Goal: Task Accomplishment & Management: Manage account settings

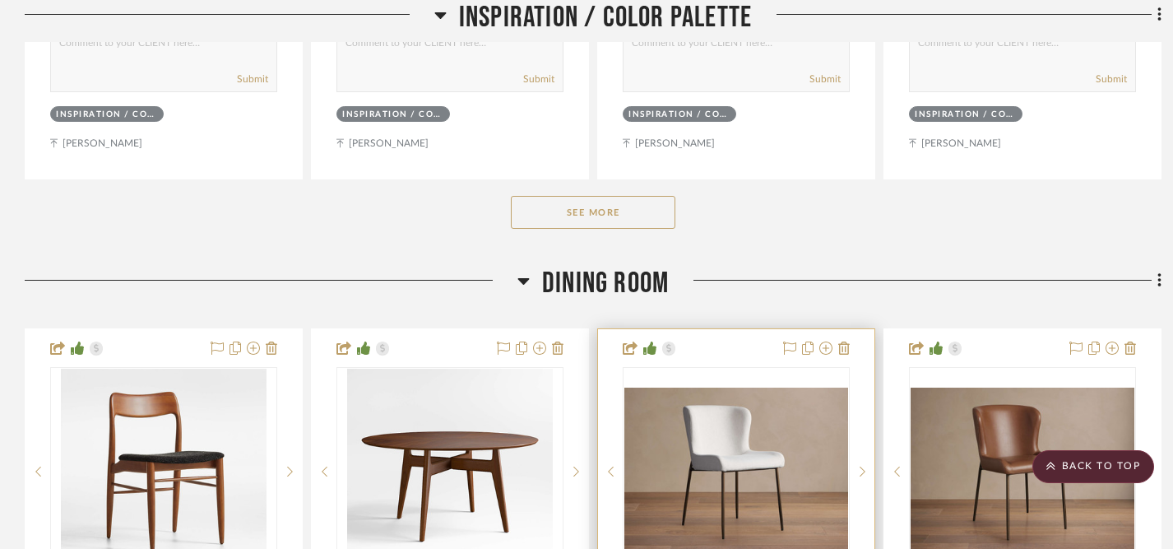
scroll to position [998, 0]
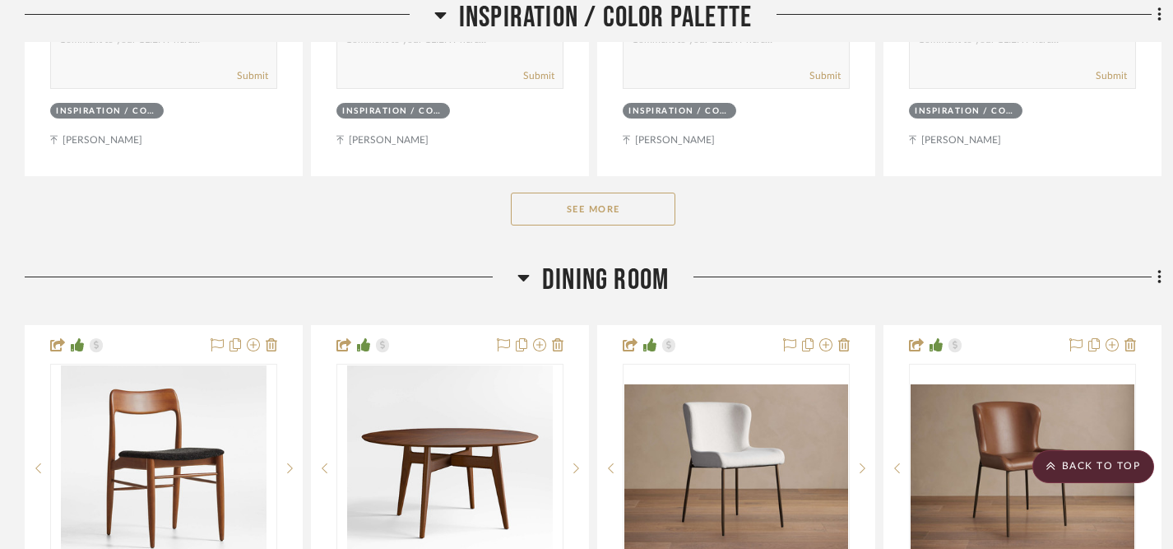
click at [595, 216] on button "See More" at bounding box center [593, 208] width 164 height 33
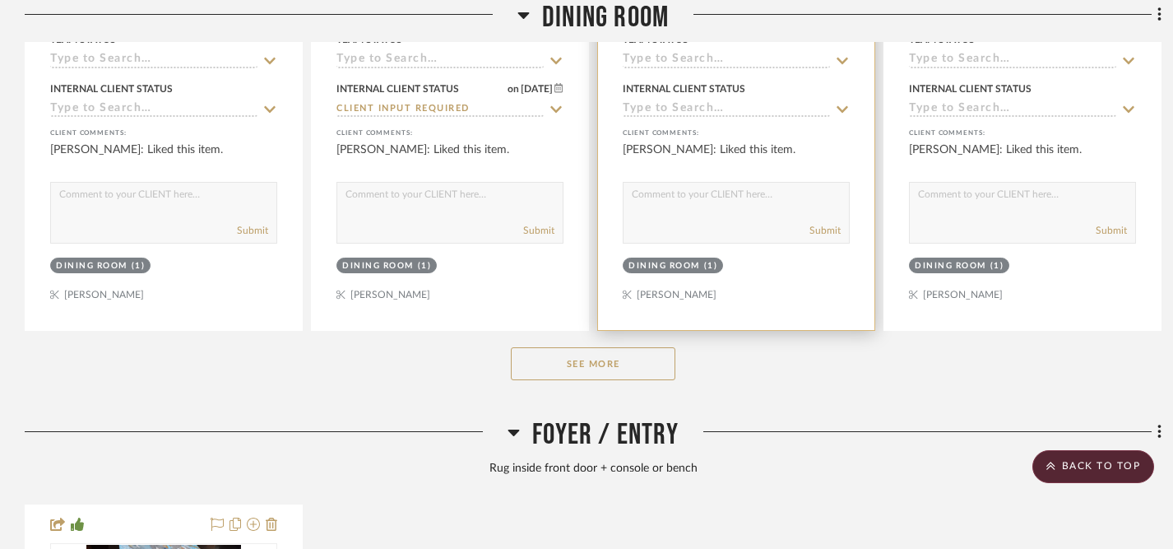
scroll to position [2475, 0]
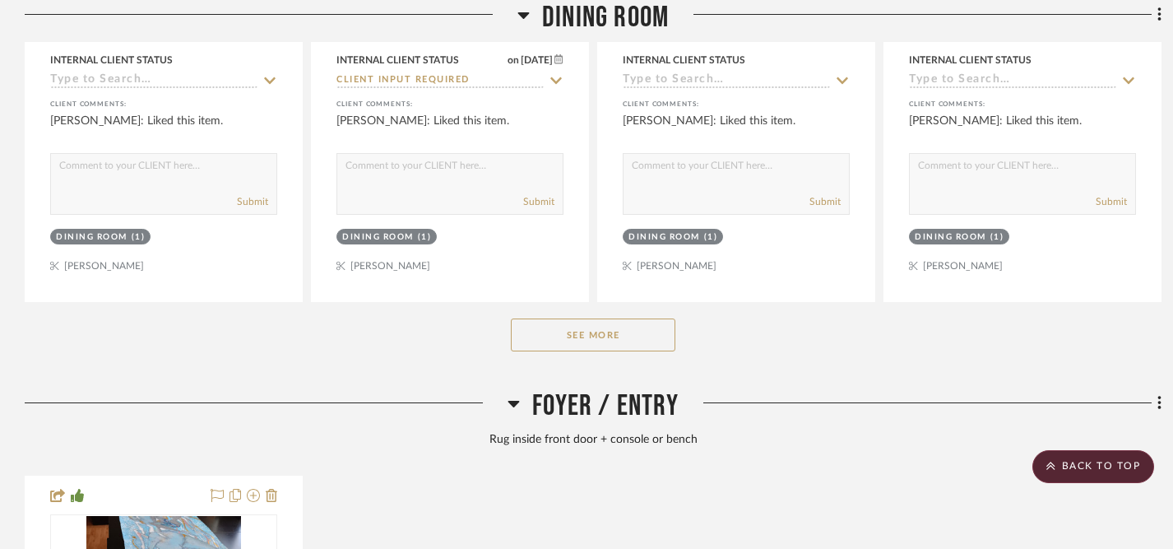
click at [606, 325] on button "See More" at bounding box center [593, 334] width 164 height 33
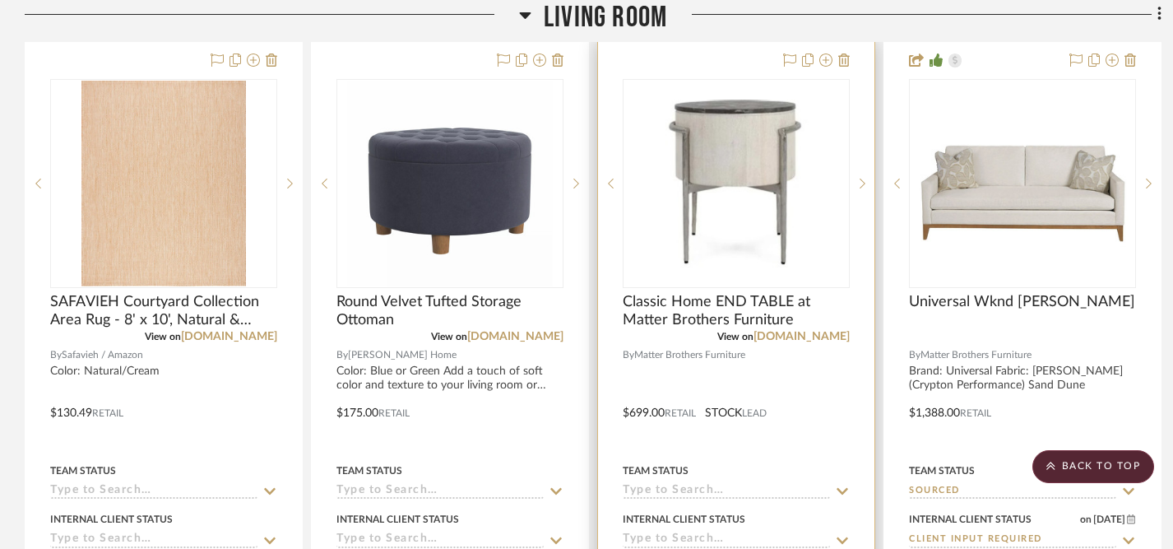
scroll to position [5997, 0]
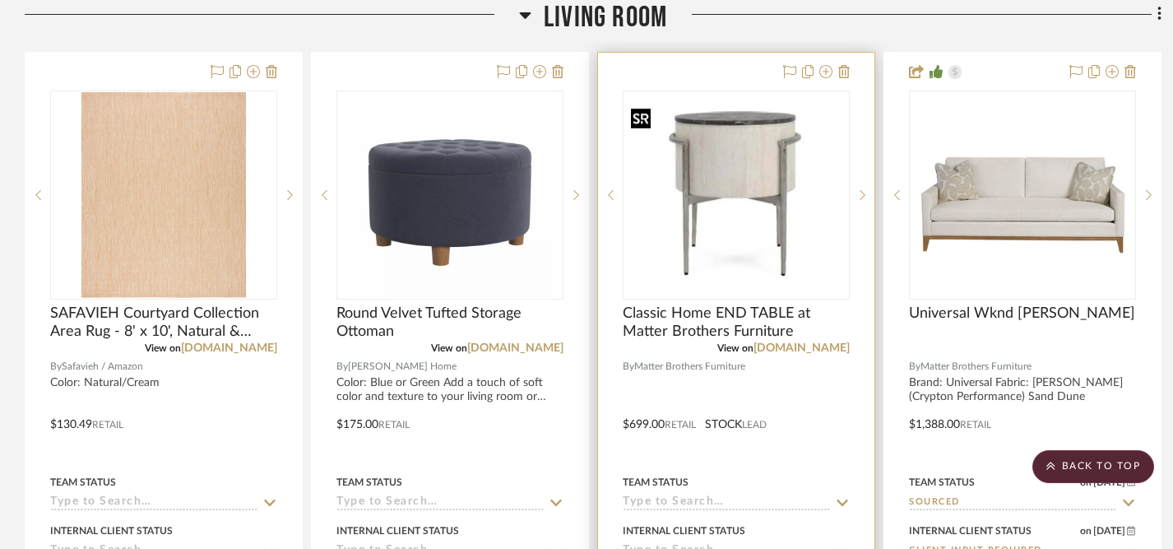
click at [753, 194] on img "0" at bounding box center [736, 195] width 224 height 168
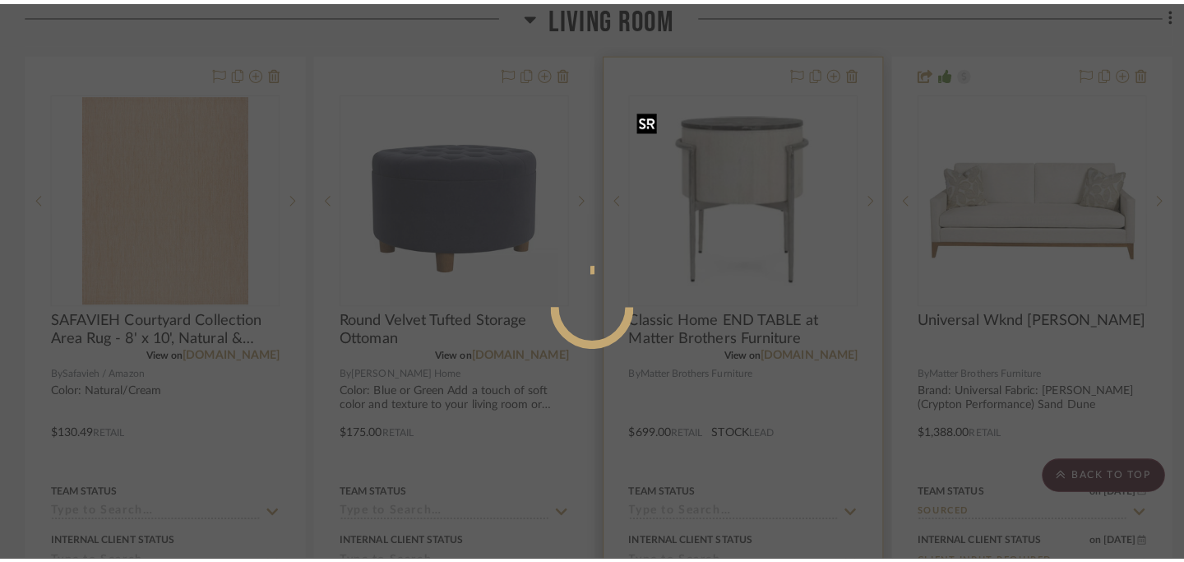
scroll to position [0, 0]
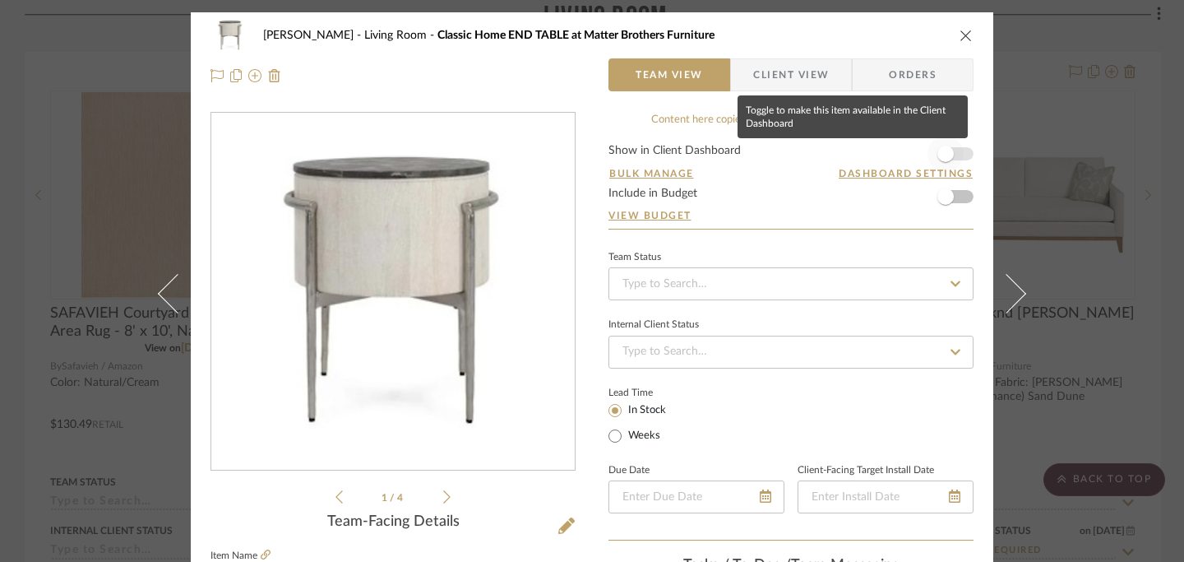
click at [947, 155] on span "button" at bounding box center [946, 154] width 16 height 16
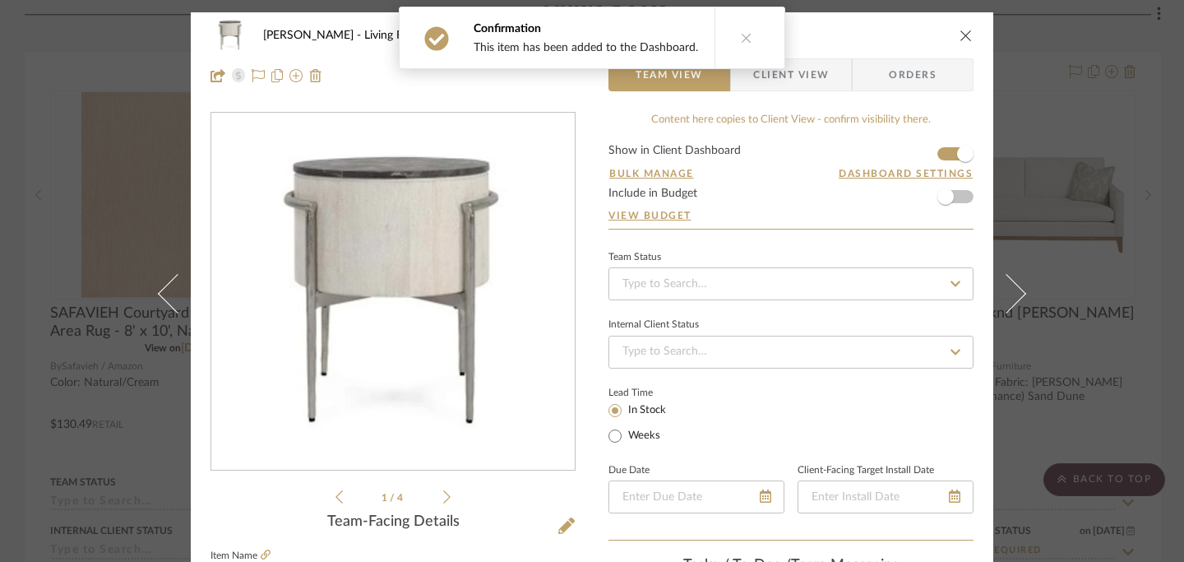
click at [960, 30] on icon "close" at bounding box center [966, 35] width 13 height 13
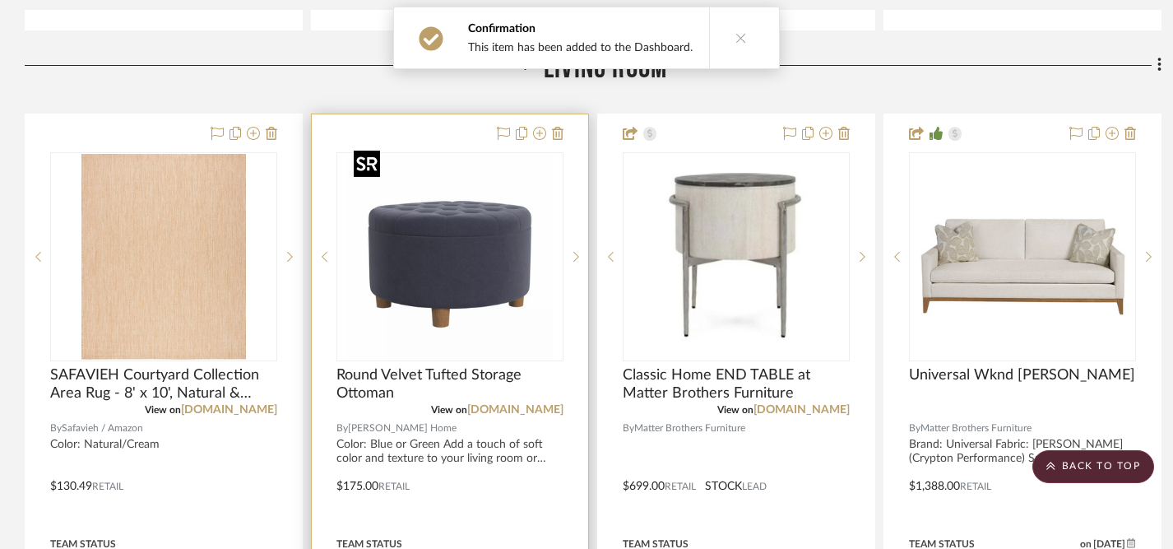
scroll to position [5931, 0]
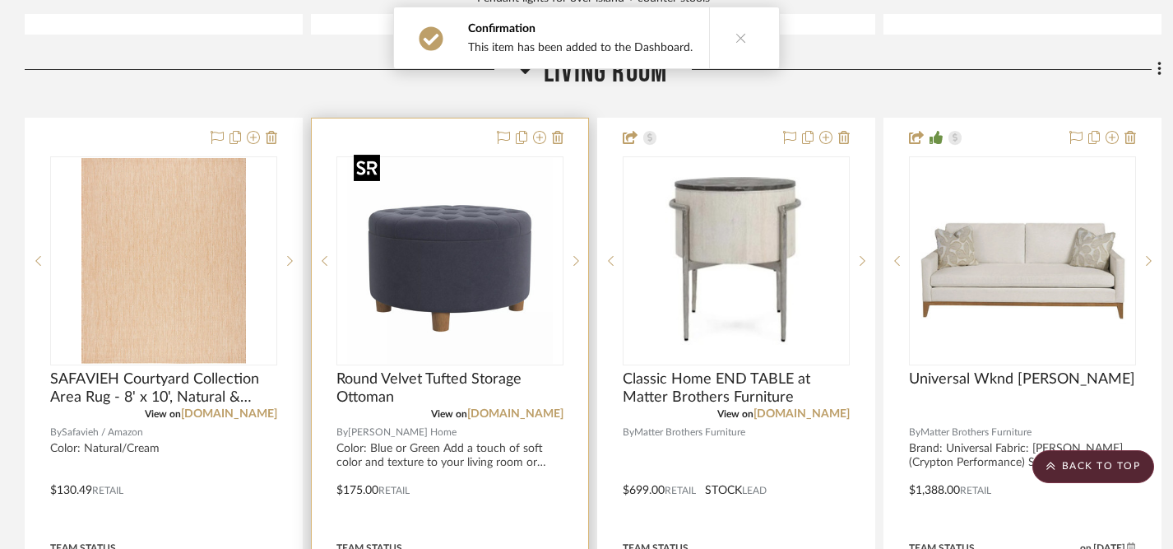
click at [467, 256] on img "0" at bounding box center [450, 261] width 206 height 206
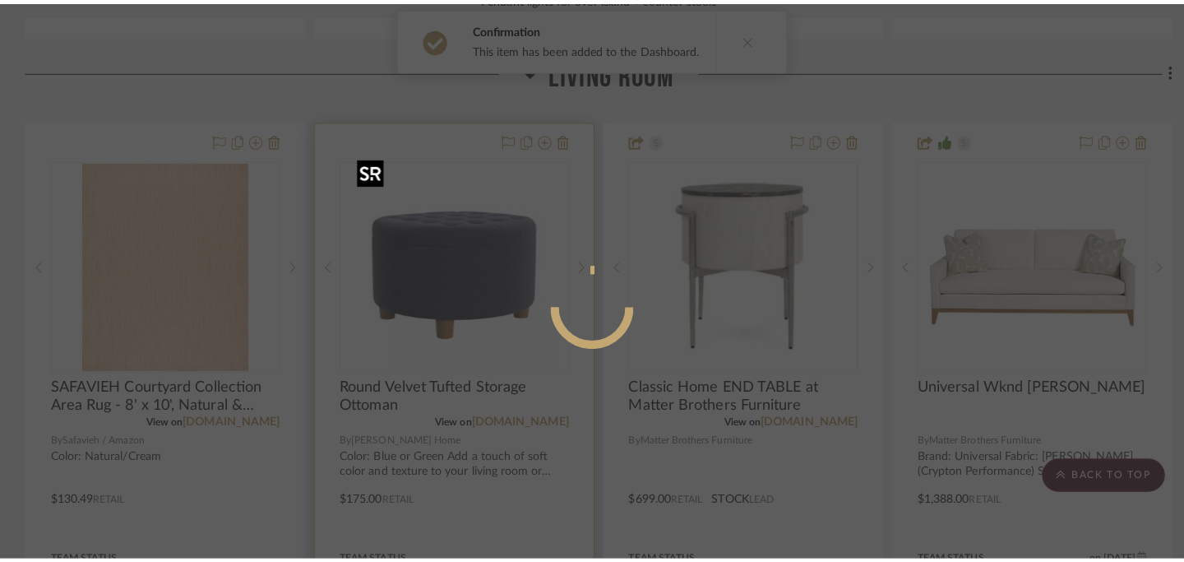
scroll to position [0, 0]
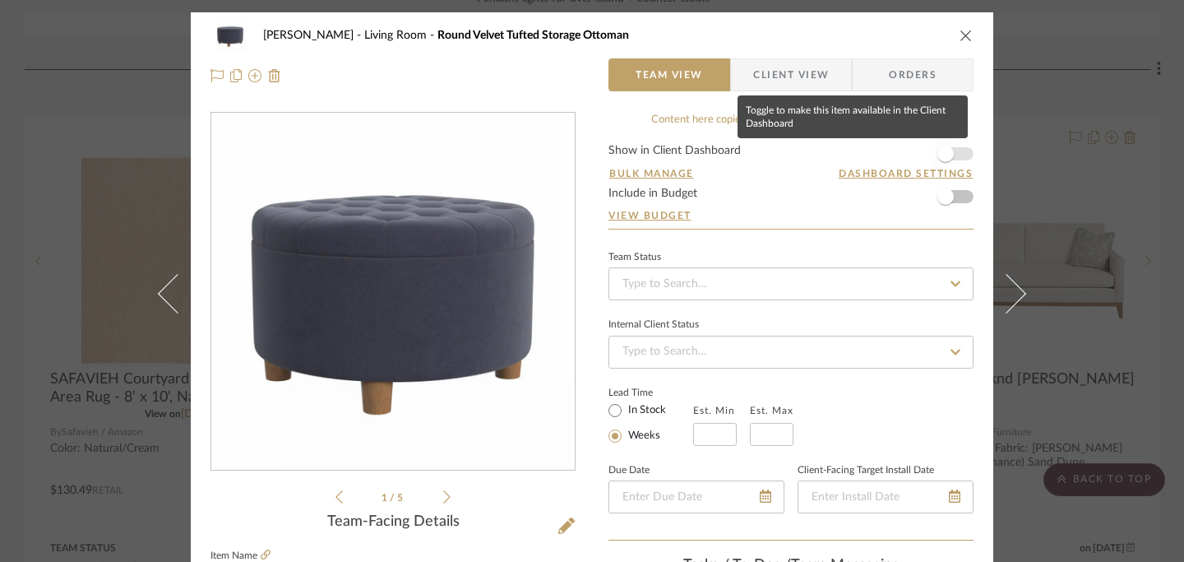
click at [942, 151] on span "button" at bounding box center [946, 154] width 16 height 16
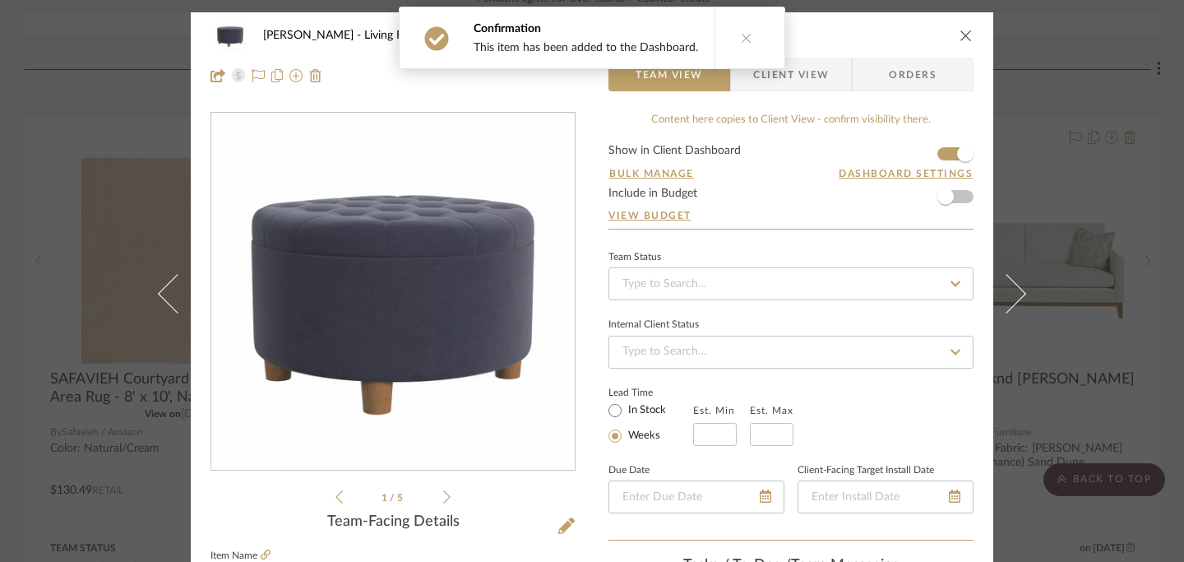
click at [963, 34] on icon "close" at bounding box center [966, 35] width 13 height 13
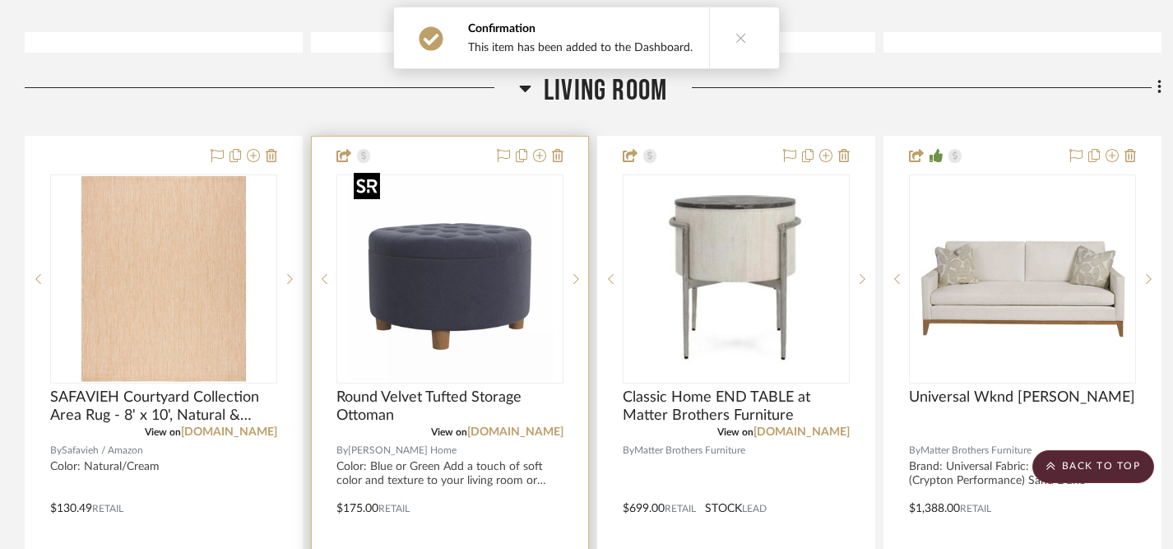
scroll to position [5904, 0]
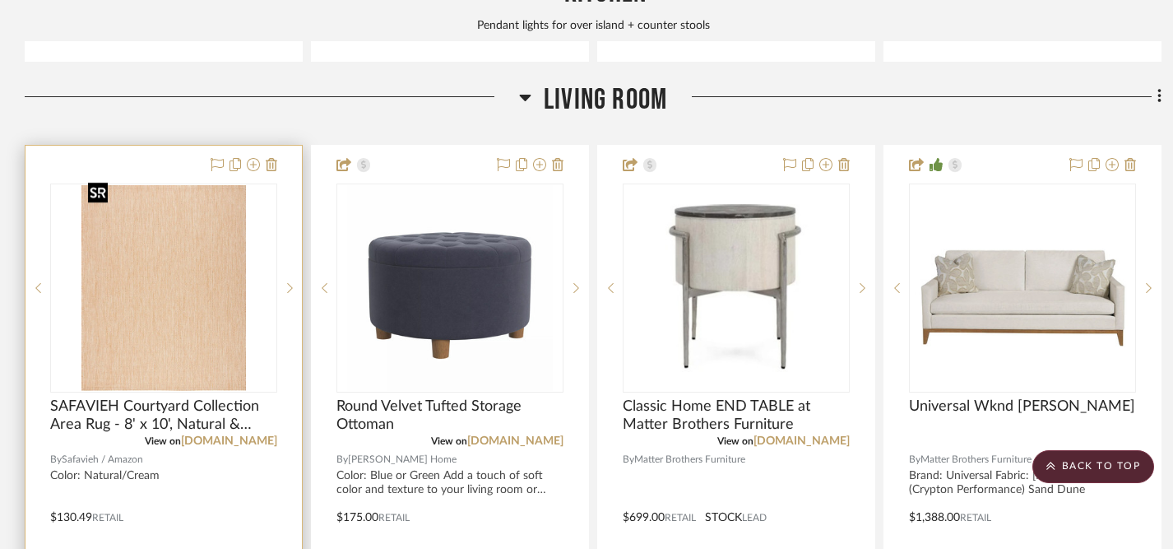
click at [164, 280] on img "0" at bounding box center [163, 288] width 164 height 206
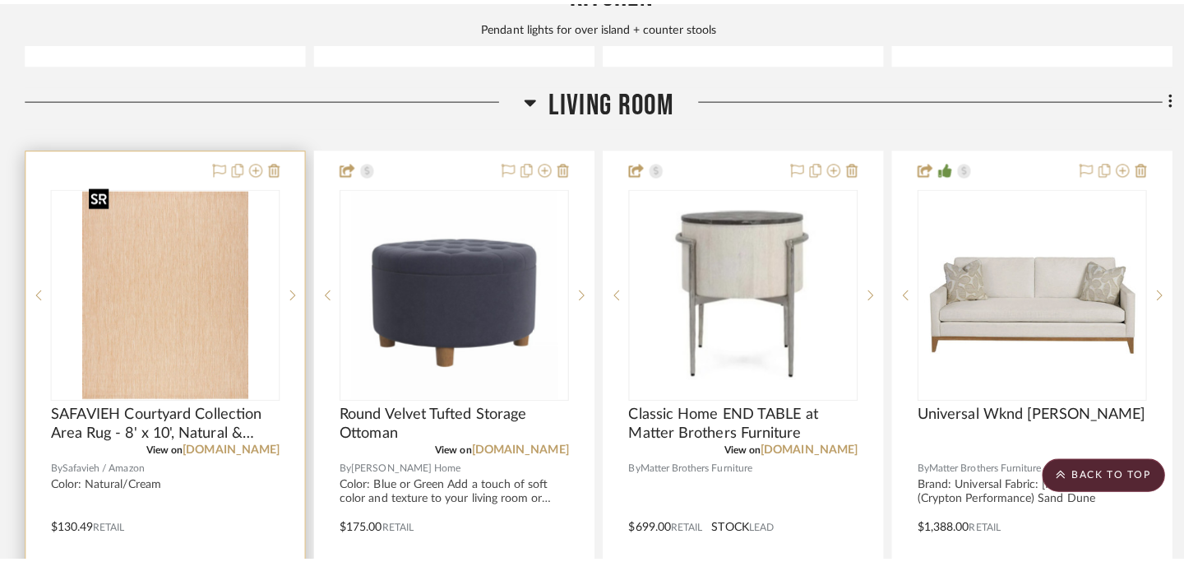
scroll to position [0, 0]
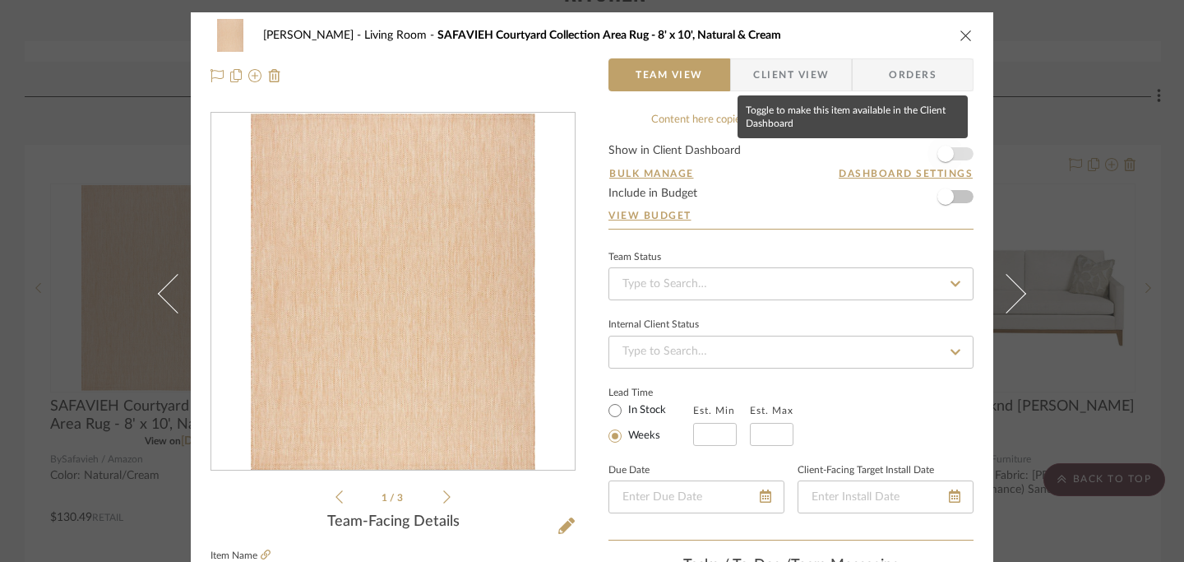
click at [947, 155] on span "button" at bounding box center [946, 154] width 16 height 16
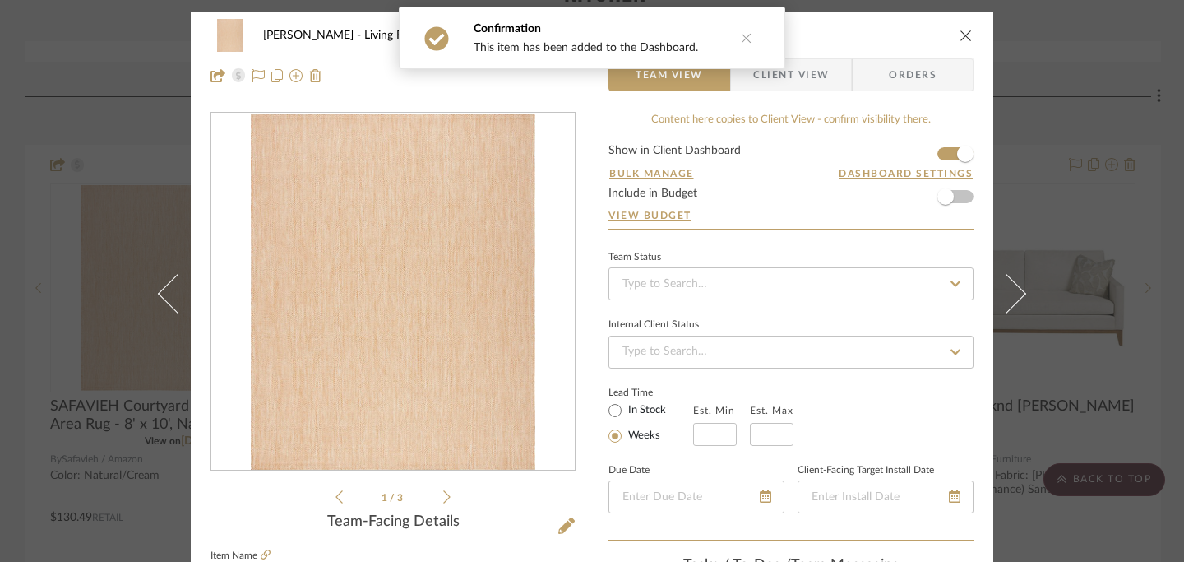
click at [960, 32] on icon "close" at bounding box center [966, 35] width 13 height 13
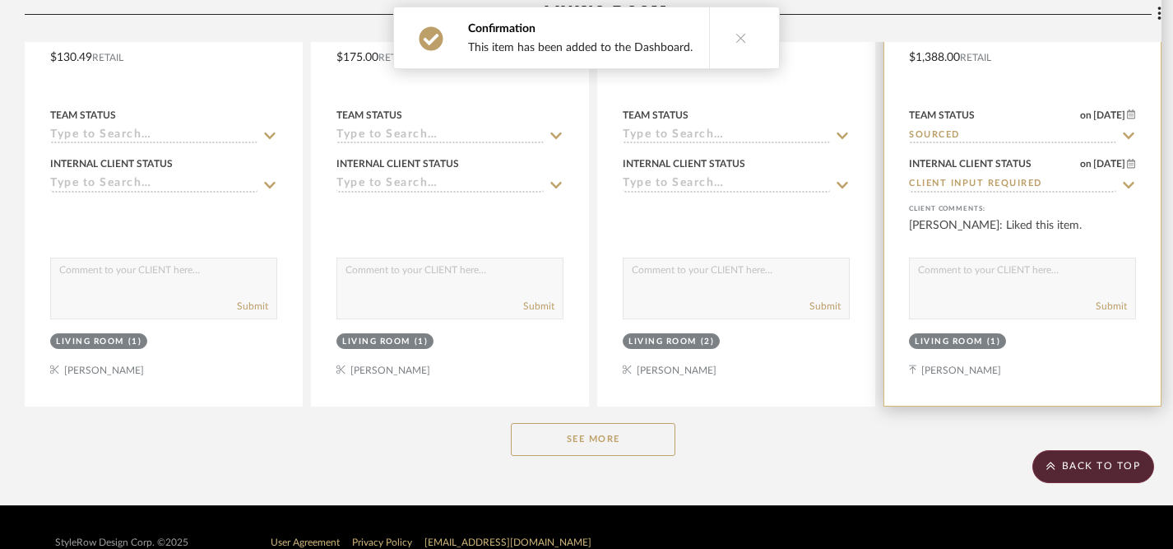
scroll to position [6385, 0]
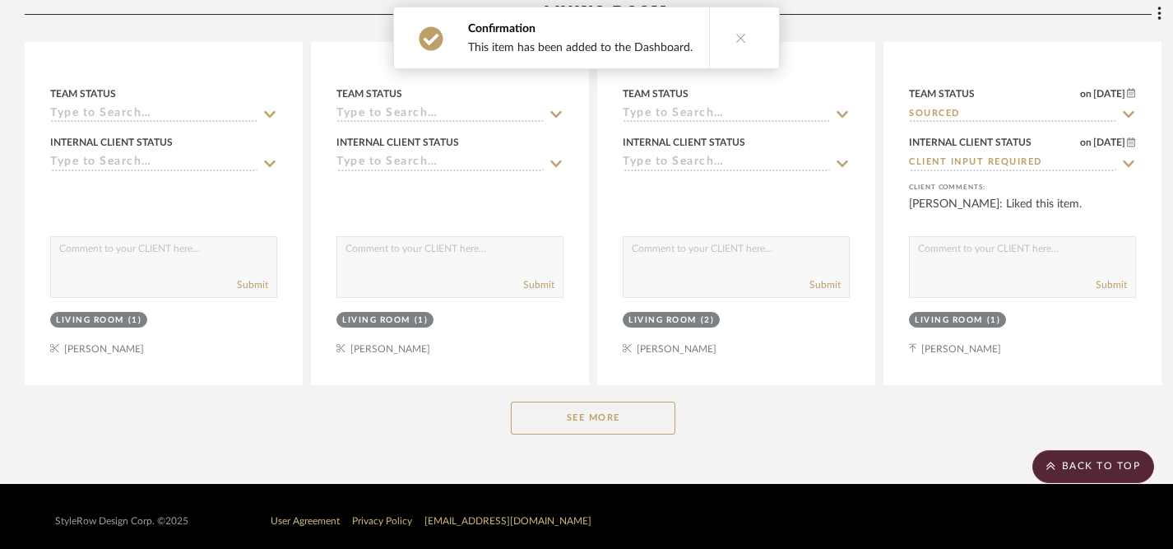
click at [587, 404] on button "See More" at bounding box center [593, 417] width 164 height 33
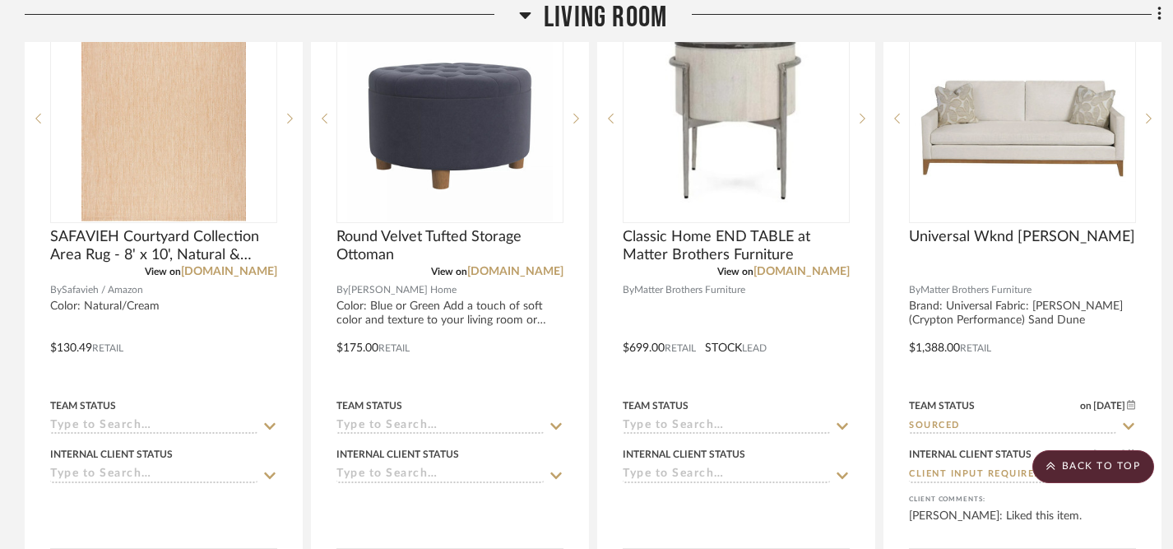
scroll to position [6088, 0]
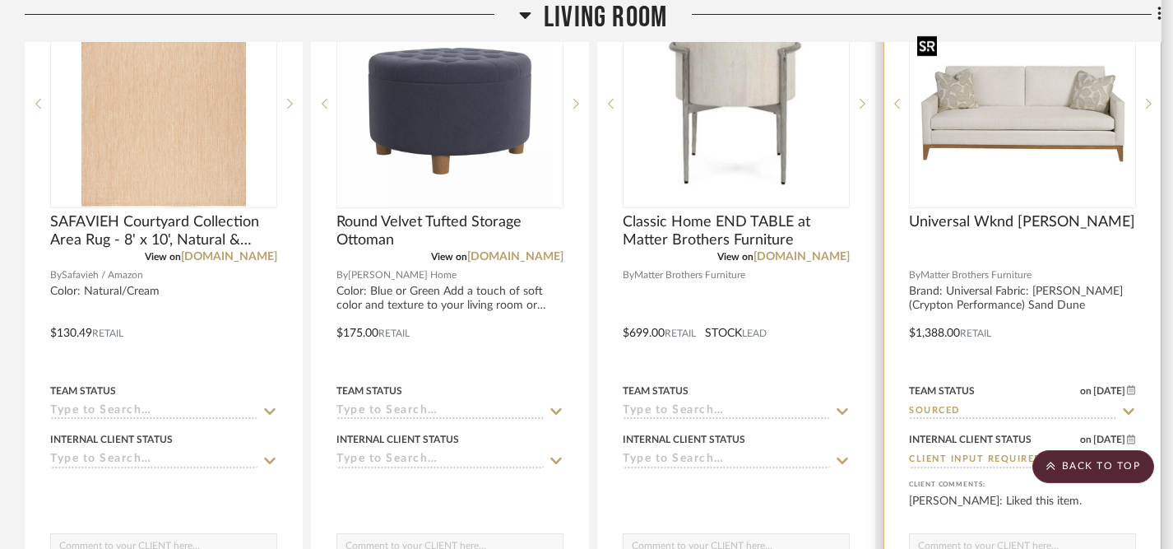
click at [1000, 145] on img "0" at bounding box center [1022, 104] width 224 height 130
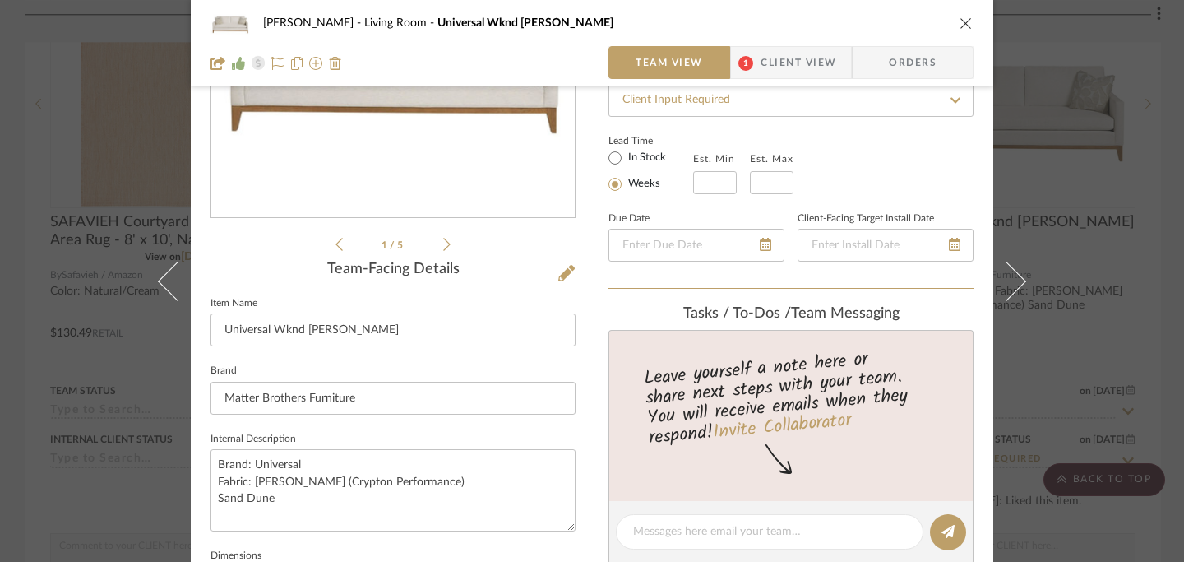
scroll to position [256, 0]
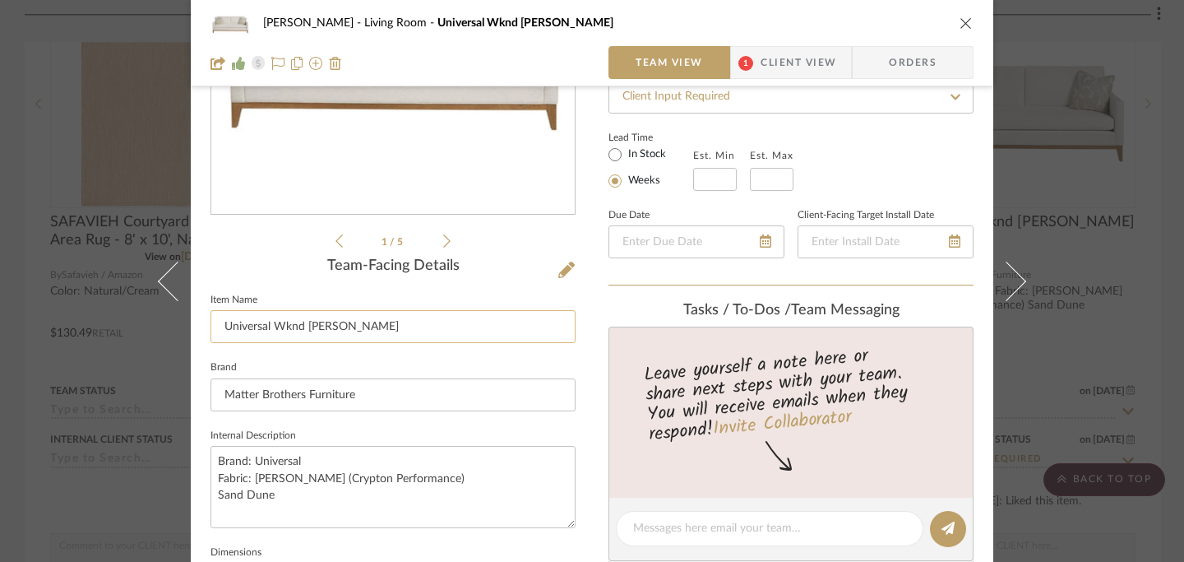
drag, startPoint x: 218, startPoint y: 327, endPoint x: 363, endPoint y: 333, distance: 144.9
click at [363, 333] on input "Universal Wknd [PERSON_NAME]" at bounding box center [393, 326] width 365 height 33
click at [960, 28] on icon "close" at bounding box center [966, 22] width 13 height 13
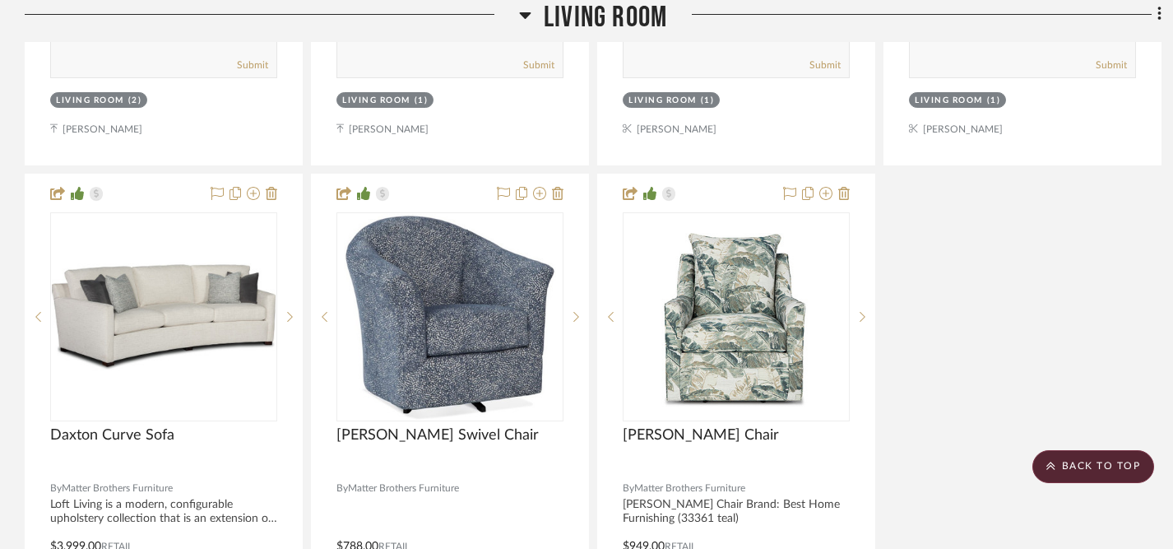
scroll to position [7360, 0]
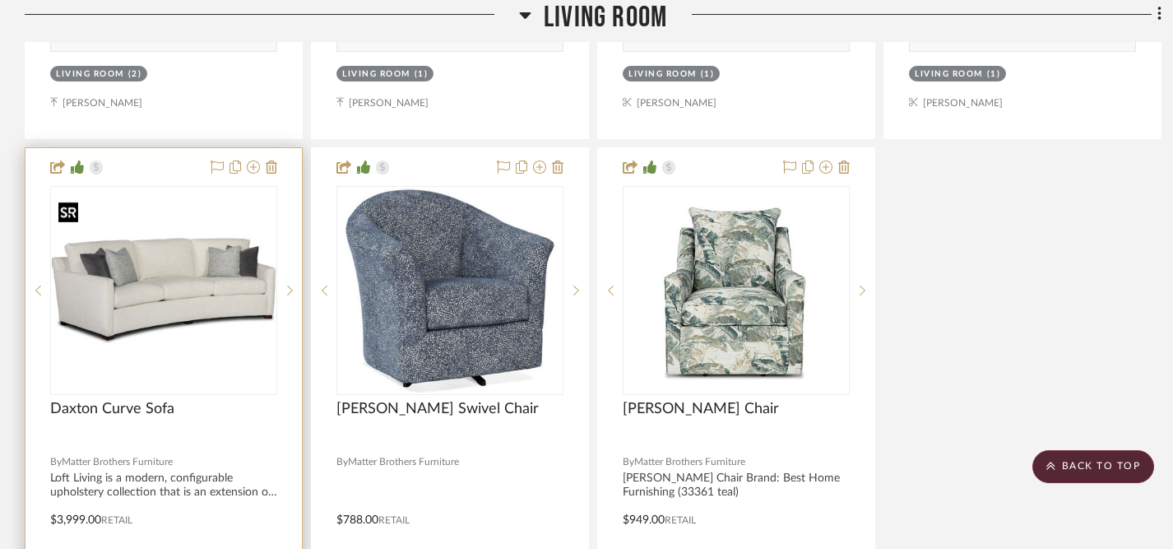
click at [161, 304] on img "0" at bounding box center [164, 290] width 224 height 168
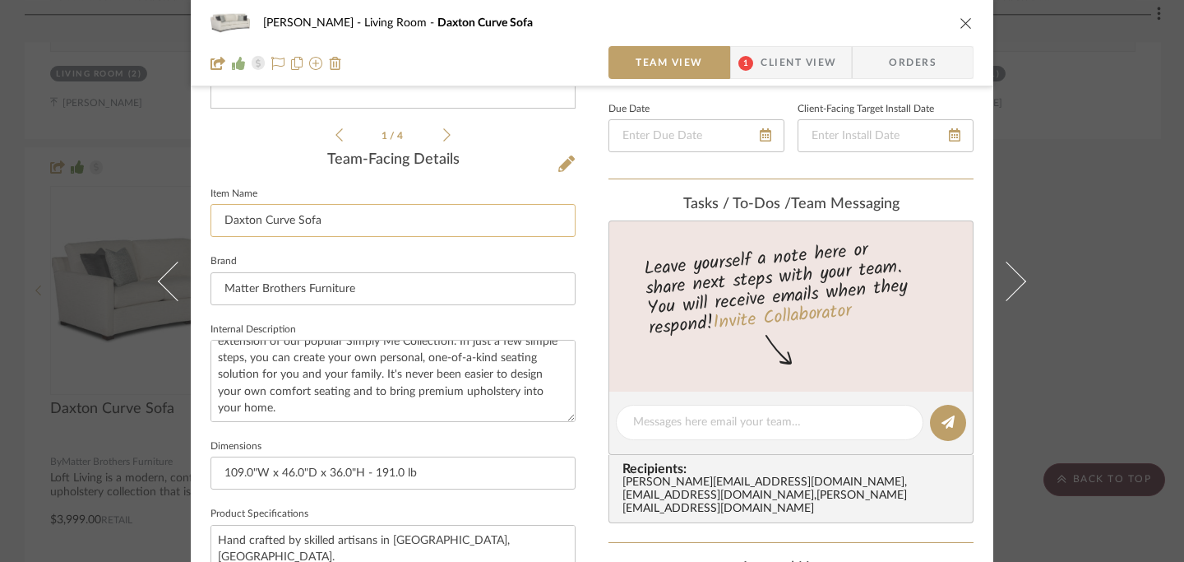
scroll to position [0, 0]
drag, startPoint x: 220, startPoint y: 215, endPoint x: 328, endPoint y: 215, distance: 108.6
click at [328, 215] on input "Daxton Curve Sofa" at bounding box center [393, 220] width 365 height 33
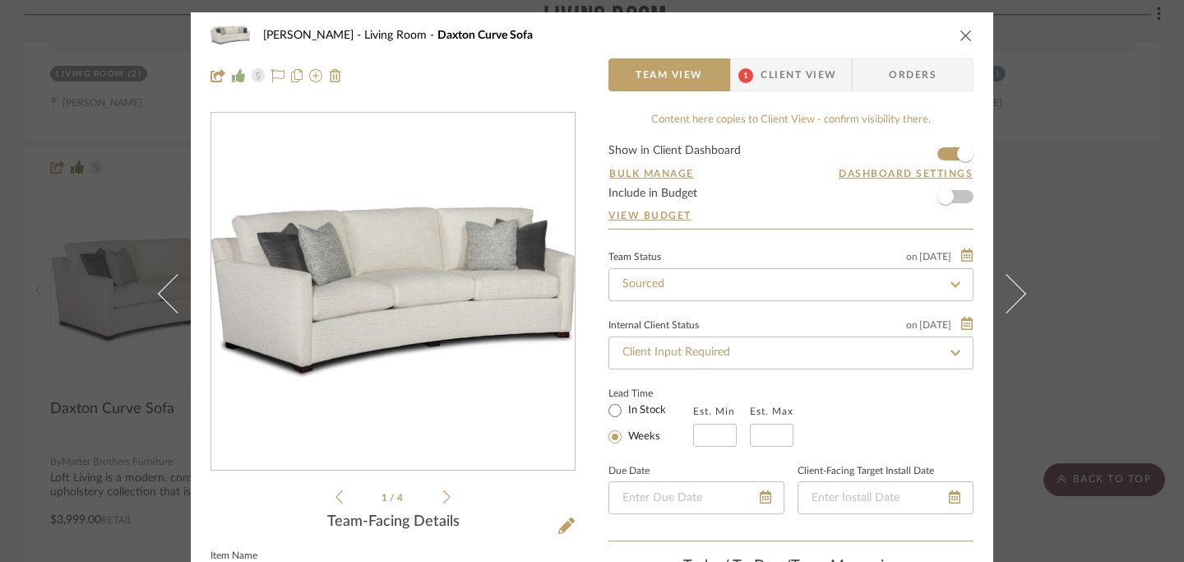
click at [961, 38] on icon "close" at bounding box center [966, 35] width 13 height 13
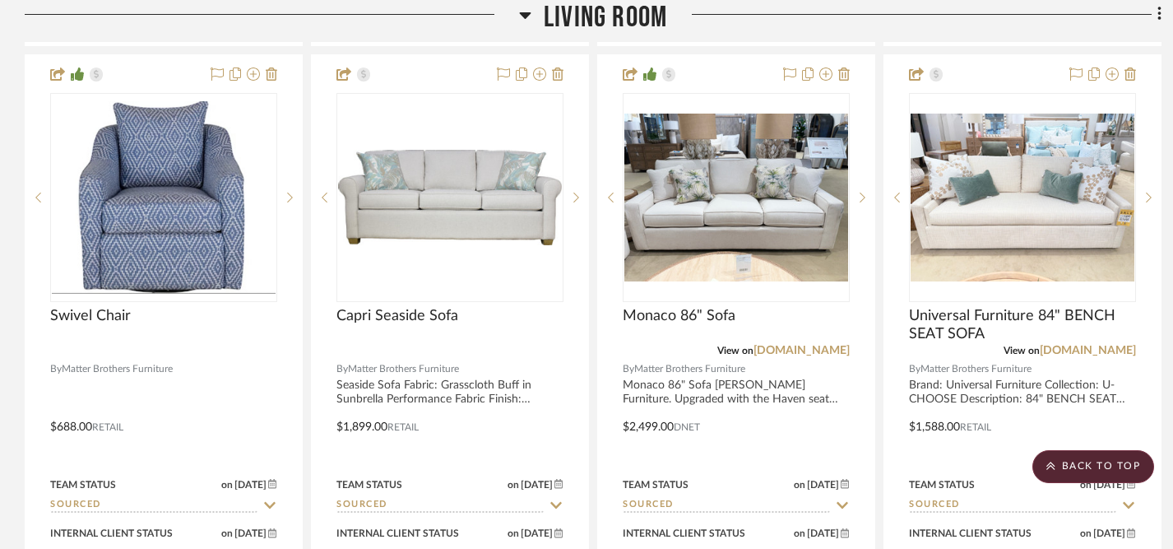
scroll to position [6705, 0]
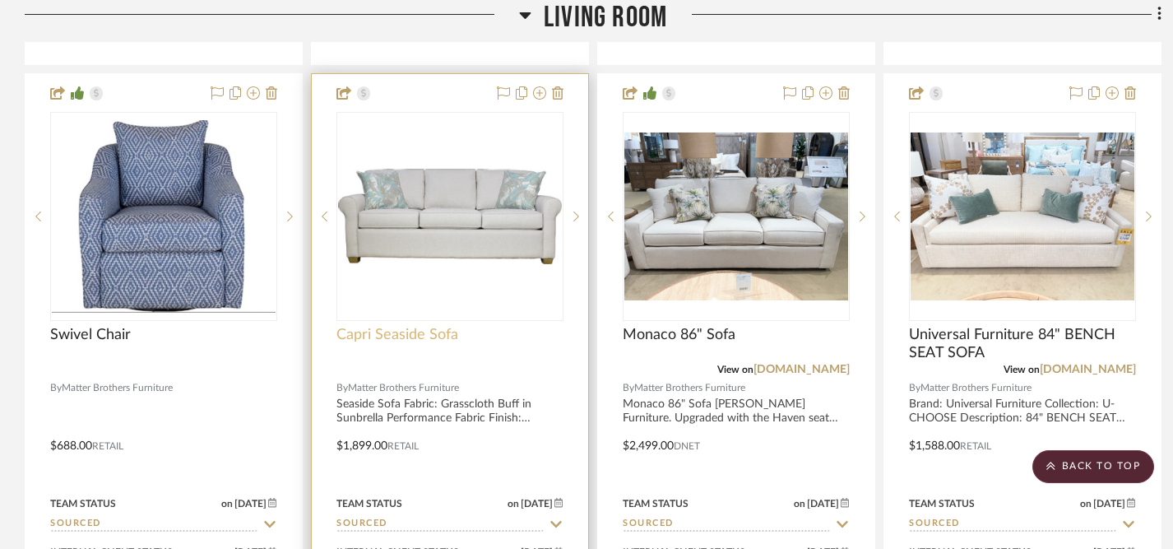
click at [341, 326] on span "Capri Seaside Sofa" at bounding box center [397, 335] width 122 height 18
drag, startPoint x: 339, startPoint y: 325, endPoint x: 361, endPoint y: 314, distance: 24.6
click at [335, 323] on div at bounding box center [450, 434] width 276 height 720
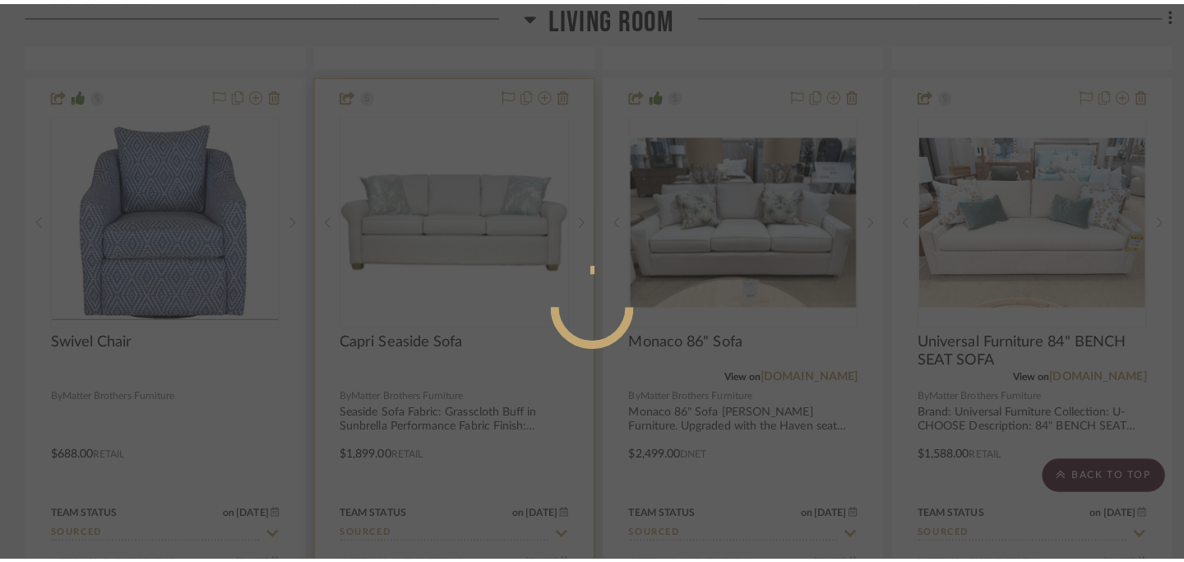
scroll to position [0, 0]
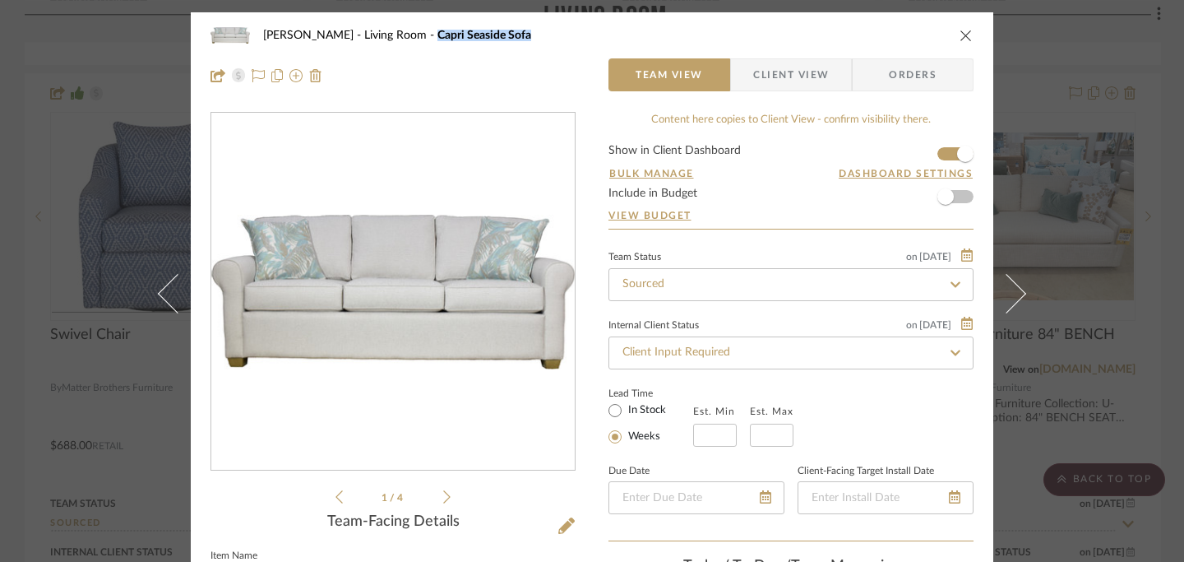
drag, startPoint x: 395, startPoint y: 34, endPoint x: 499, endPoint y: 35, distance: 104.5
click at [499, 35] on div "[PERSON_NAME] Living Room Capri Seaside Sofa" at bounding box center [604, 36] width 683 height 12
copy span "Capri Seaside Sofa"
click at [963, 39] on icon "close" at bounding box center [966, 35] width 13 height 13
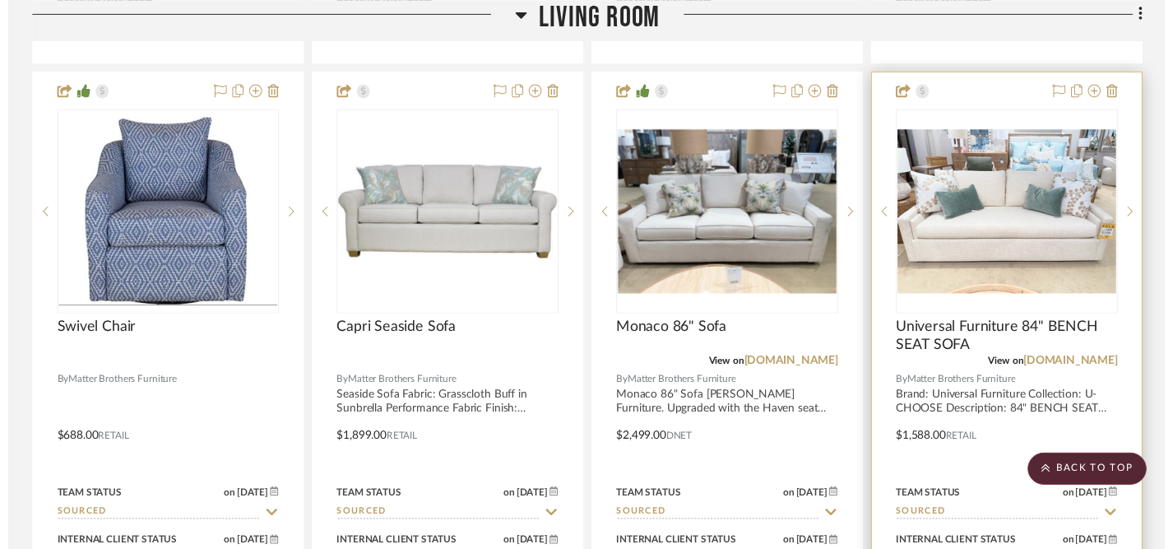
scroll to position [6705, 0]
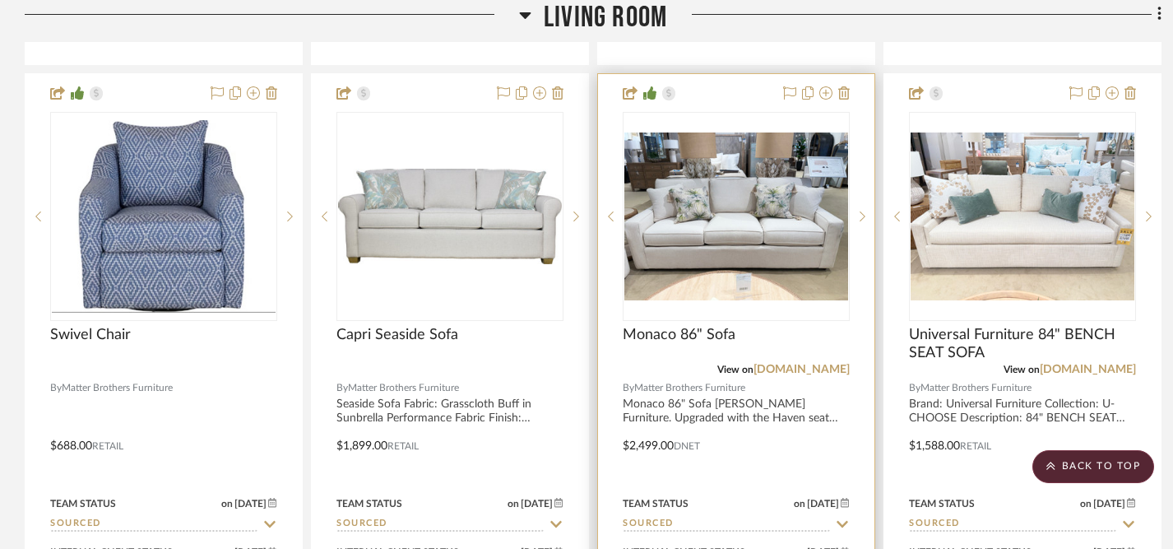
click at [714, 400] on div at bounding box center [736, 434] width 276 height 720
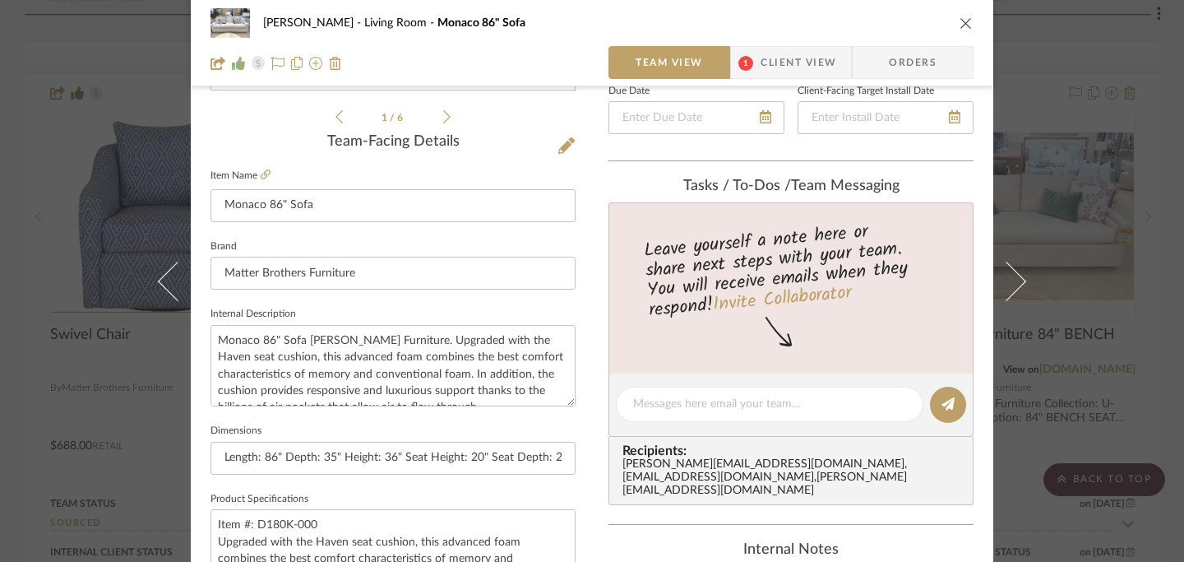
scroll to position [390, 0]
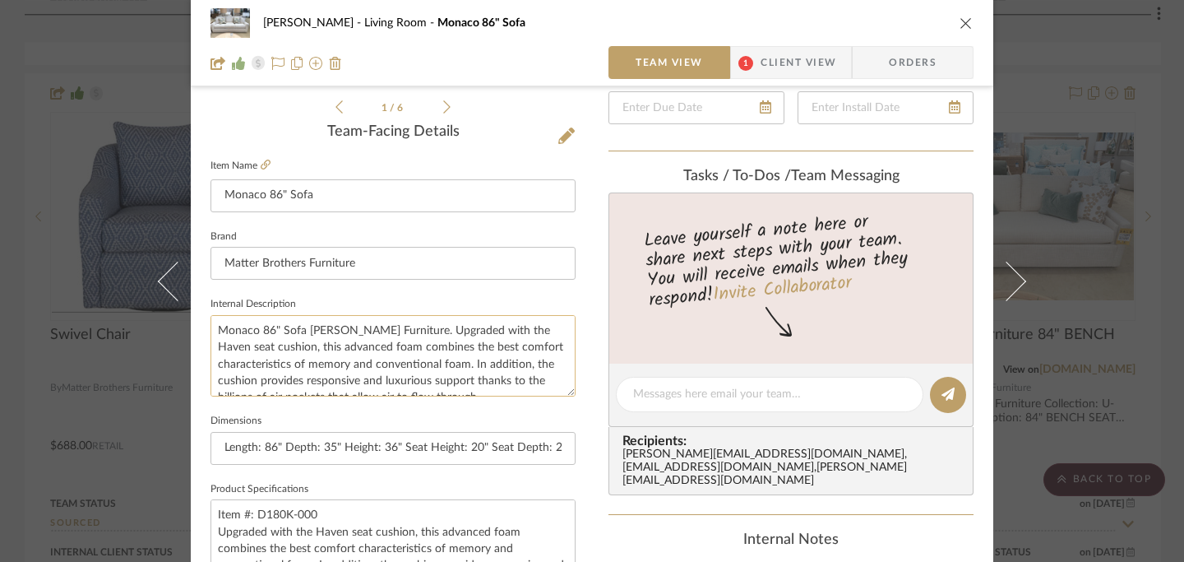
click at [213, 329] on textarea "Monaco 86" Sofa [PERSON_NAME] Furniture. Upgraded with the Haven seat cushion, …" at bounding box center [393, 355] width 365 height 81
drag, startPoint x: 213, startPoint y: 329, endPoint x: 379, endPoint y: 333, distance: 166.2
click at [379, 333] on textarea "Monaco 86" Sofa [PERSON_NAME] Furniture. Upgraded with the Haven seat cushion, …" at bounding box center [393, 355] width 365 height 81
click at [960, 25] on icon "close" at bounding box center [966, 22] width 13 height 13
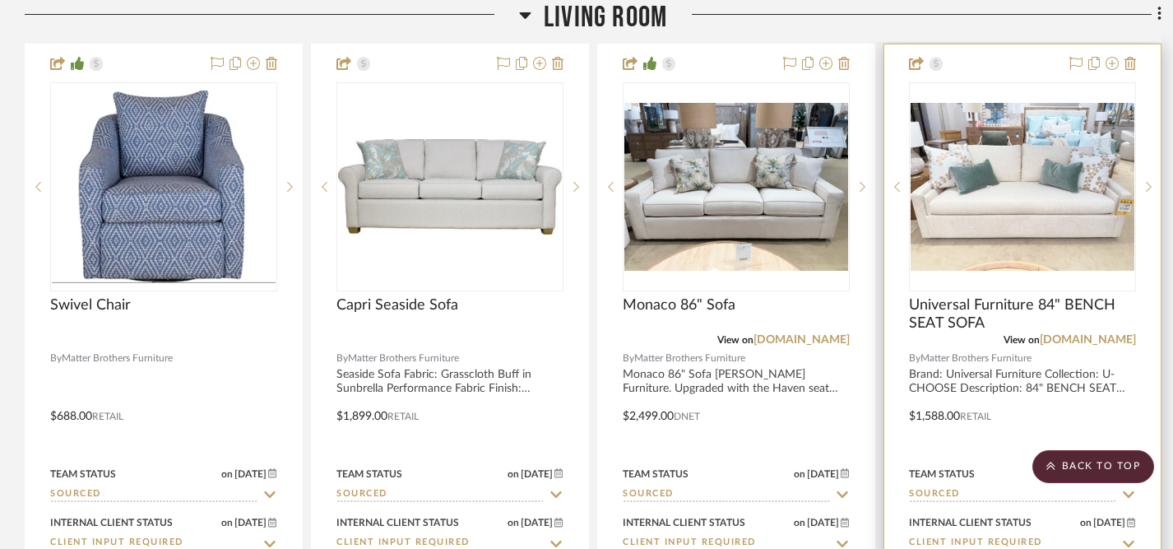
scroll to position [6736, 0]
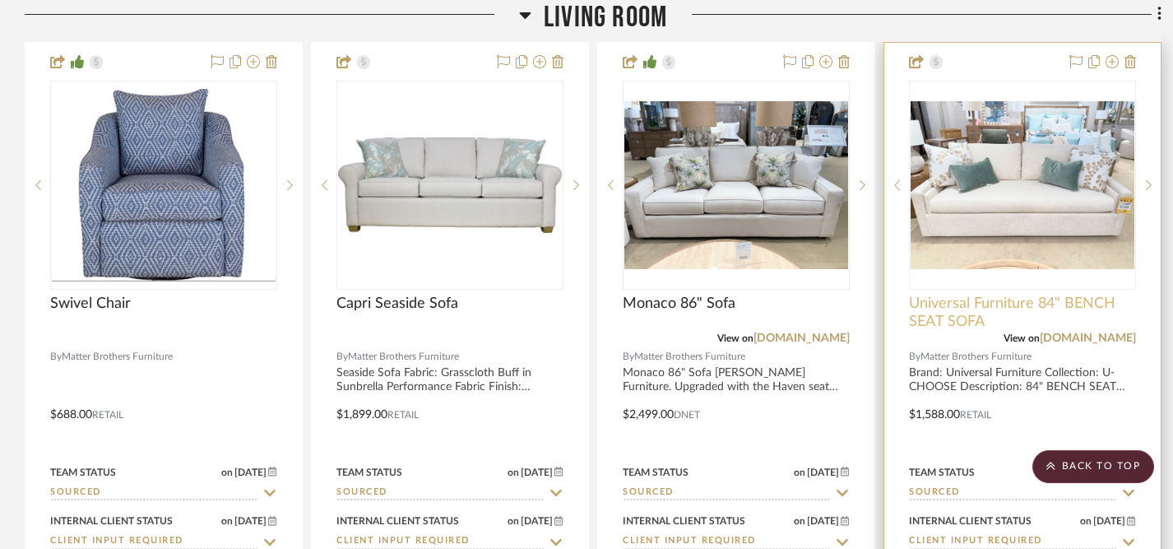
click at [979, 301] on span "Universal Furniture 84" BENCH SEAT SOFA" at bounding box center [1022, 312] width 227 height 36
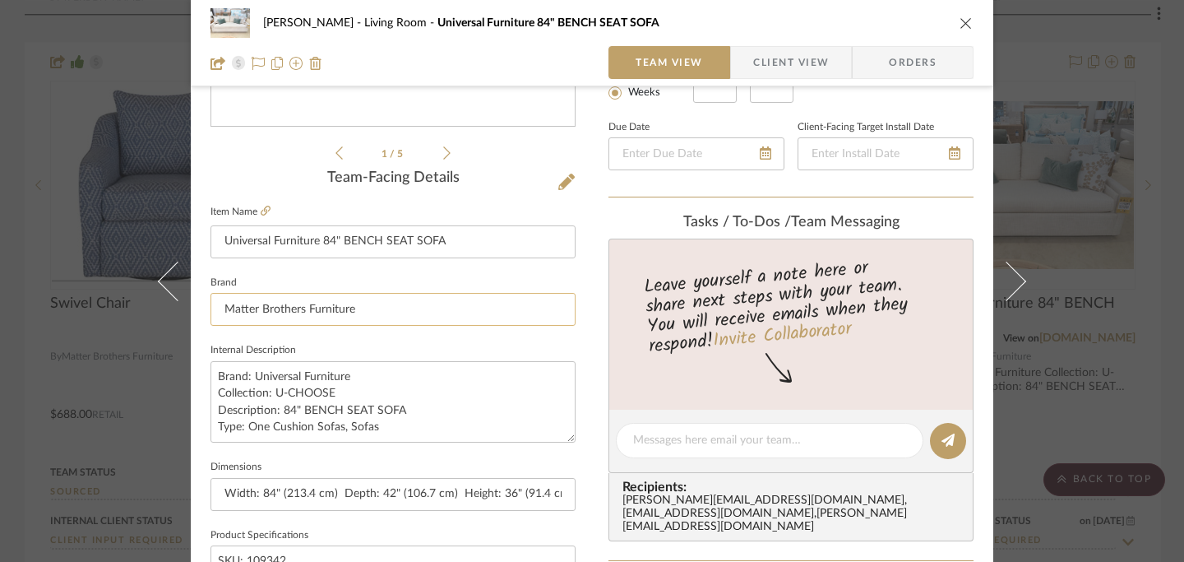
scroll to position [349, 0]
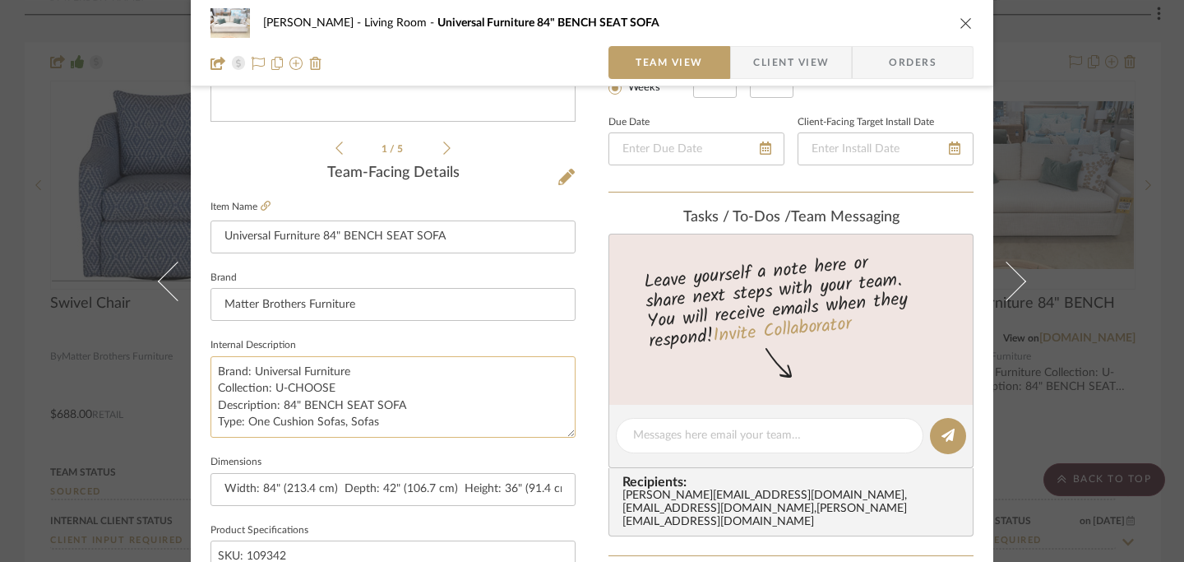
drag, startPoint x: 250, startPoint y: 372, endPoint x: 404, endPoint y: 412, distance: 159.0
click at [404, 412] on textarea "Brand: Universal Furniture Collection: U-CHOOSE Description: 84" BENCH SEAT SOF…" at bounding box center [393, 396] width 365 height 81
drag, startPoint x: 247, startPoint y: 368, endPoint x: 401, endPoint y: 398, distance: 157.4
click at [401, 398] on textarea "Brand: Universal Furniture Collection: U-CHOOSE Description: 84" BENCH SEAT SOF…" at bounding box center [393, 396] width 365 height 81
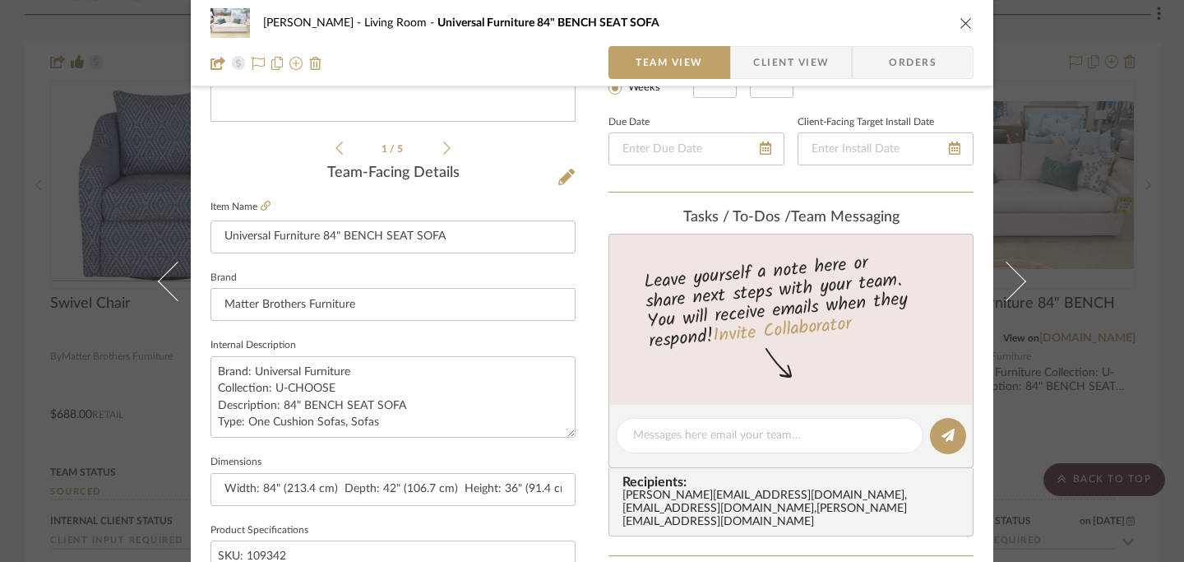
click at [960, 17] on icon "close" at bounding box center [966, 22] width 13 height 13
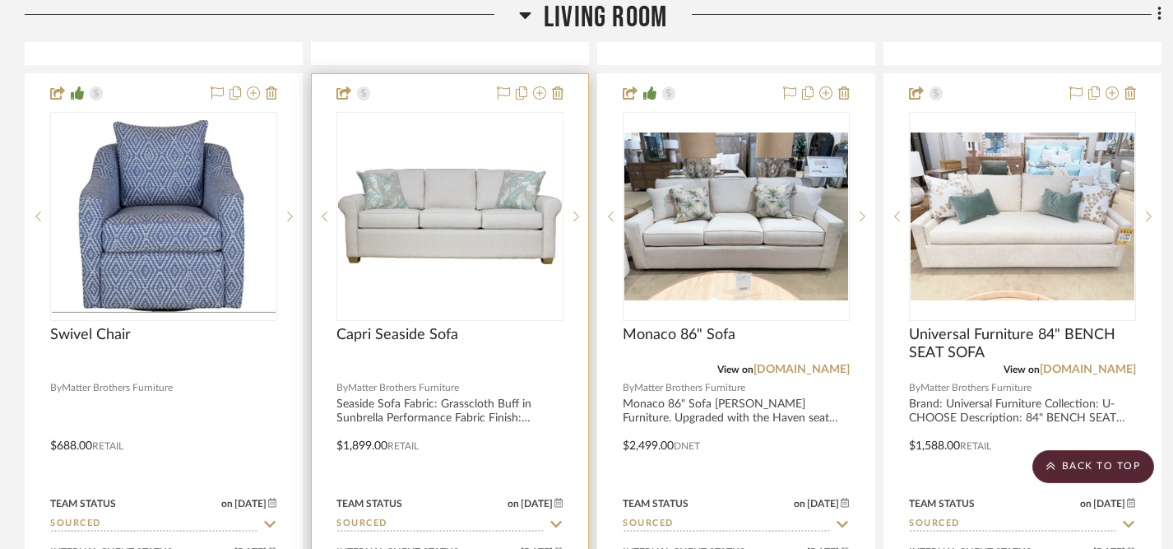
scroll to position [6686, 0]
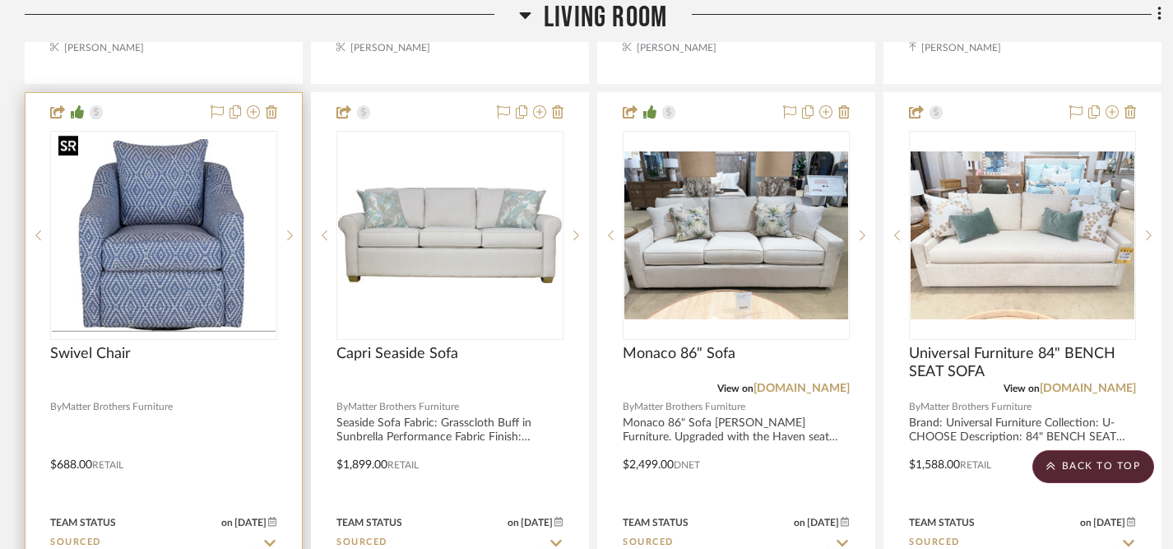
click at [170, 291] on img "0" at bounding box center [164, 235] width 224 height 193
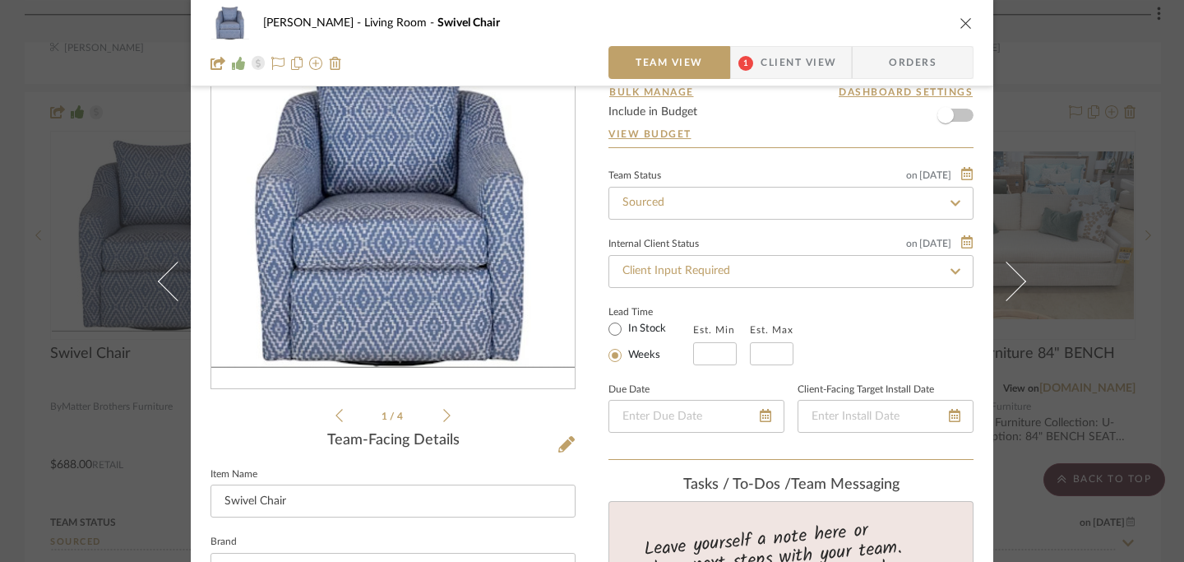
scroll to position [0, 0]
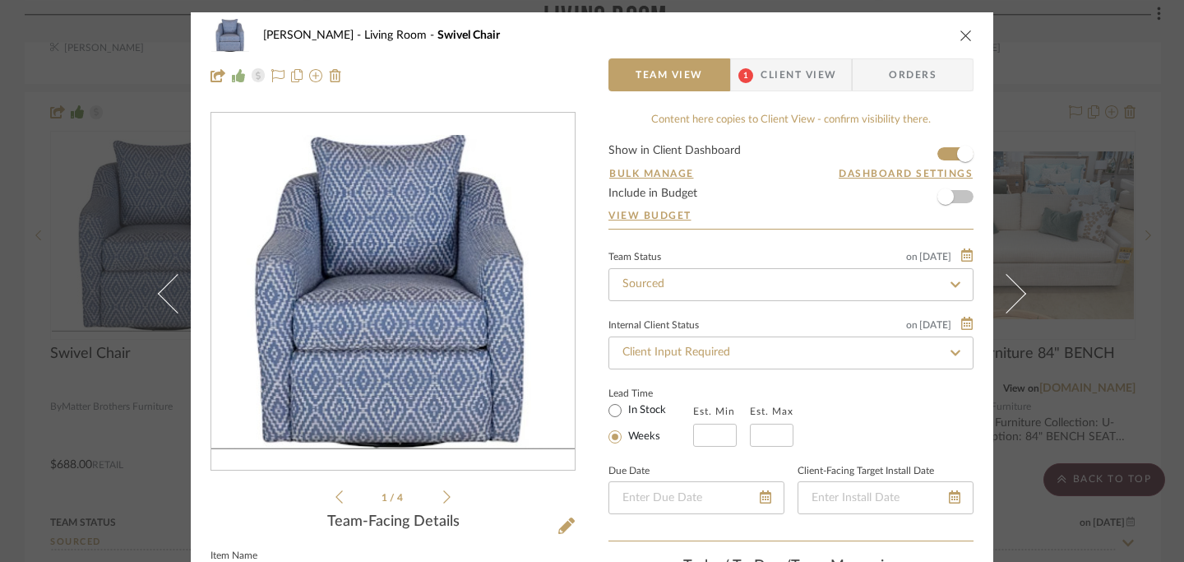
click at [961, 38] on icon "close" at bounding box center [966, 35] width 13 height 13
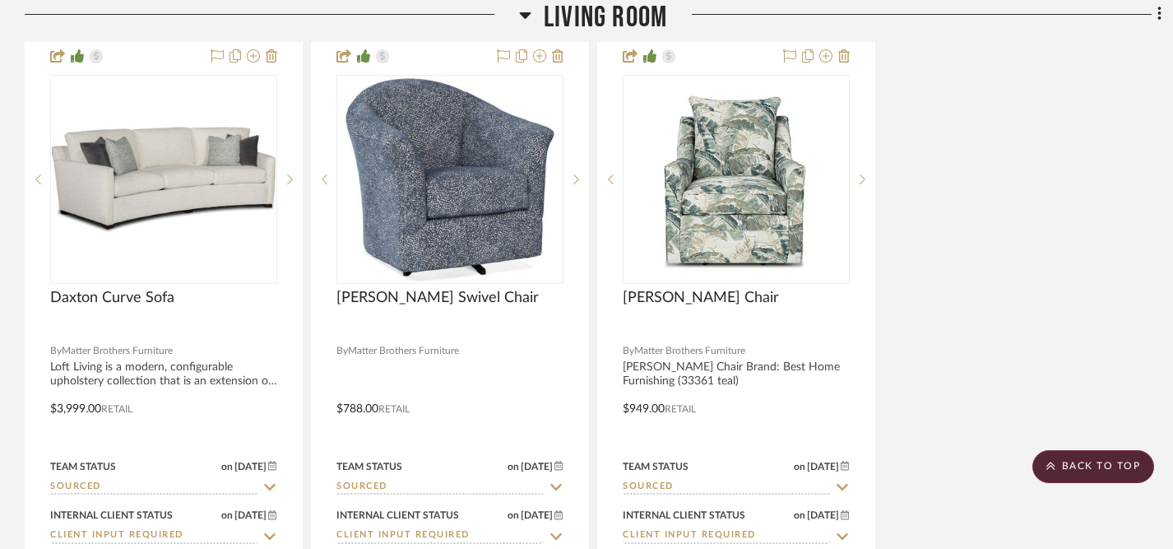
scroll to position [7474, 0]
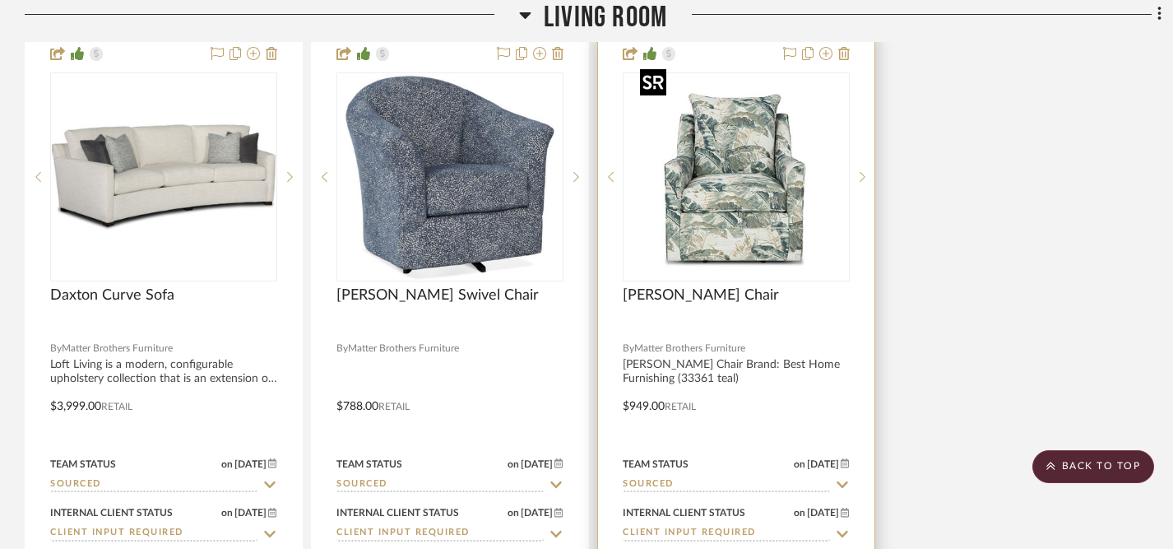
click at [767, 202] on img "0" at bounding box center [736, 177] width 206 height 206
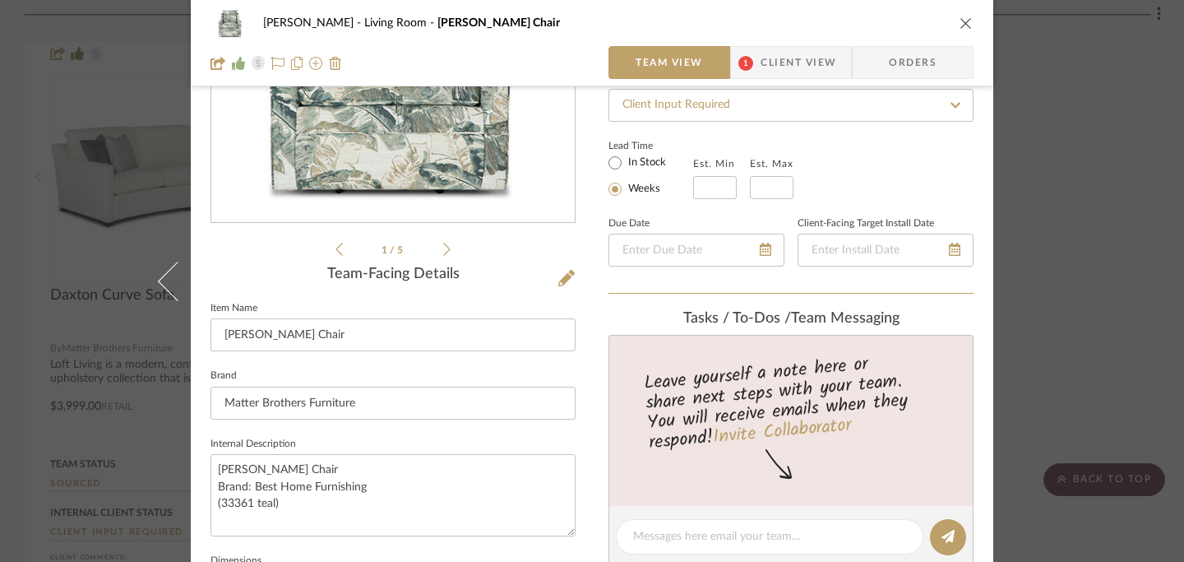
scroll to position [270, 0]
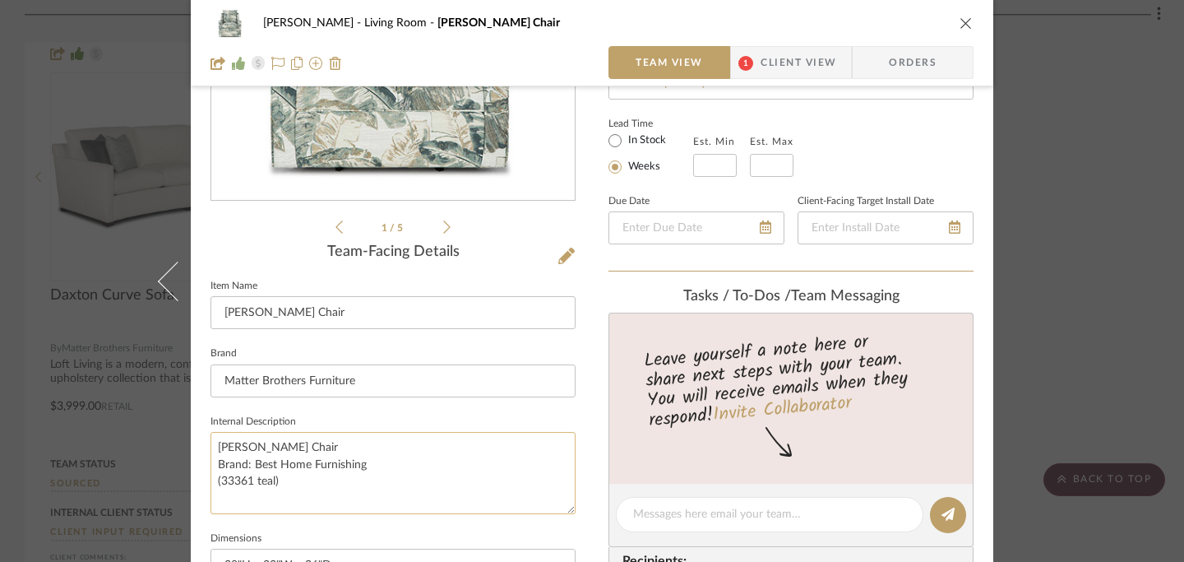
click at [213, 447] on textarea "[PERSON_NAME] Chair Brand: Best Home Furnishing (33361 teal)" at bounding box center [393, 472] width 365 height 81
drag, startPoint x: 213, startPoint y: 447, endPoint x: 396, endPoint y: 465, distance: 184.2
click at [396, 465] on textarea "[PERSON_NAME] Chair Brand: Best Home Furnishing (33361 teal)" at bounding box center [393, 472] width 365 height 81
click at [960, 23] on icon "close" at bounding box center [966, 22] width 13 height 13
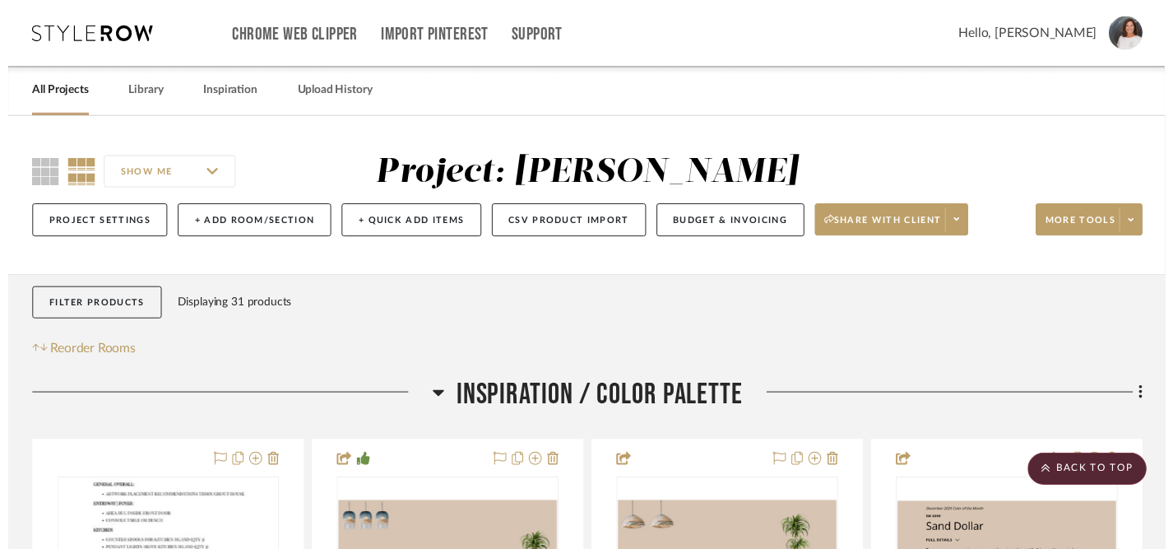
scroll to position [7474, 0]
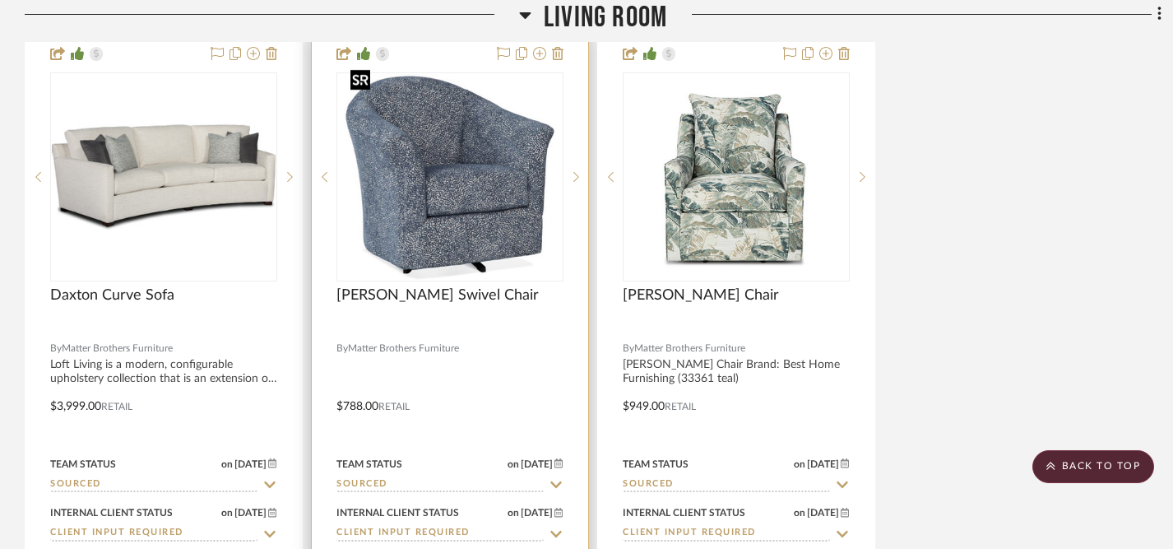
click at [471, 229] on img "0" at bounding box center [449, 177] width 211 height 206
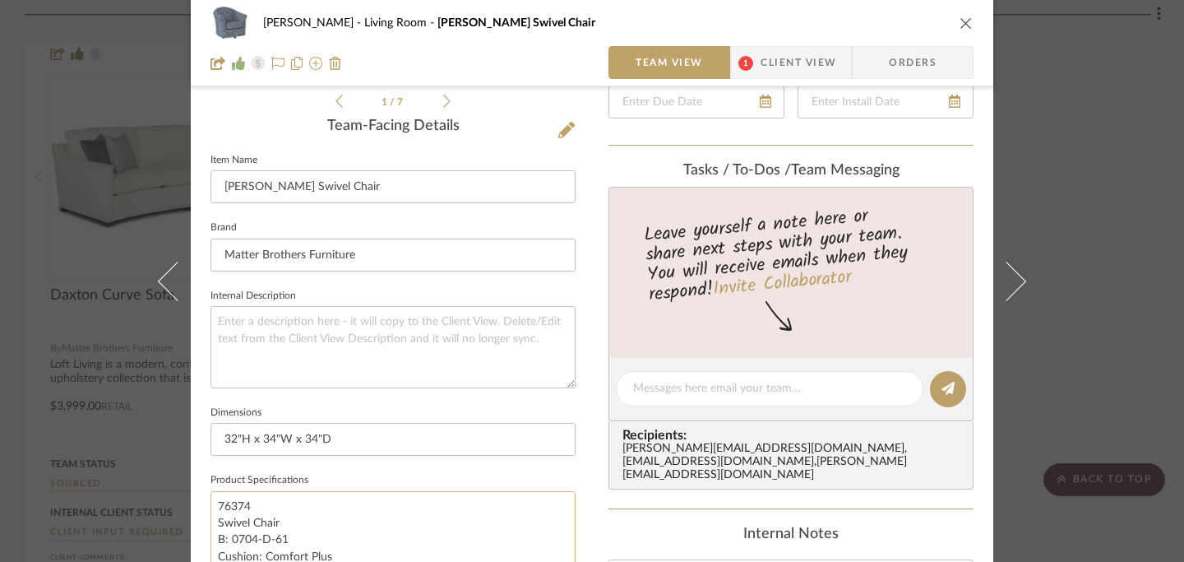
scroll to position [296, 0]
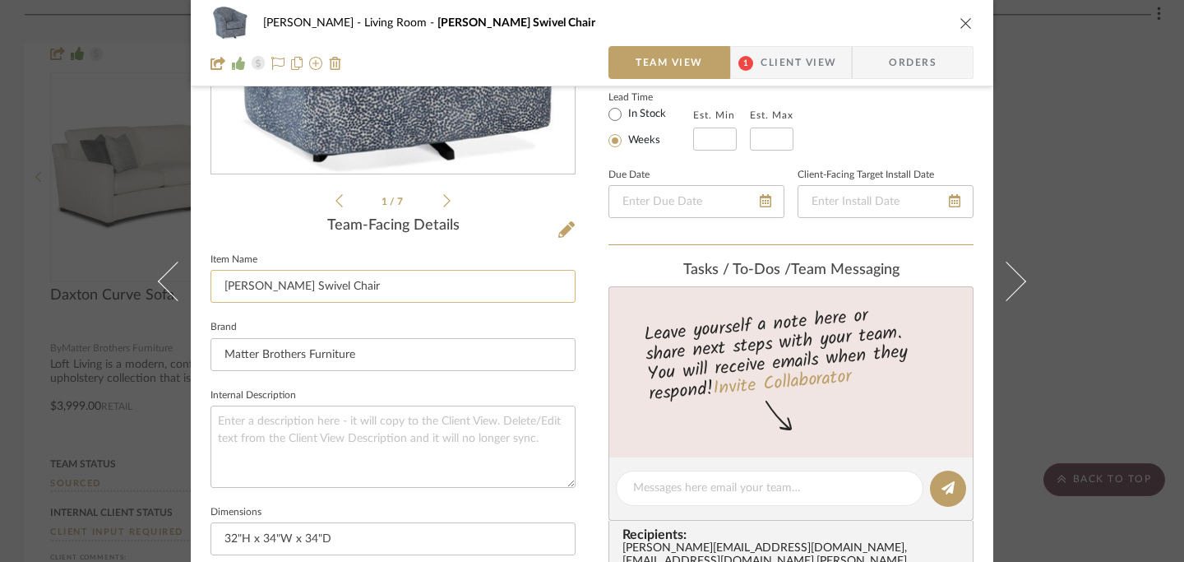
drag, startPoint x: 219, startPoint y: 284, endPoint x: 370, endPoint y: 284, distance: 151.3
click at [370, 284] on input "[PERSON_NAME] Swivel Chair" at bounding box center [393, 286] width 365 height 33
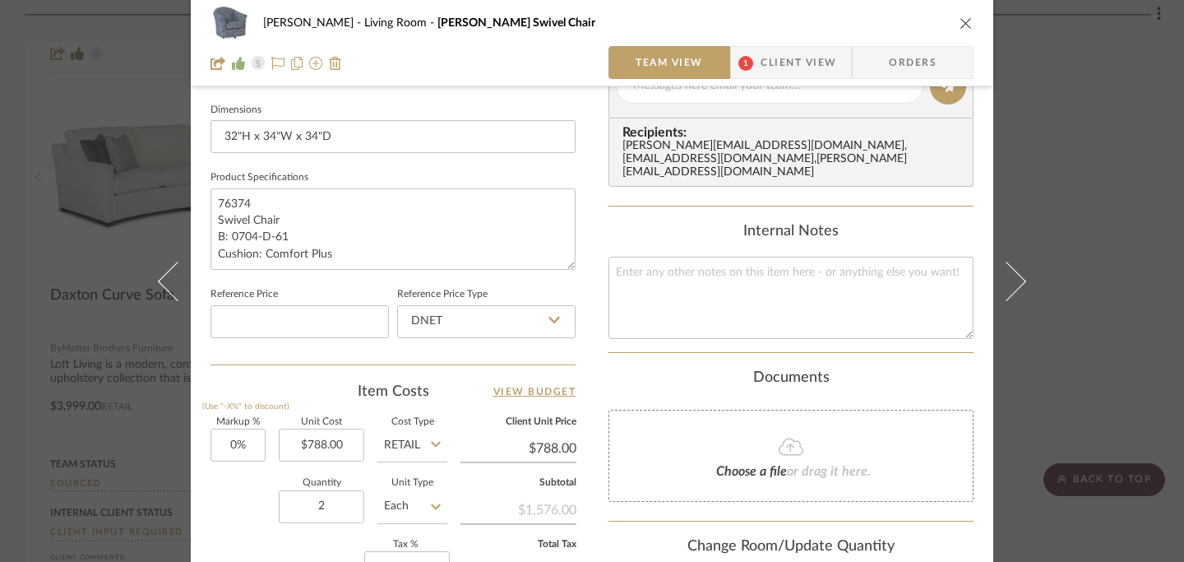
scroll to position [707, 0]
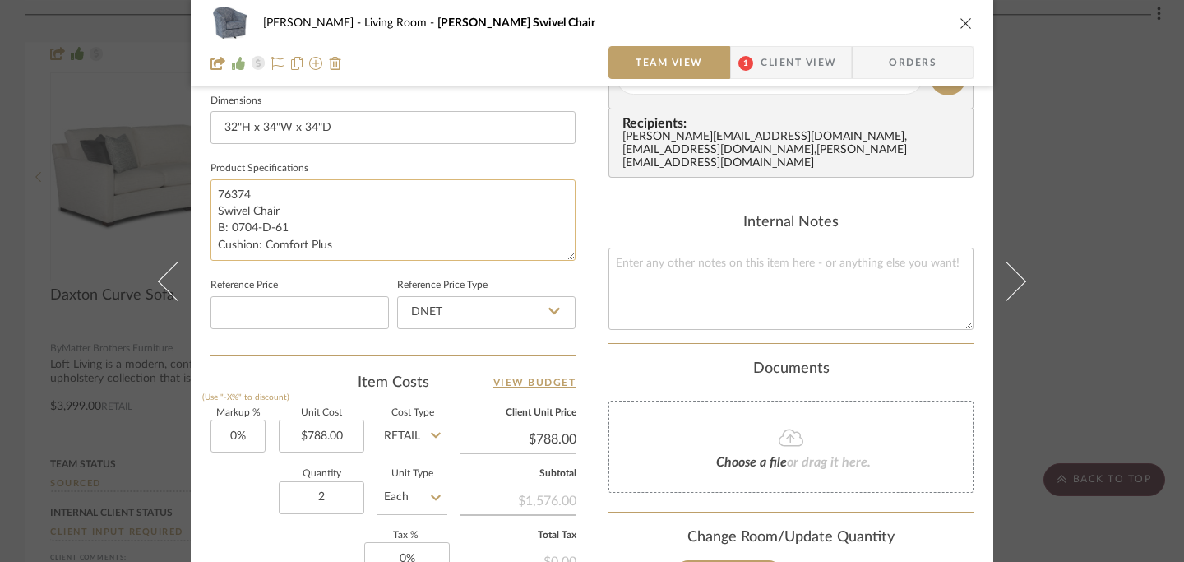
click at [213, 193] on textarea "76374 Swivel Chair B: 0704-D-61 Cushion: Comfort Plus" at bounding box center [393, 219] width 365 height 81
drag, startPoint x: 213, startPoint y: 193, endPoint x: 255, endPoint y: 194, distance: 42.0
click at [255, 194] on textarea "76374 Swivel Chair B: 0704-D-61 Cushion: Comfort Plus" at bounding box center [393, 219] width 365 height 81
click at [211, 226] on textarea "76374 Swivel Chair B: 0704-D-61 Cushion: Comfort Plus" at bounding box center [393, 219] width 365 height 81
drag, startPoint x: 210, startPoint y: 226, endPoint x: 309, endPoint y: 220, distance: 99.7
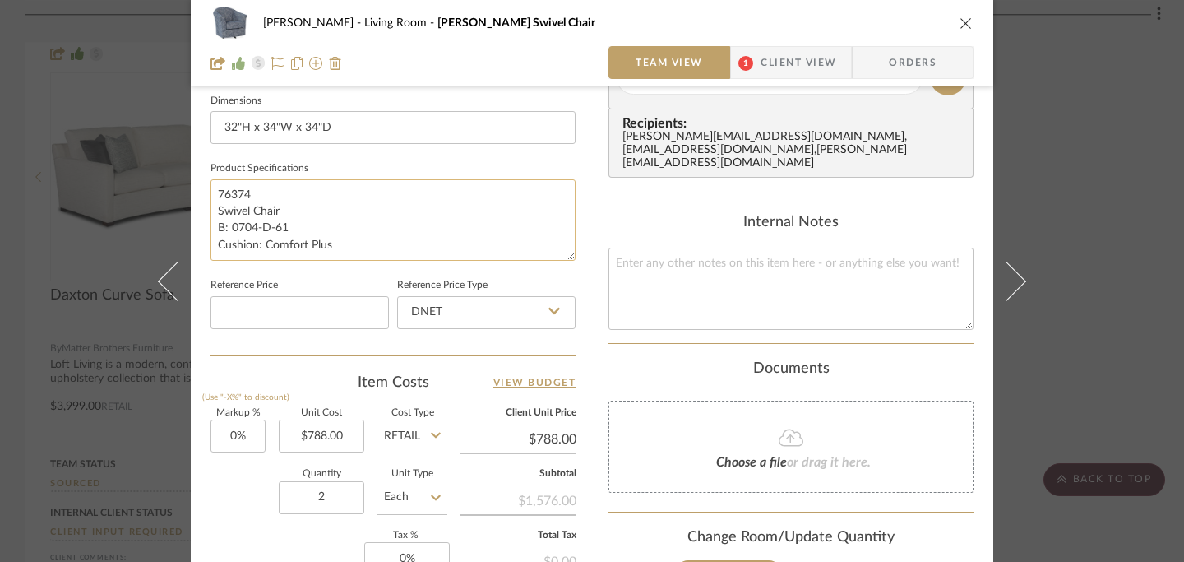
click at [309, 220] on textarea "76374 Swivel Chair B: 0704-D-61 Cushion: Comfort Plus" at bounding box center [393, 219] width 365 height 81
click at [422, 236] on textarea "76374 Swivel Chair B: 0704-D-61 Cushion: Comfort Plus" at bounding box center [393, 219] width 365 height 81
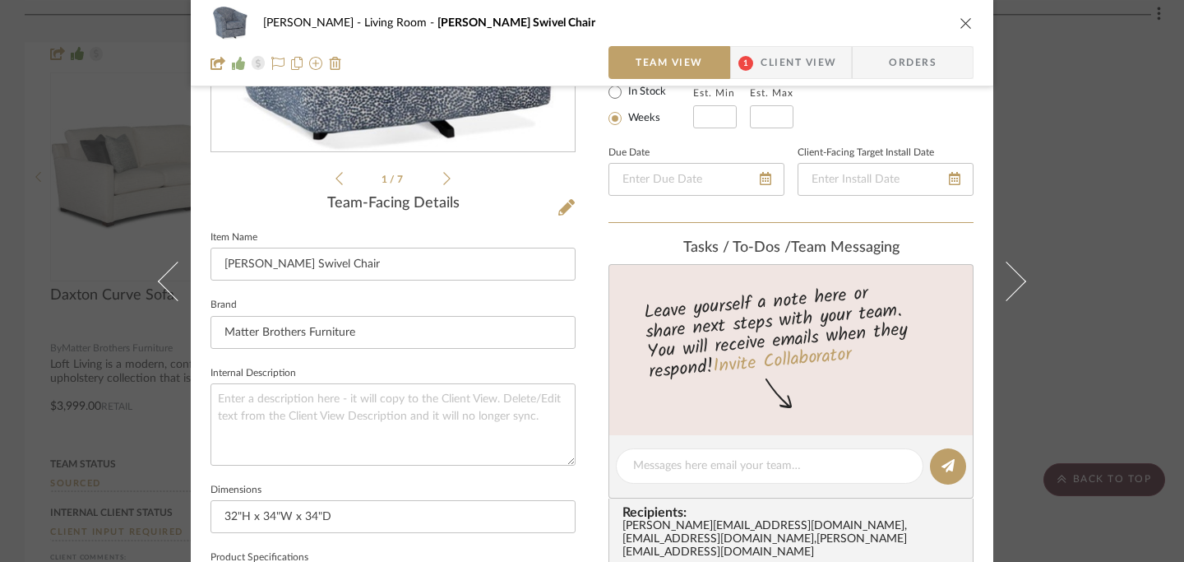
scroll to position [0, 0]
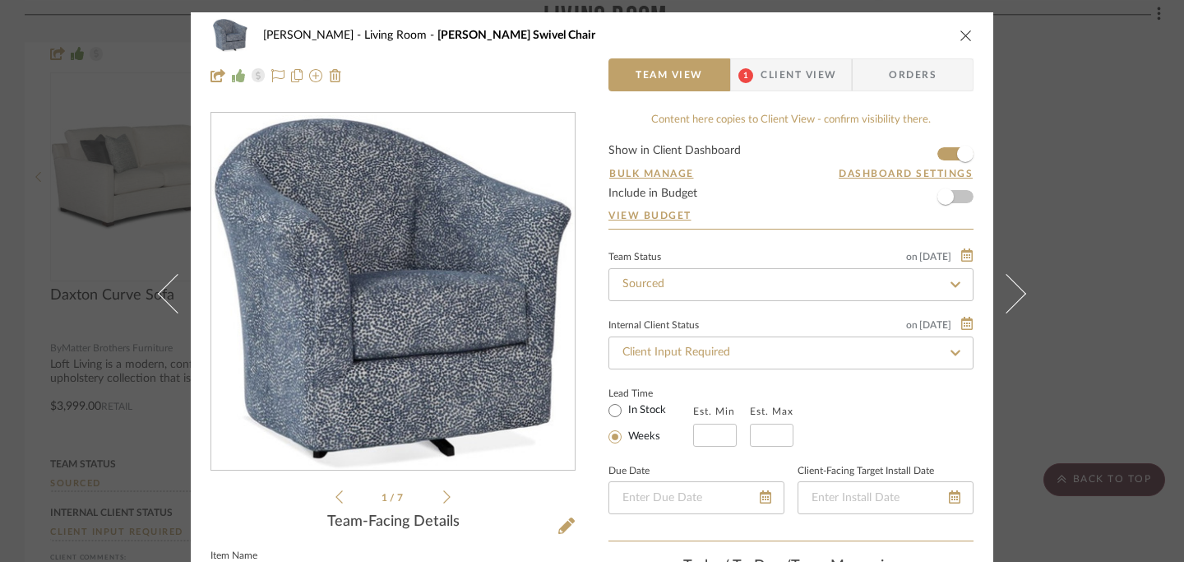
click at [961, 36] on icon "close" at bounding box center [966, 35] width 13 height 13
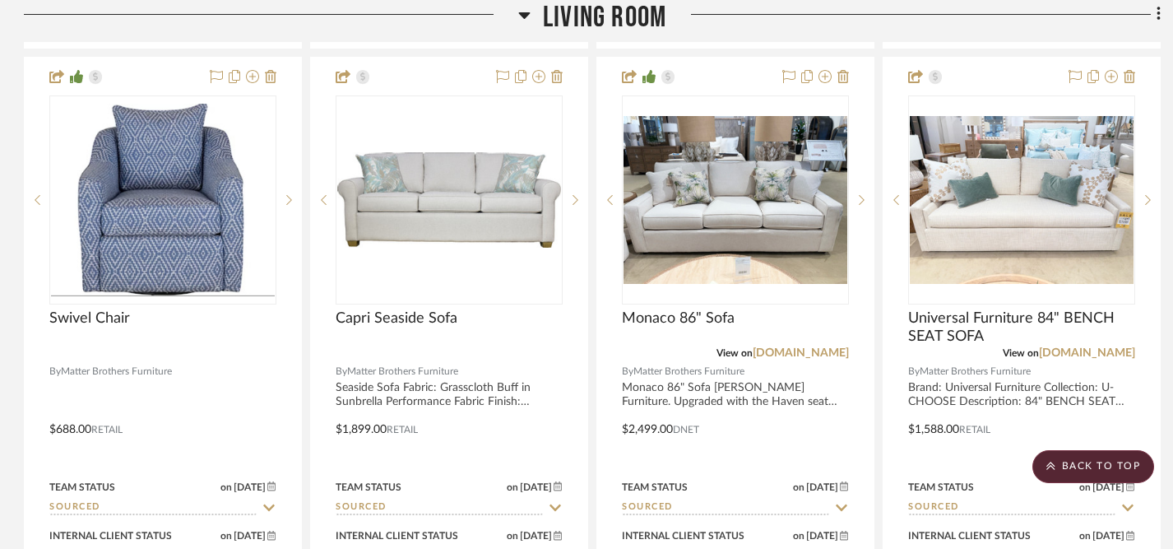
scroll to position [6718, 1]
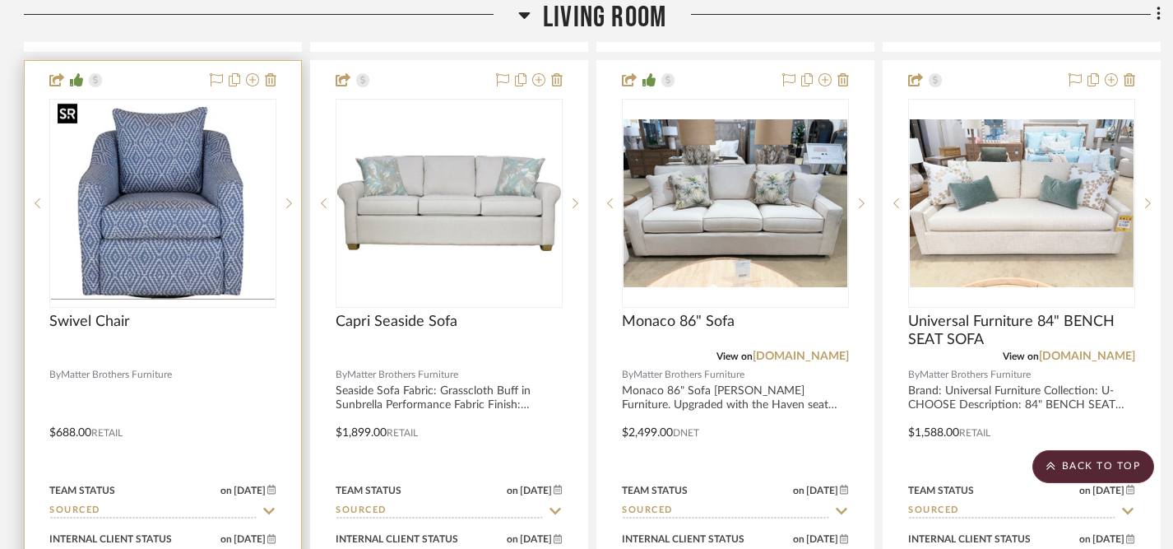
click at [169, 198] on img "0" at bounding box center [163, 203] width 224 height 193
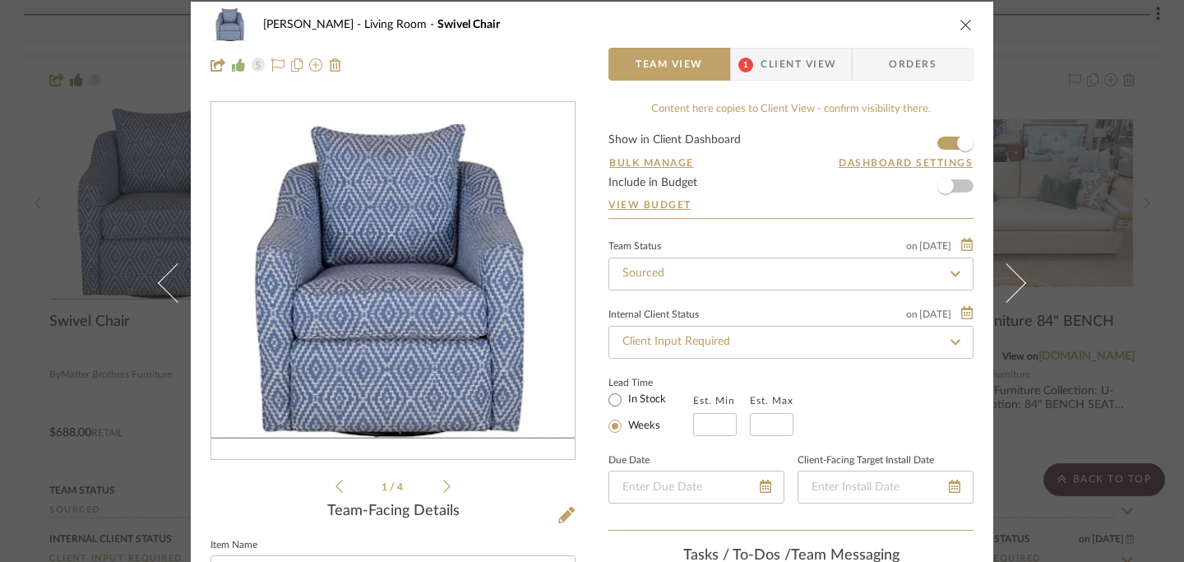
scroll to position [0, 0]
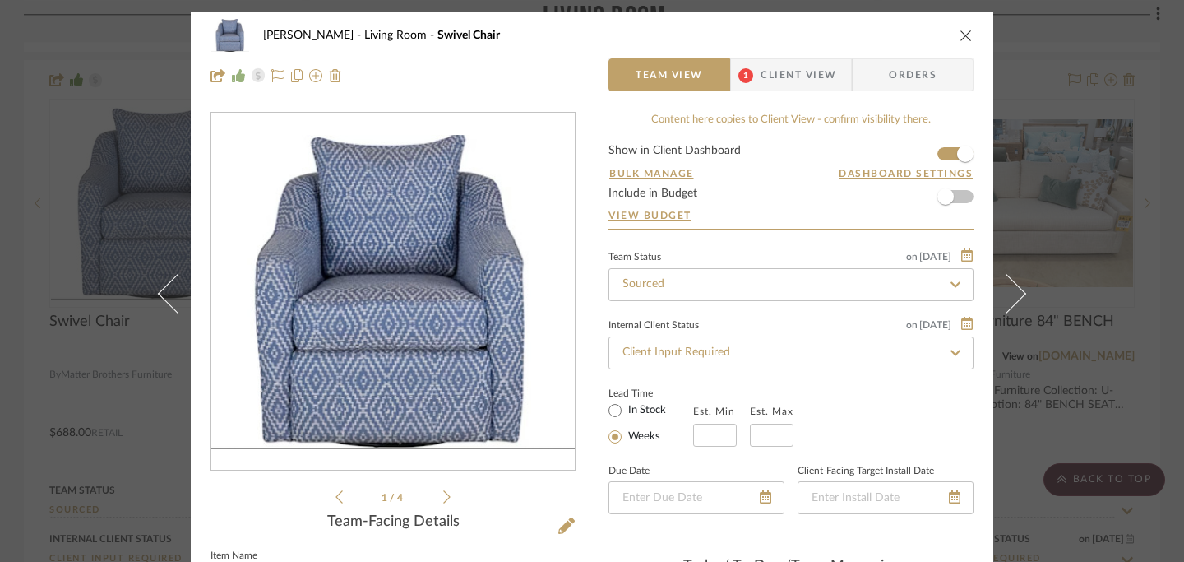
click at [961, 35] on icon "close" at bounding box center [966, 35] width 13 height 13
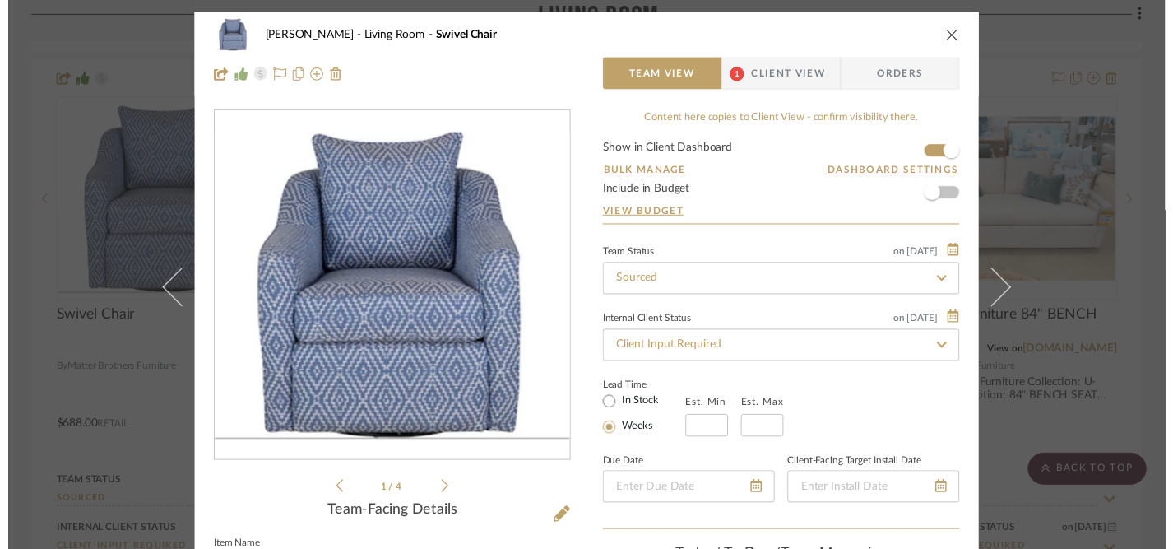
scroll to position [6718, 1]
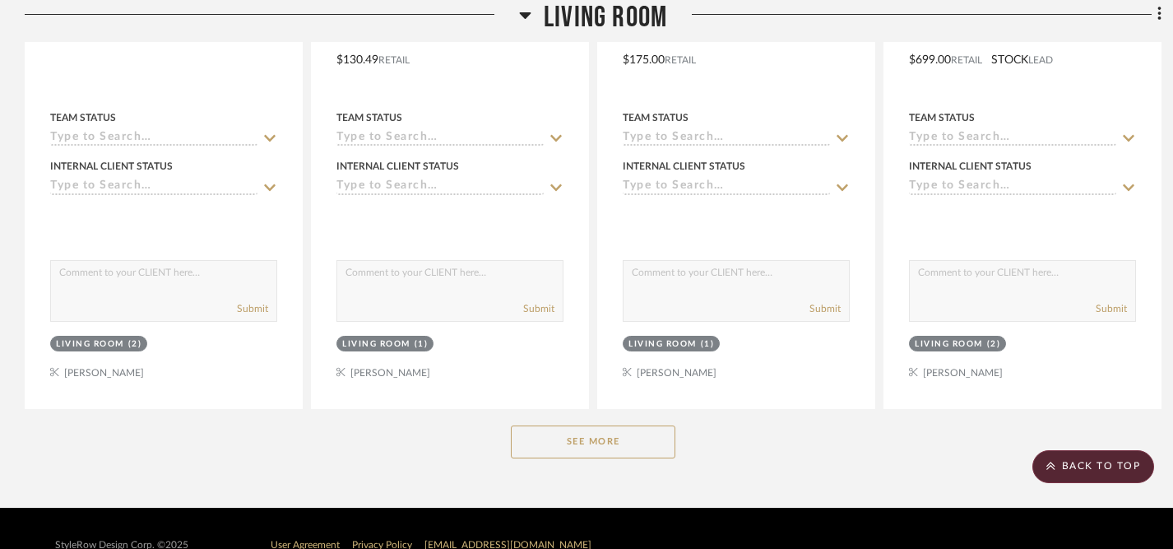
scroll to position [4196, 0]
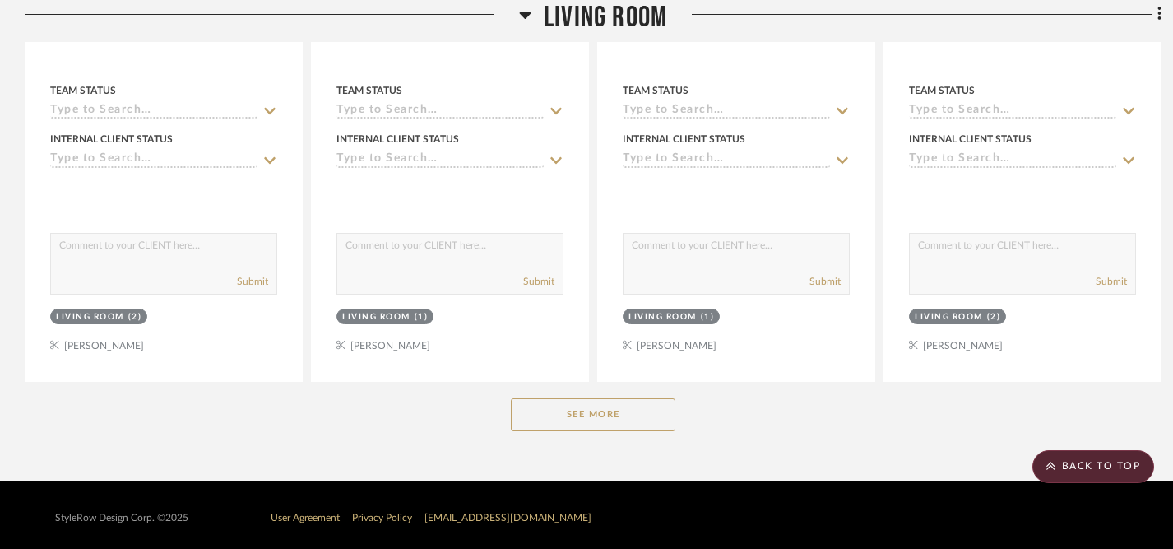
click at [609, 424] on div "See More" at bounding box center [593, 415] width 1137 height 66
click at [605, 409] on button "See More" at bounding box center [593, 414] width 164 height 33
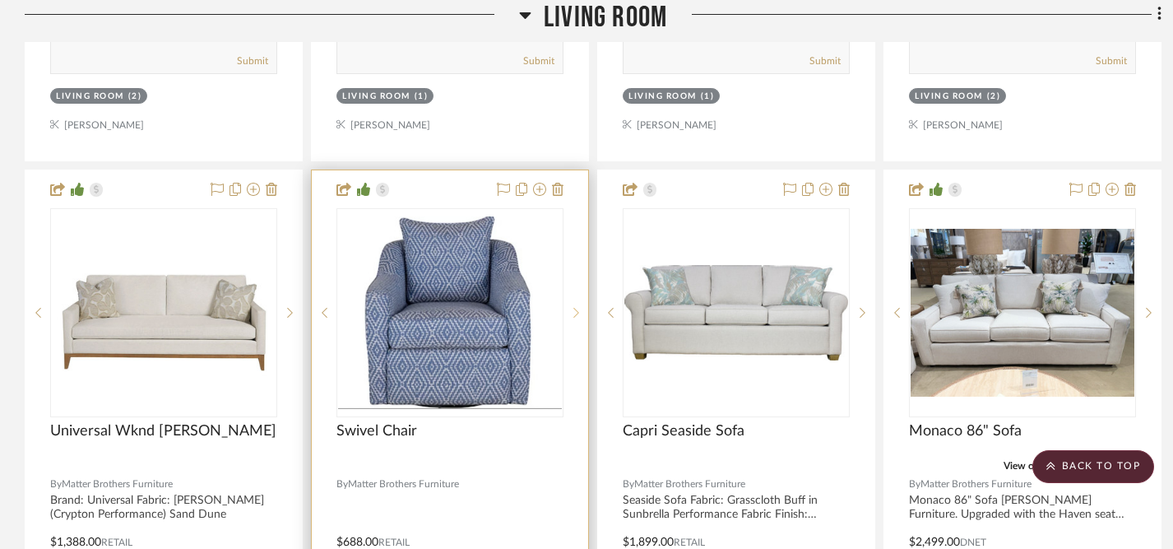
scroll to position [4444, 0]
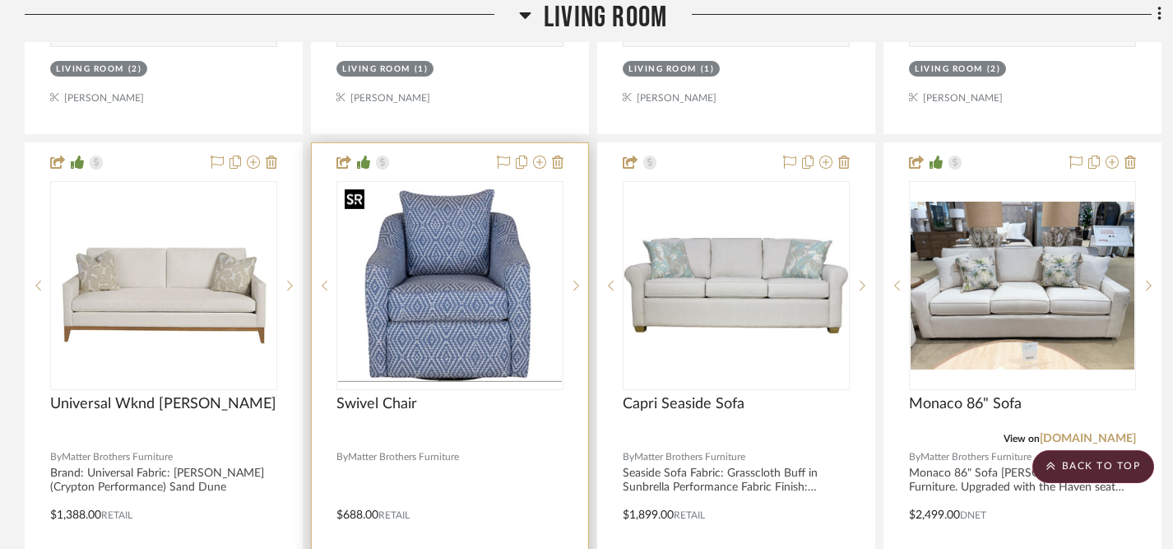
click at [490, 292] on img "0" at bounding box center [450, 285] width 224 height 193
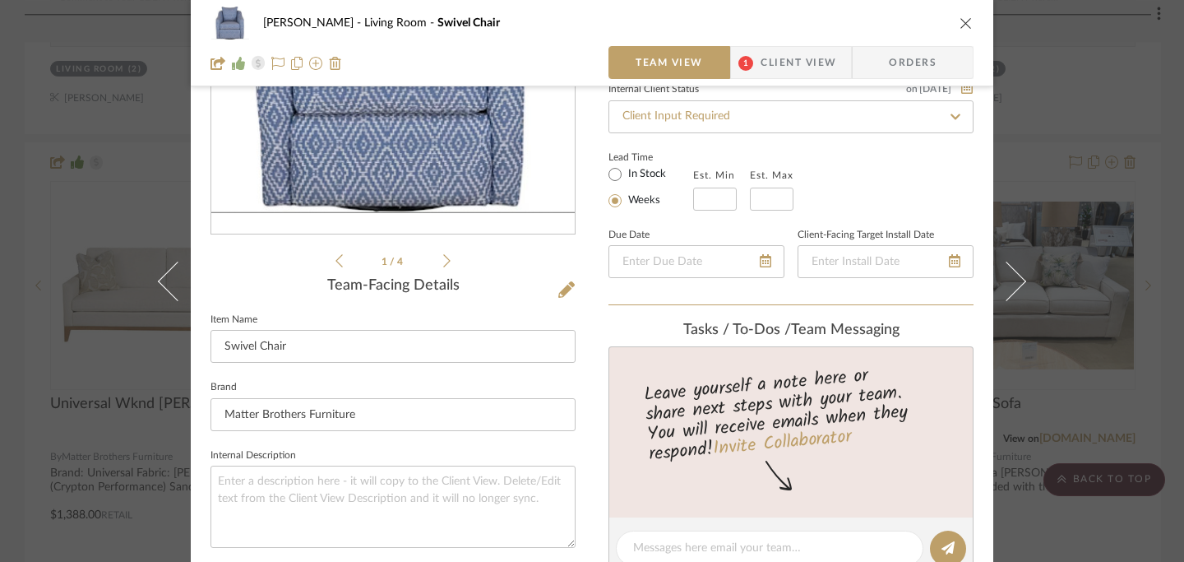
scroll to position [130, 0]
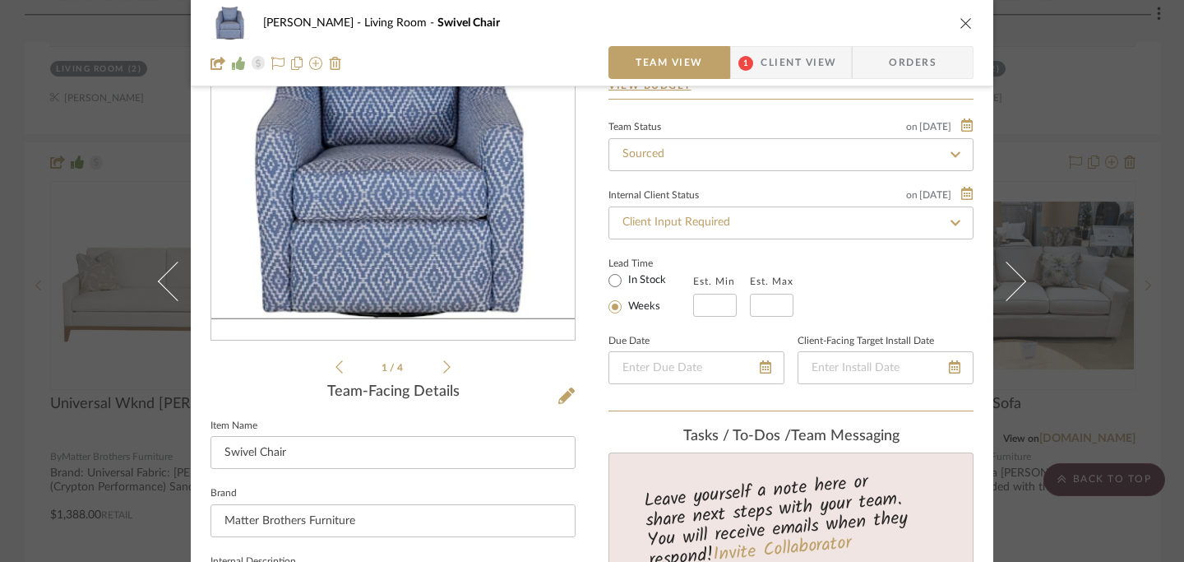
click at [443, 371] on icon at bounding box center [446, 366] width 7 height 13
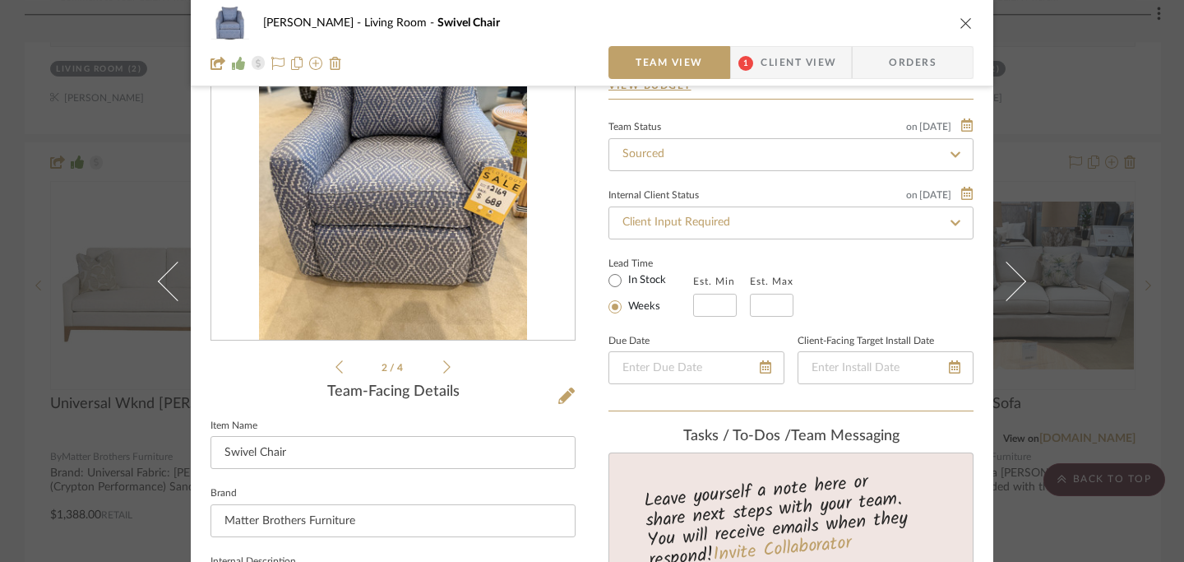
click at [443, 367] on icon at bounding box center [446, 366] width 7 height 15
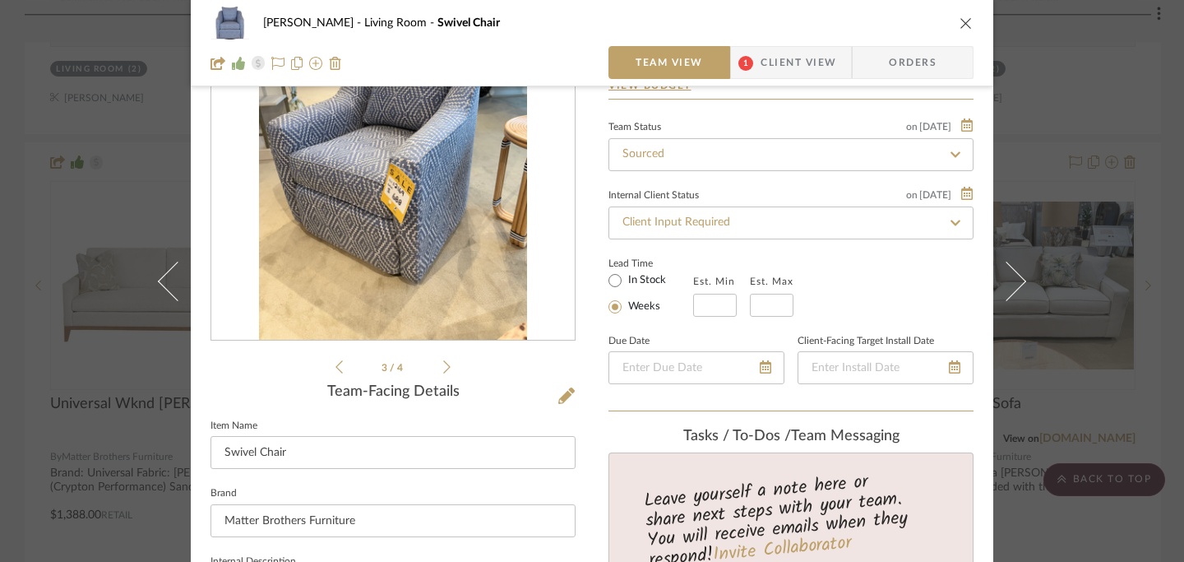
click at [443, 367] on icon at bounding box center [446, 366] width 7 height 13
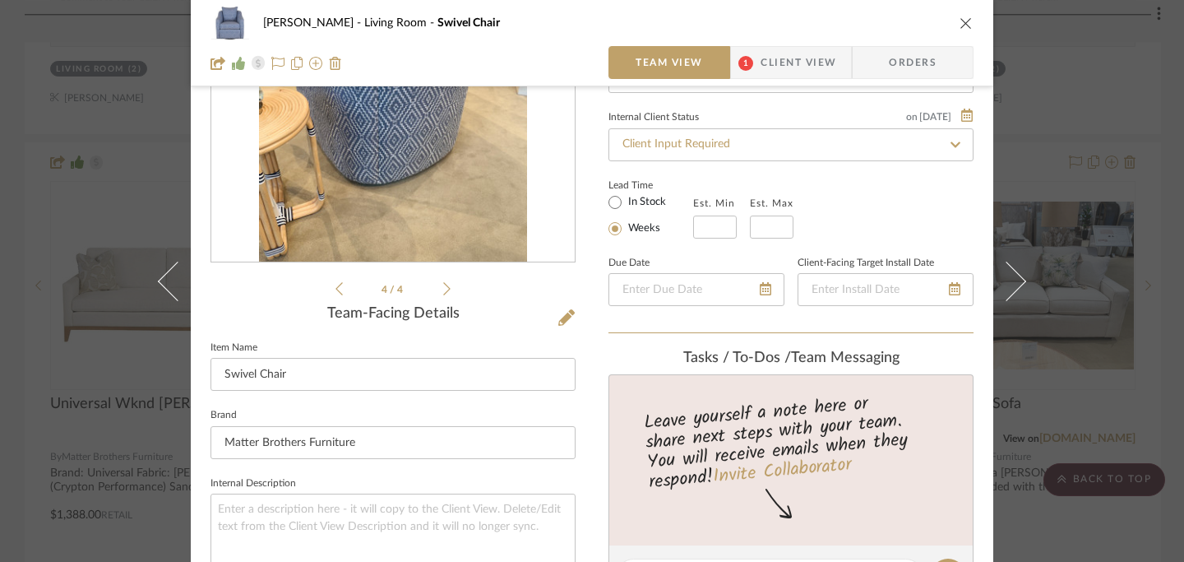
scroll to position [202, 0]
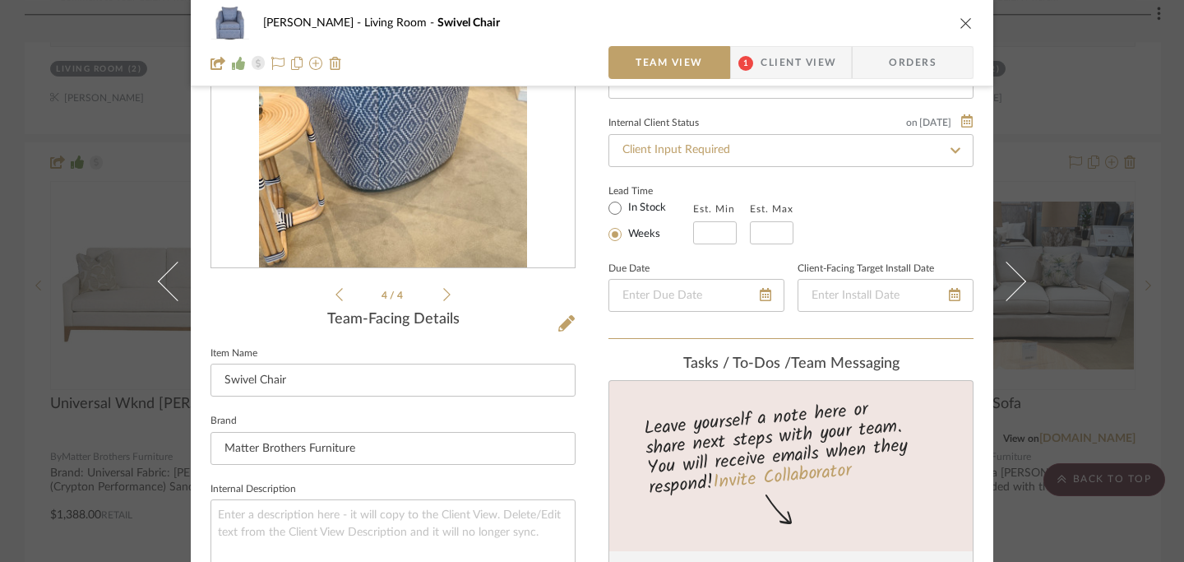
click at [336, 294] on icon at bounding box center [339, 294] width 7 height 15
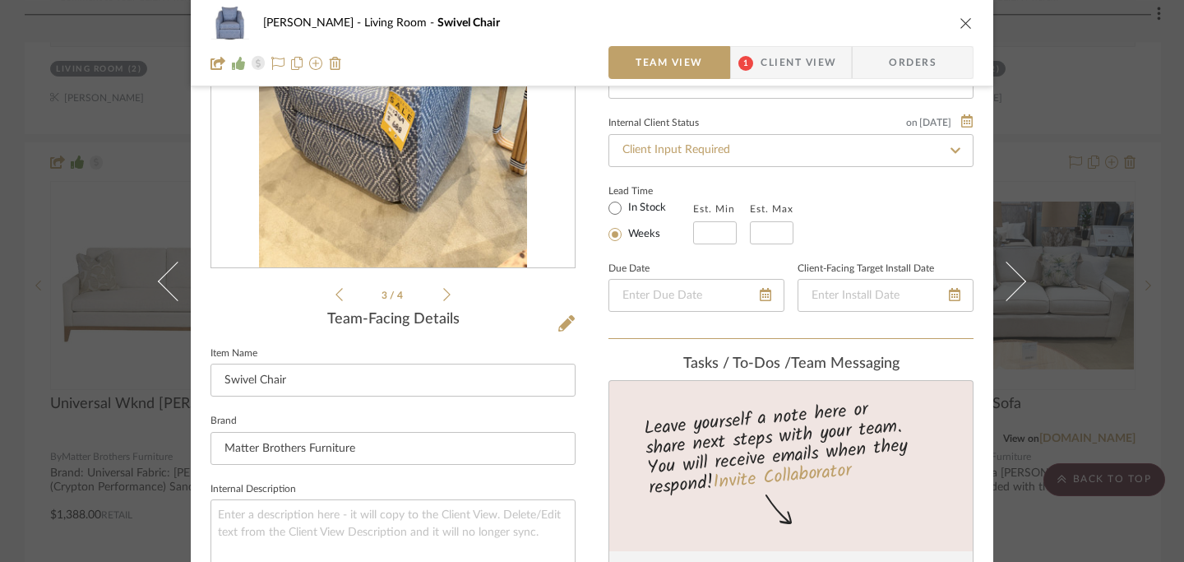
click at [336, 294] on icon at bounding box center [339, 294] width 7 height 15
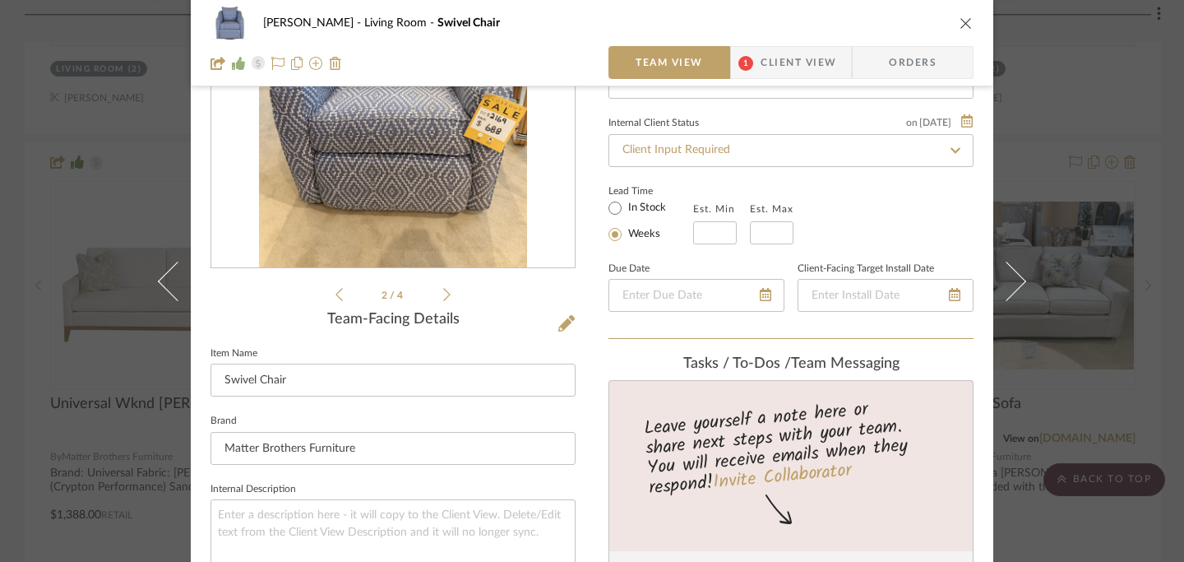
click at [336, 294] on icon at bounding box center [339, 294] width 7 height 15
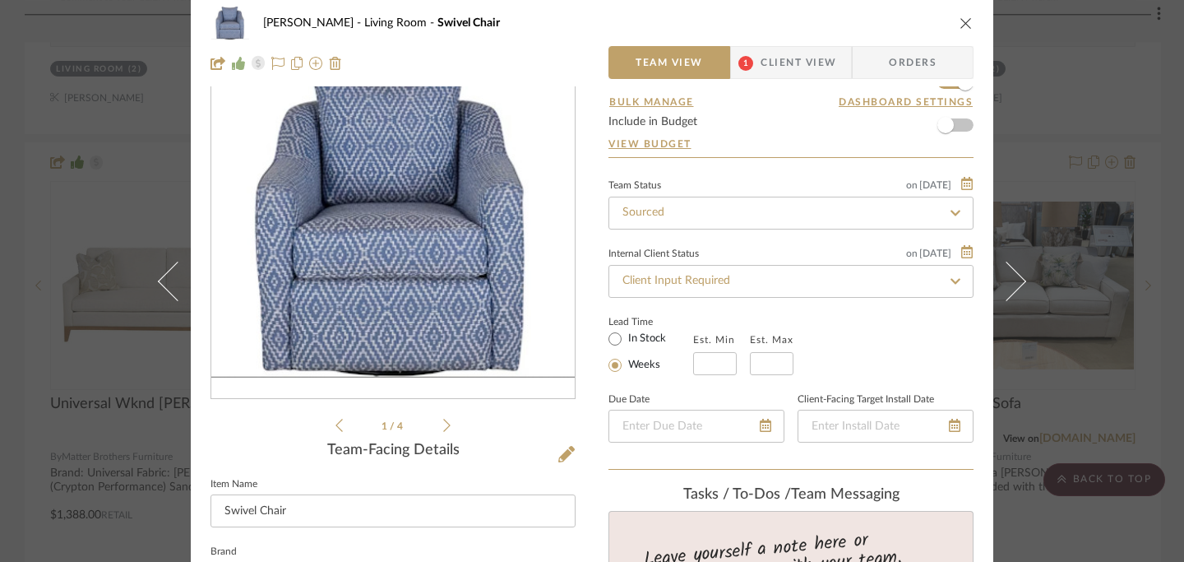
scroll to position [0, 0]
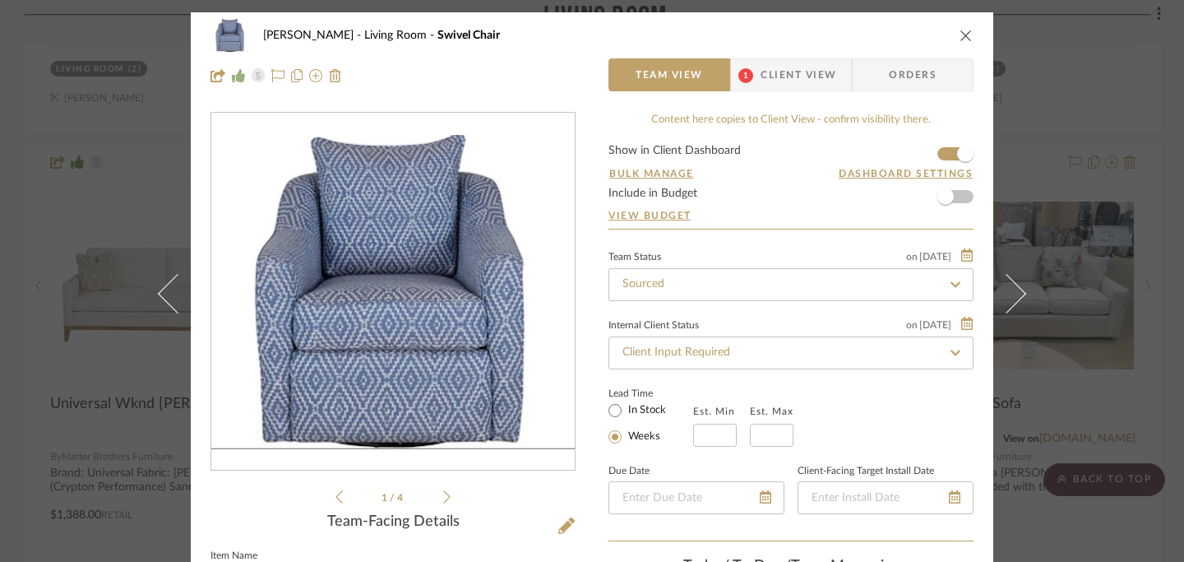
click at [960, 35] on icon "close" at bounding box center [966, 35] width 13 height 13
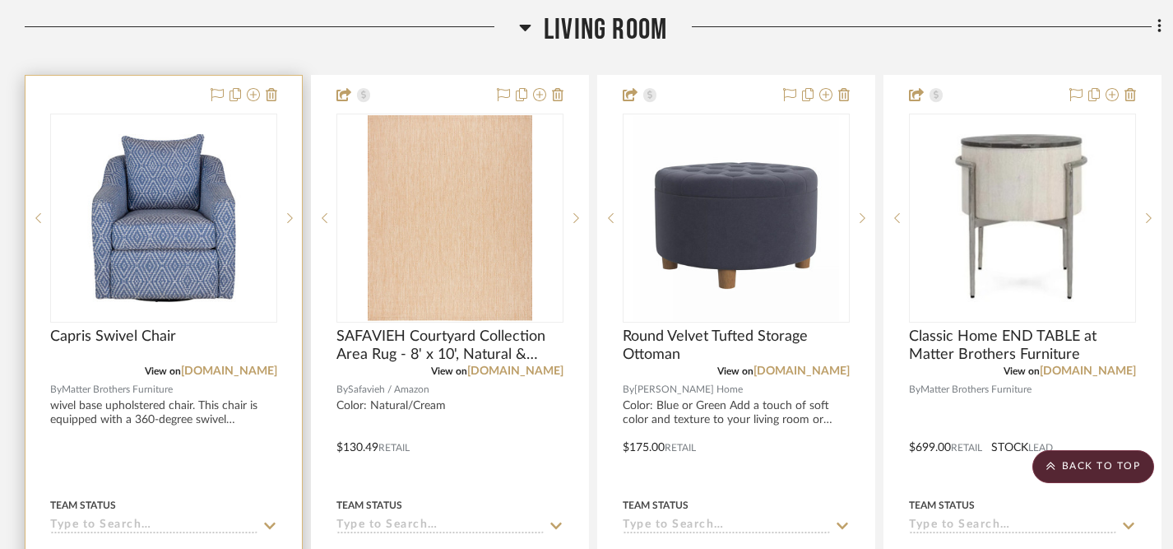
scroll to position [3774, 0]
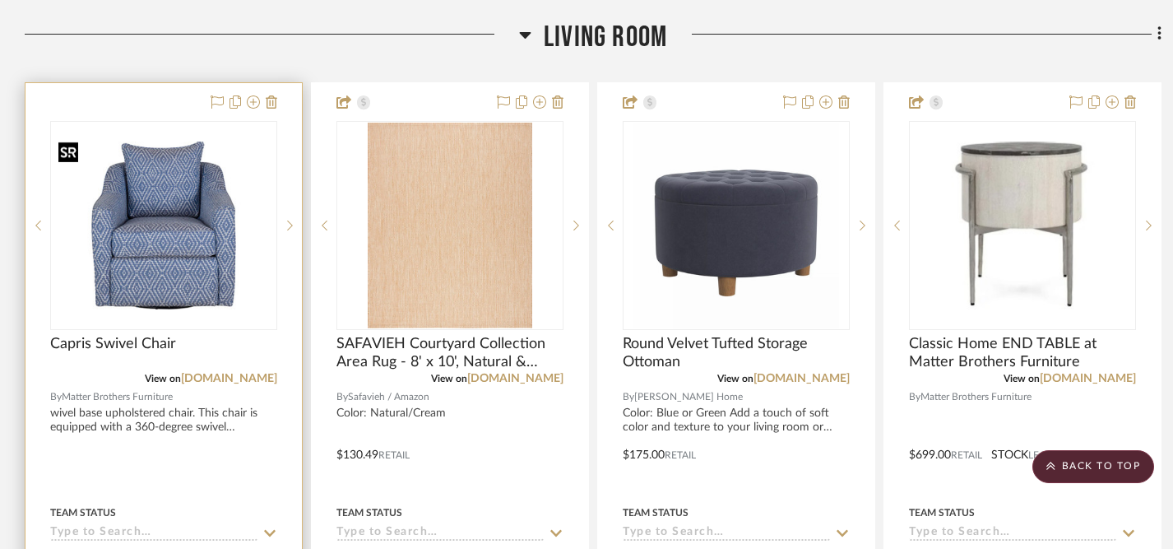
click at [194, 220] on img "0" at bounding box center [164, 225] width 224 height 168
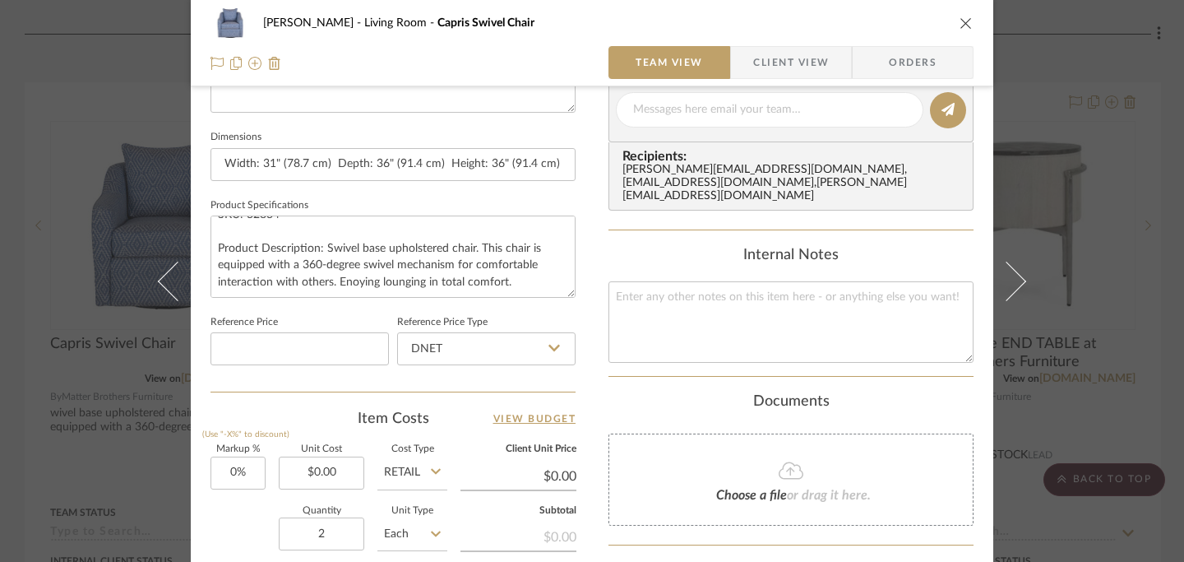
scroll to position [675, 0]
click at [549, 349] on icon at bounding box center [555, 346] width 12 height 13
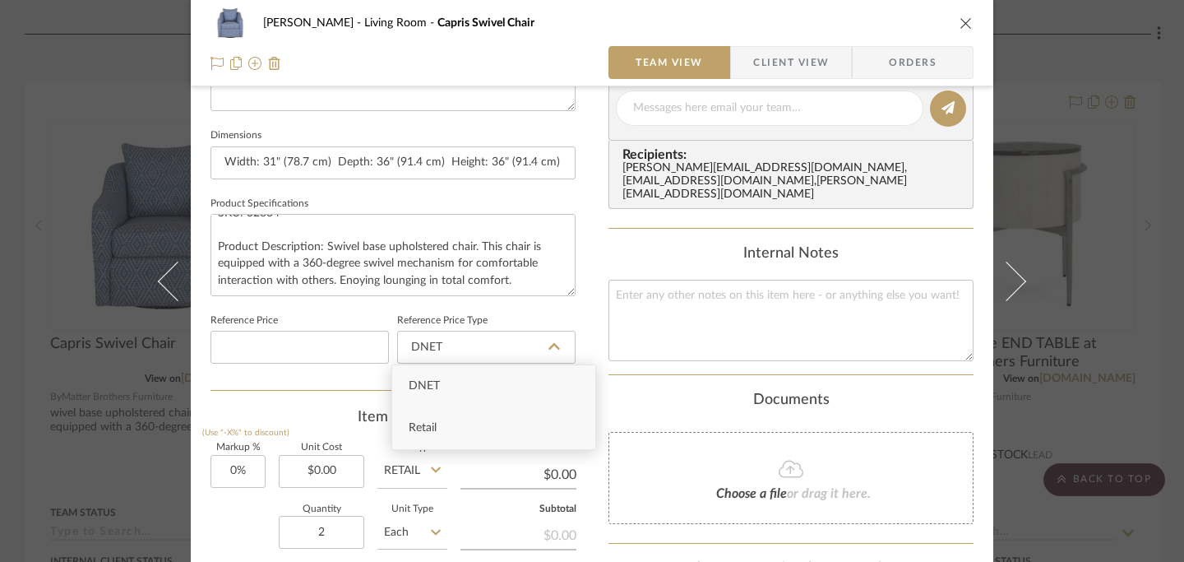
click at [497, 433] on div "Retail" at bounding box center [493, 428] width 203 height 42
type input "Retail"
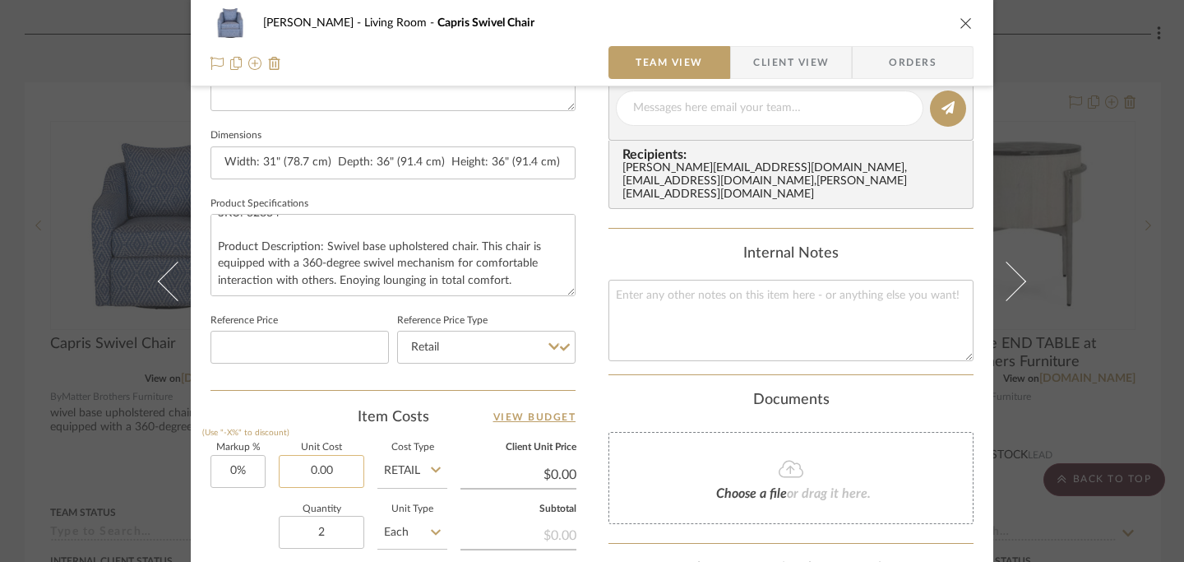
click at [313, 466] on input "0.00" at bounding box center [322, 471] width 86 height 33
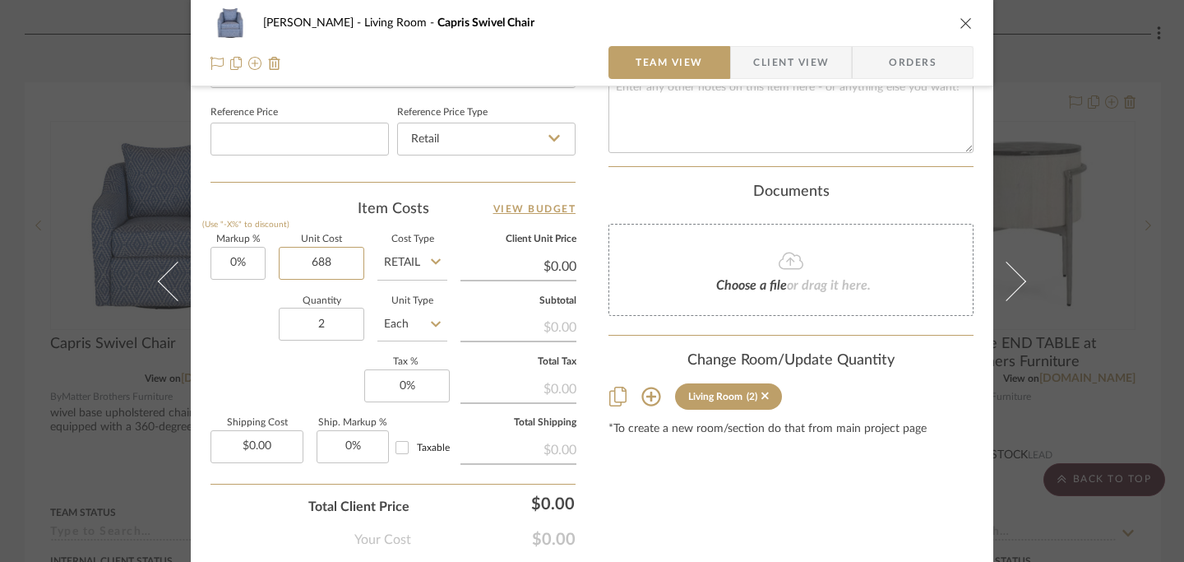
scroll to position [966, 0]
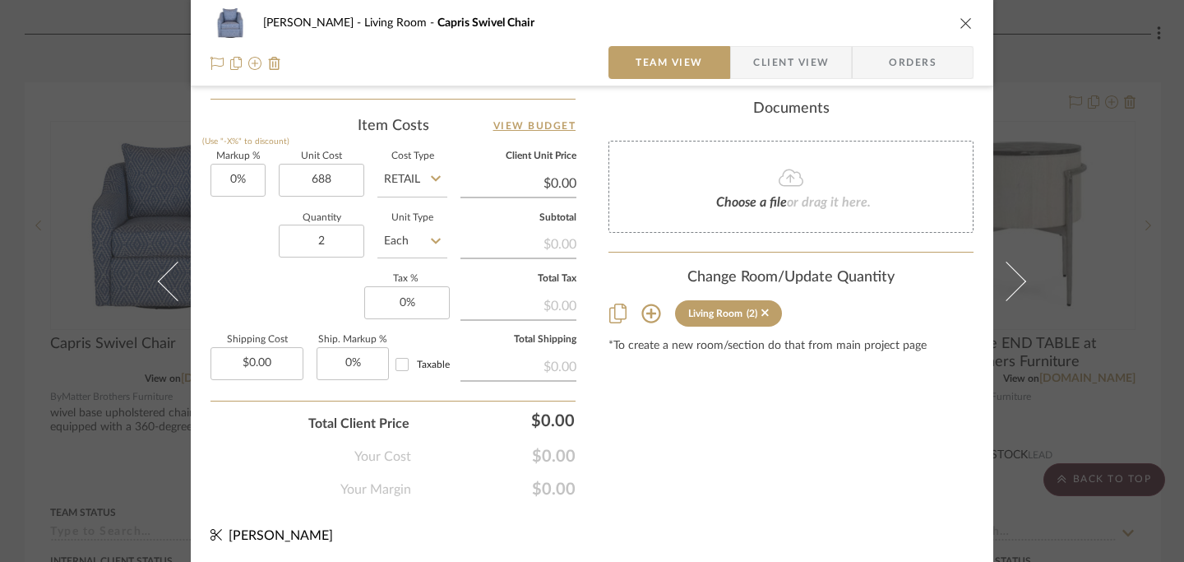
type input "$688.00"
click at [960, 23] on icon "close" at bounding box center [966, 22] width 13 height 13
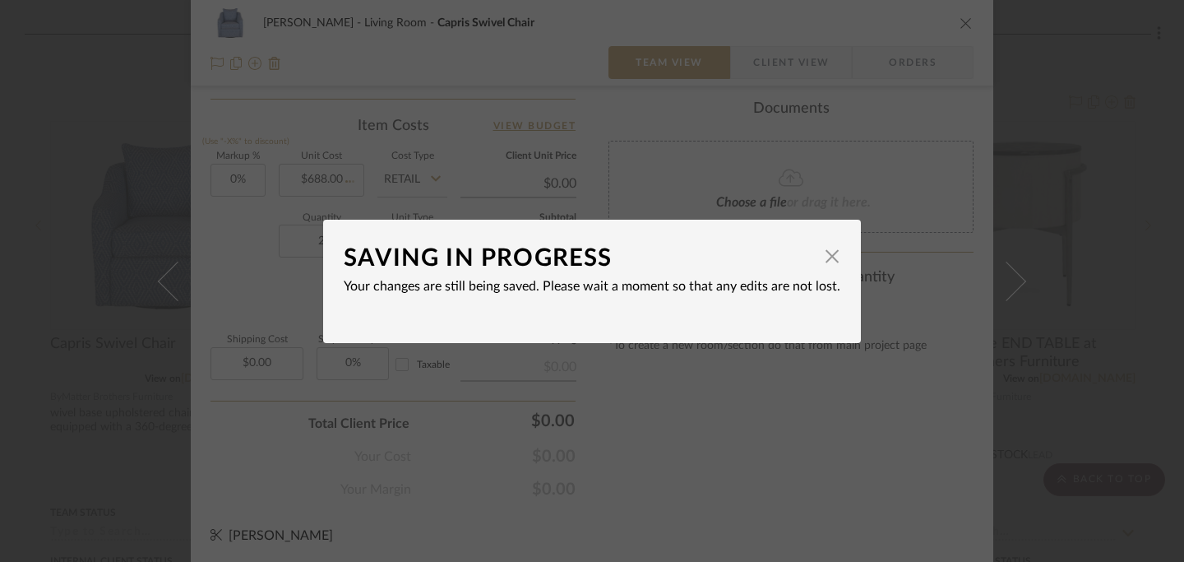
type input "$688.00"
click at [827, 257] on span "button" at bounding box center [832, 256] width 33 height 33
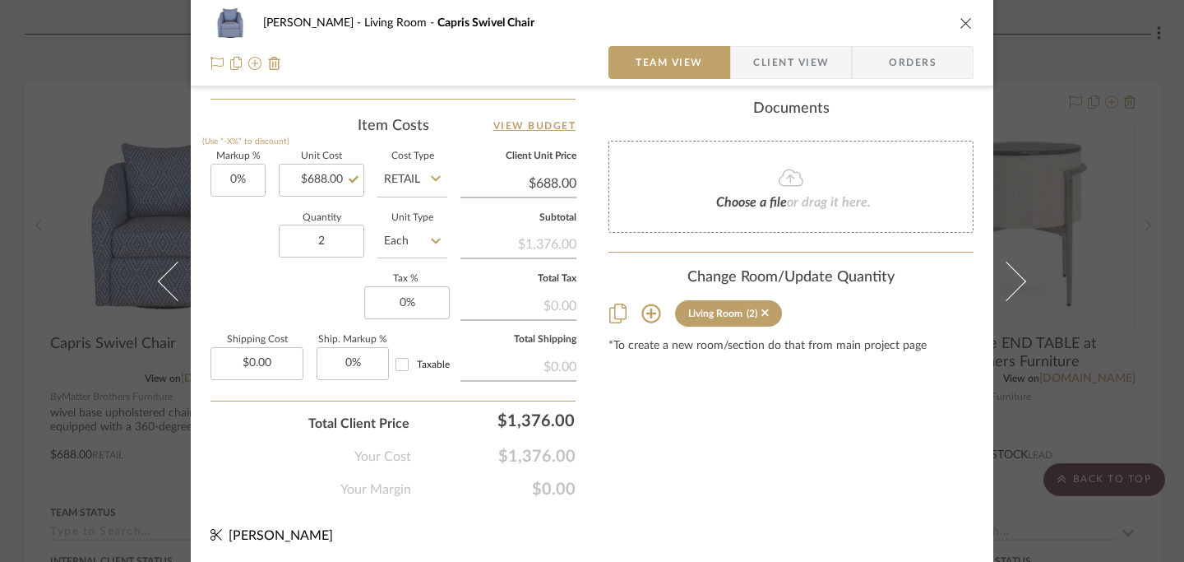
click at [960, 23] on icon "close" at bounding box center [966, 22] width 13 height 13
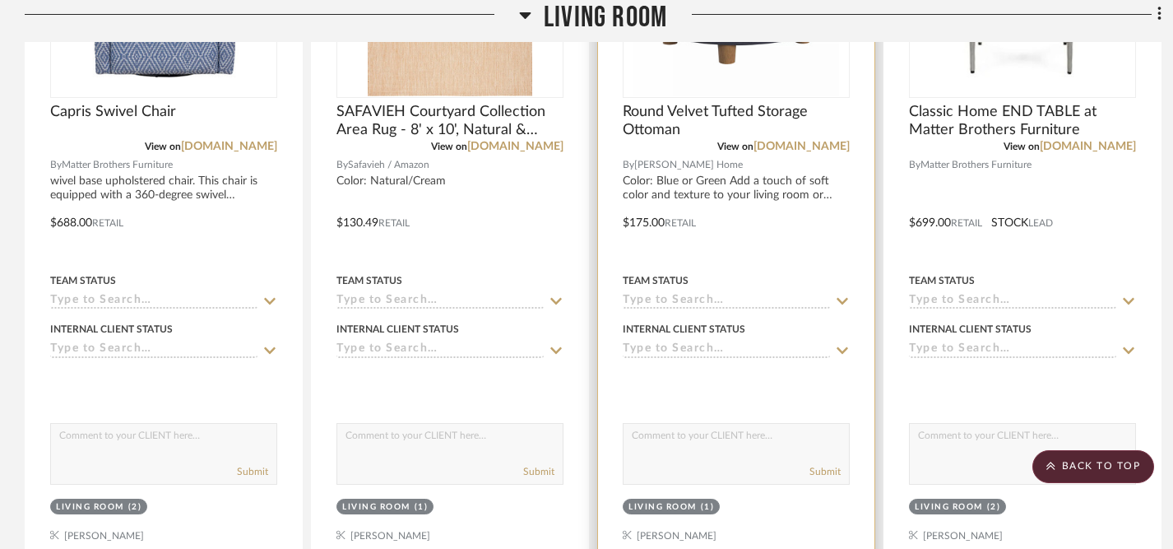
scroll to position [4006, 1]
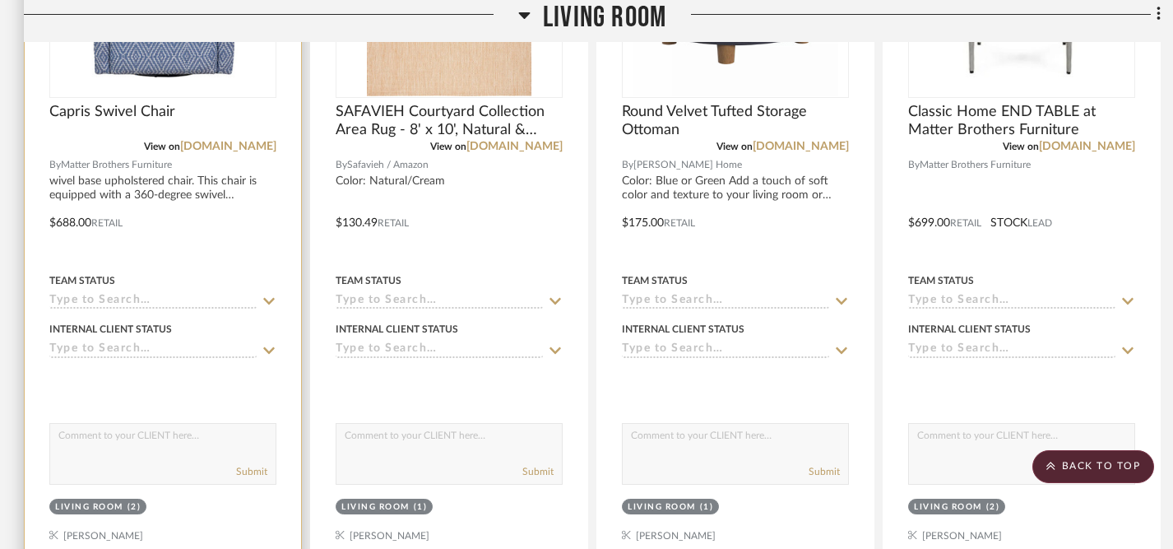
click at [270, 346] on icon at bounding box center [269, 349] width 12 height 7
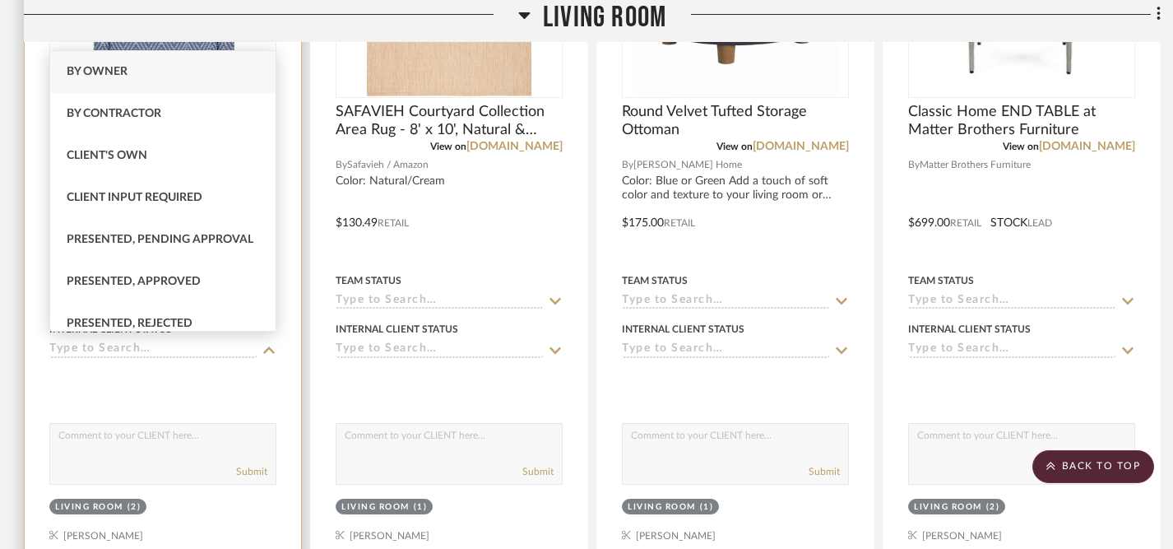
click at [261, 371] on div at bounding box center [162, 382] width 227 height 33
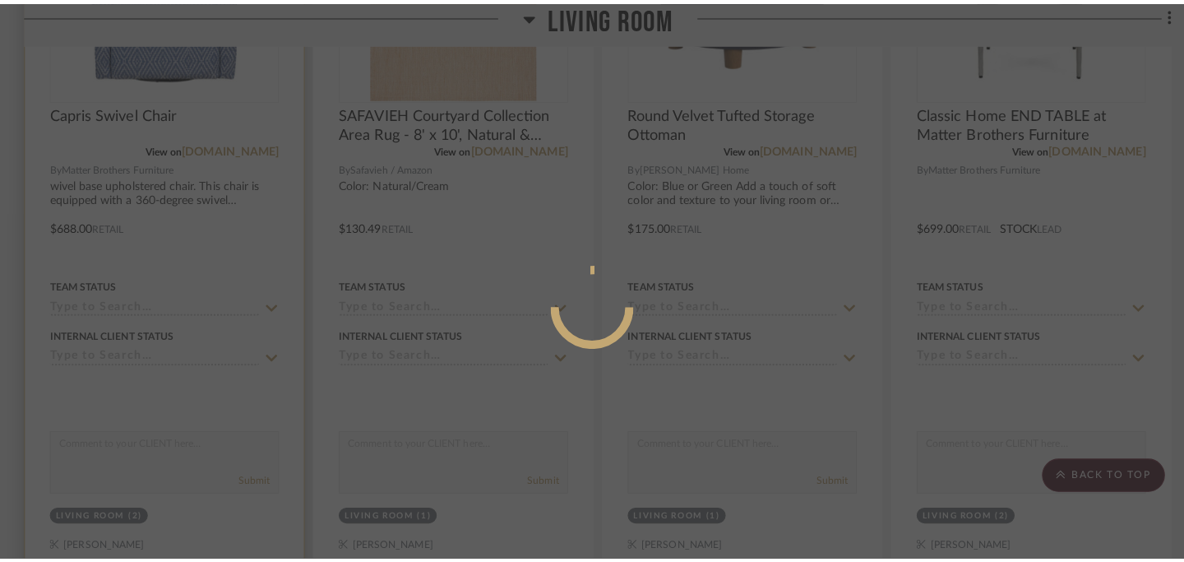
scroll to position [0, 0]
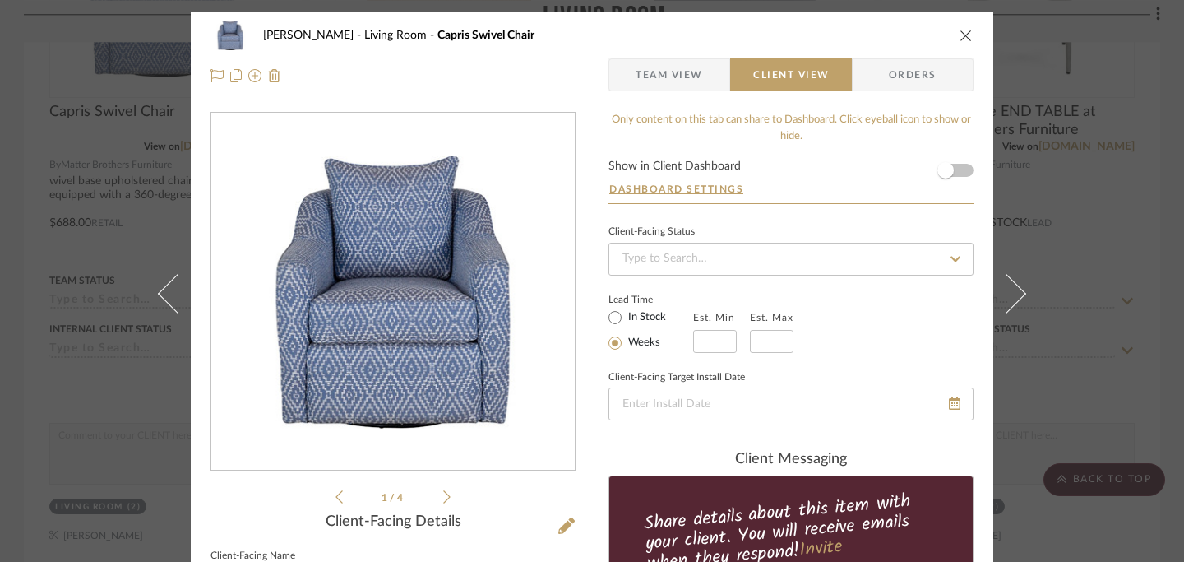
click at [443, 498] on icon at bounding box center [446, 496] width 7 height 15
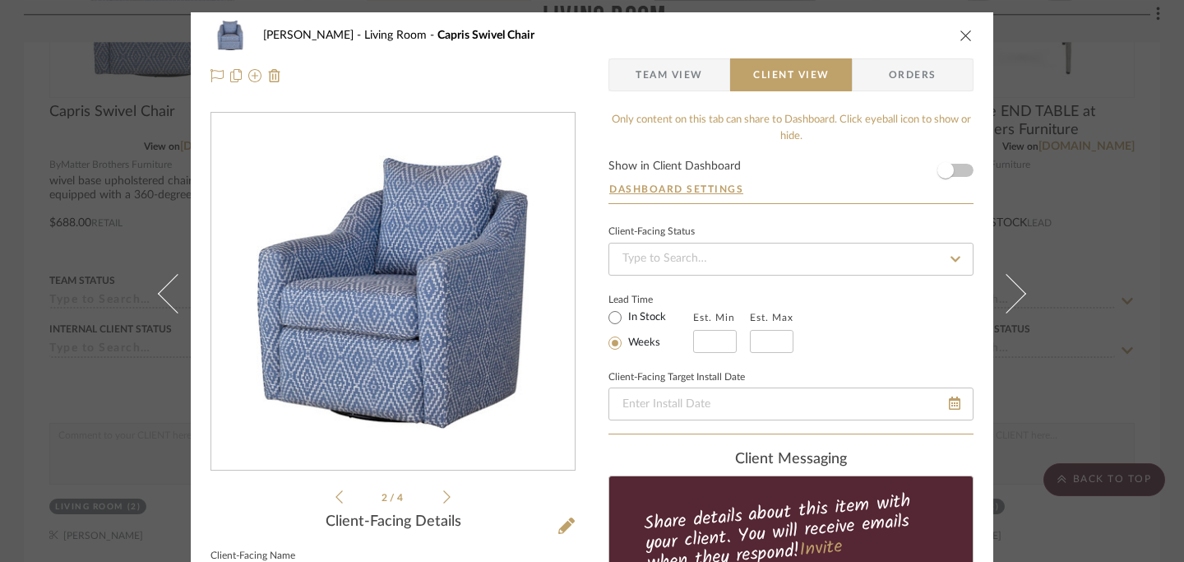
click at [443, 498] on icon at bounding box center [446, 496] width 7 height 15
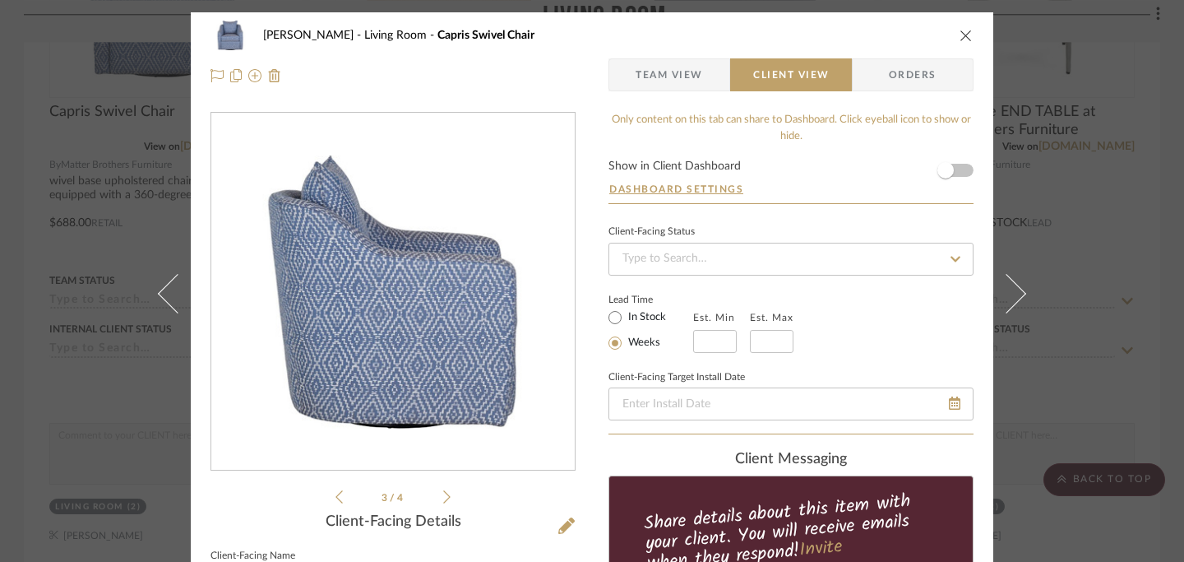
click at [443, 498] on icon at bounding box center [446, 496] width 7 height 15
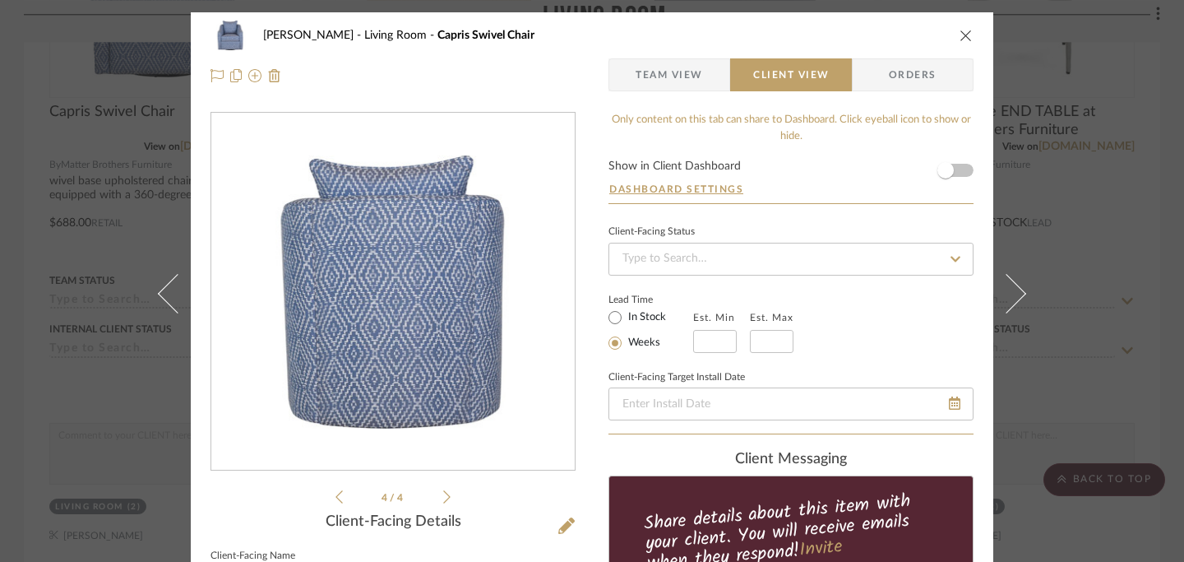
click at [966, 33] on icon "close" at bounding box center [966, 35] width 13 height 13
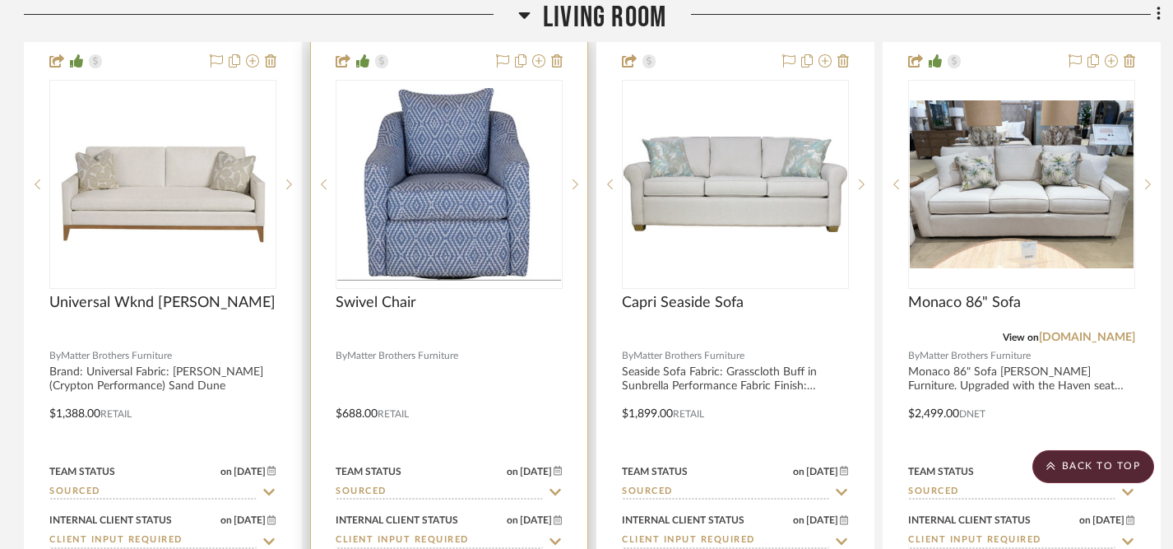
scroll to position [4531, 1]
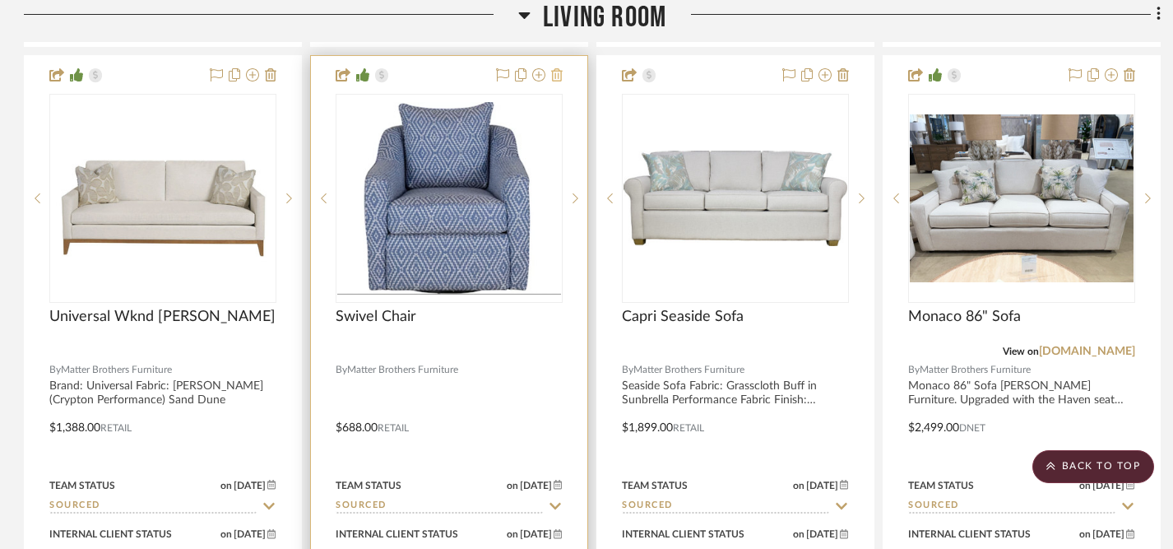
click at [556, 71] on icon at bounding box center [557, 74] width 12 height 13
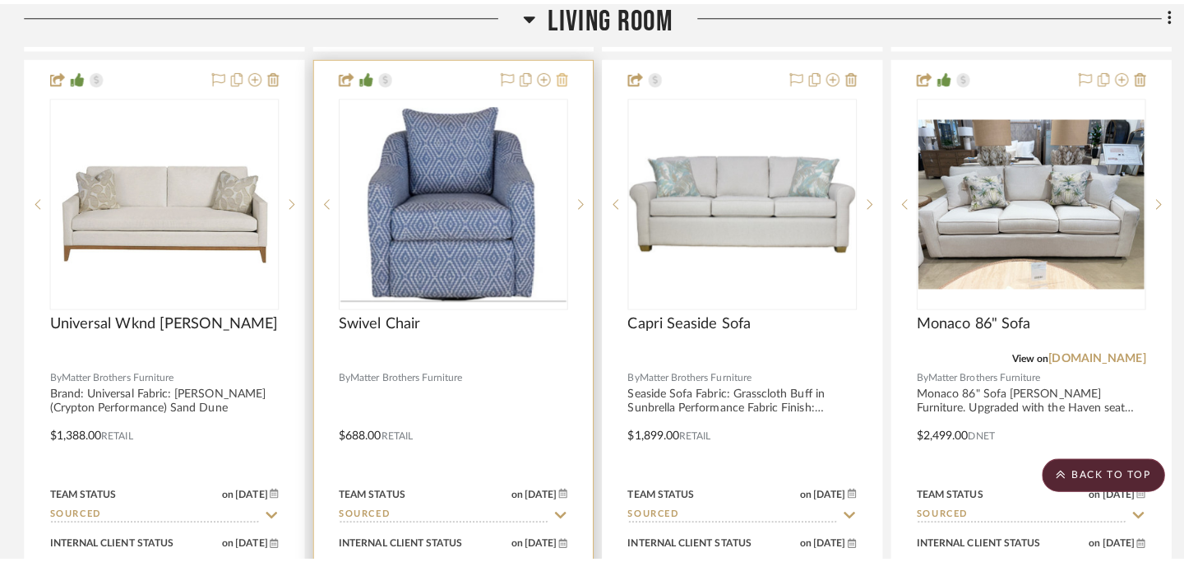
scroll to position [0, 0]
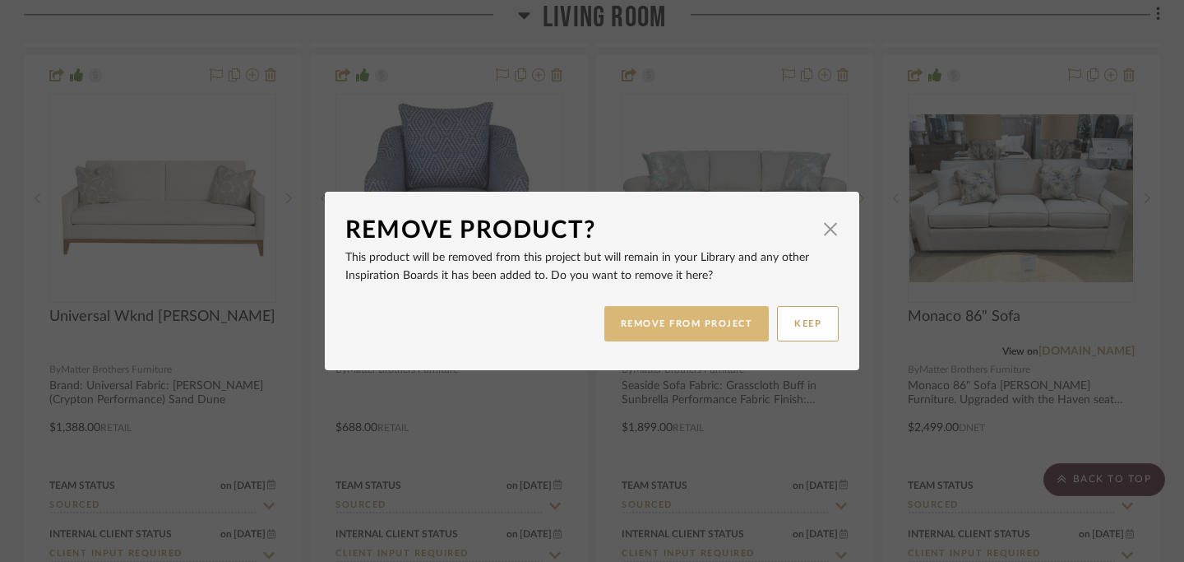
click at [652, 326] on button "REMOVE FROM PROJECT" at bounding box center [687, 323] width 165 height 35
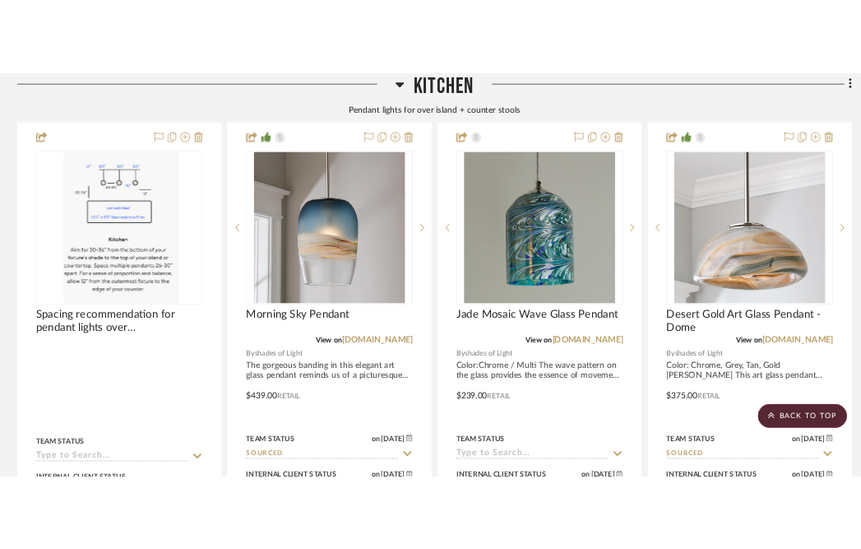
scroll to position [2968, 1]
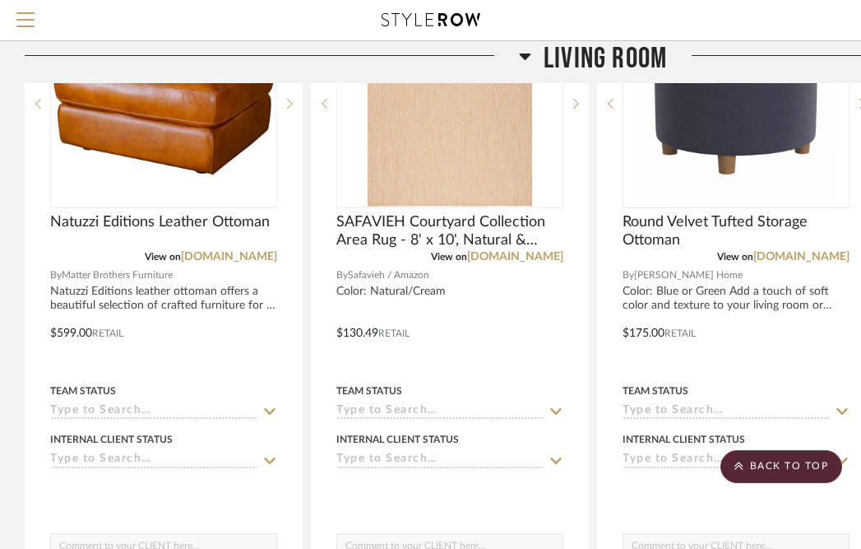
scroll to position [3853, 0]
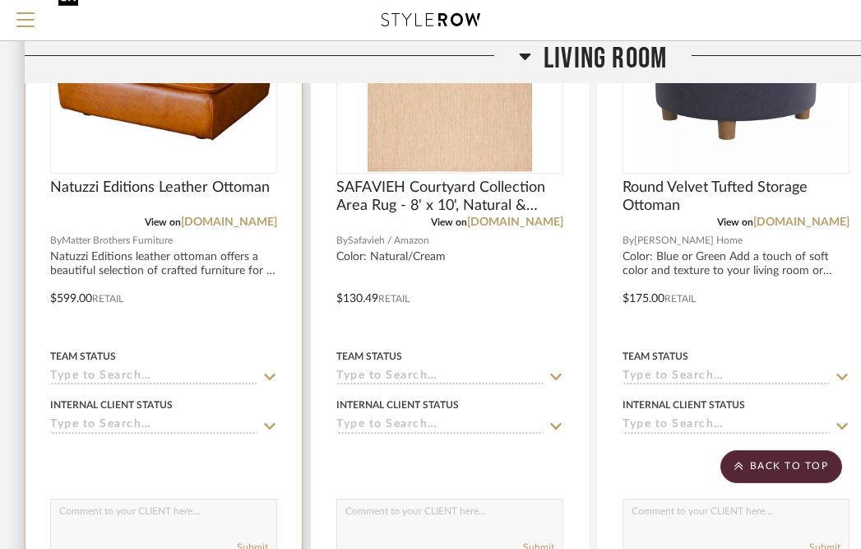
click at [0, 0] on img at bounding box center [0, 0] width 0 height 0
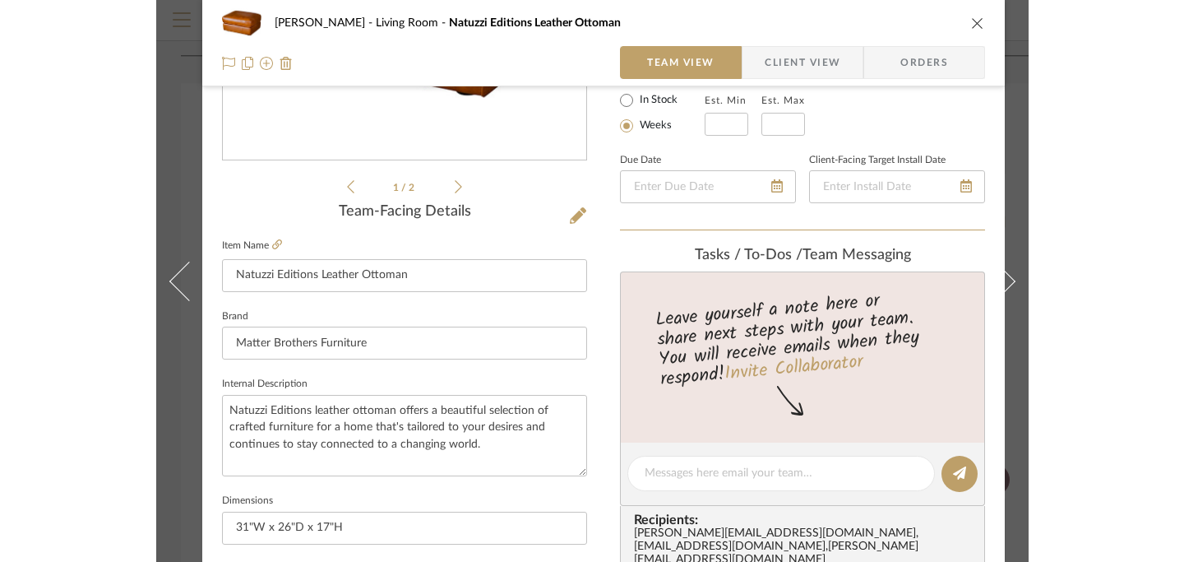
scroll to position [326, 0]
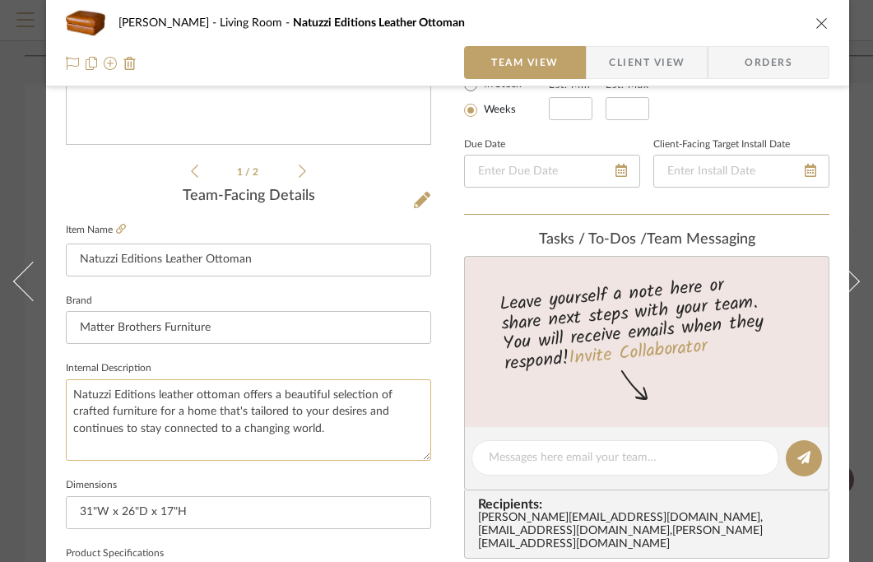
click at [239, 397] on textarea "Natuzzi Editions leather ottoman offers a beautiful selection of crafted furnit…" at bounding box center [248, 419] width 365 height 81
click at [141, 393] on textarea "Natuzzi Editions leather ottoman in the Brivido Collection offers a beautiful s…" at bounding box center [248, 419] width 365 height 81
drag, startPoint x: 72, startPoint y: 394, endPoint x: 360, endPoint y: 393, distance: 287.9
click at [360, 393] on textarea "Natuzzi Editions leather ottoman in the Brivido Collection offers a beautiful s…" at bounding box center [248, 419] width 365 height 81
type textarea "Natuzzi Editions leather ottoman in the Brivido Collection offers a beautiful s…"
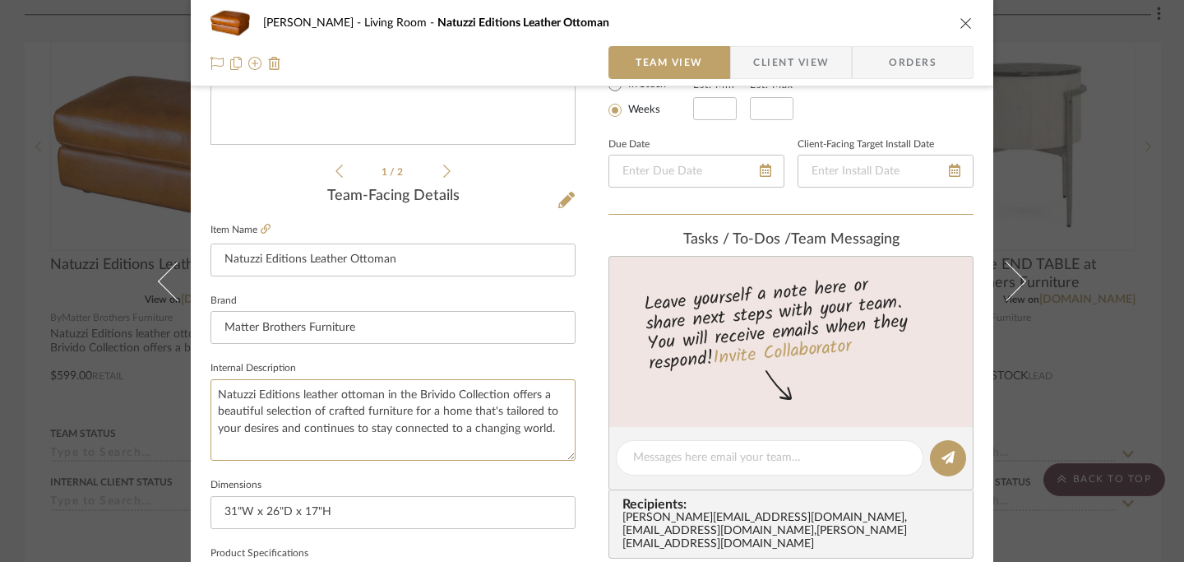
scroll to position [0, 0]
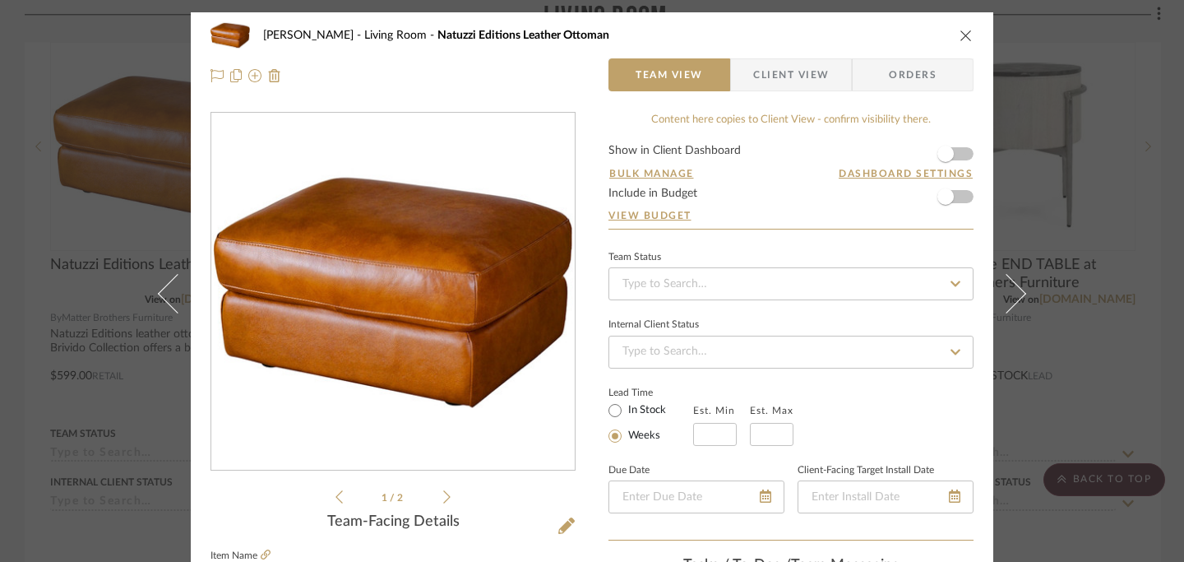
click at [872, 34] on icon "close" at bounding box center [966, 35] width 13 height 13
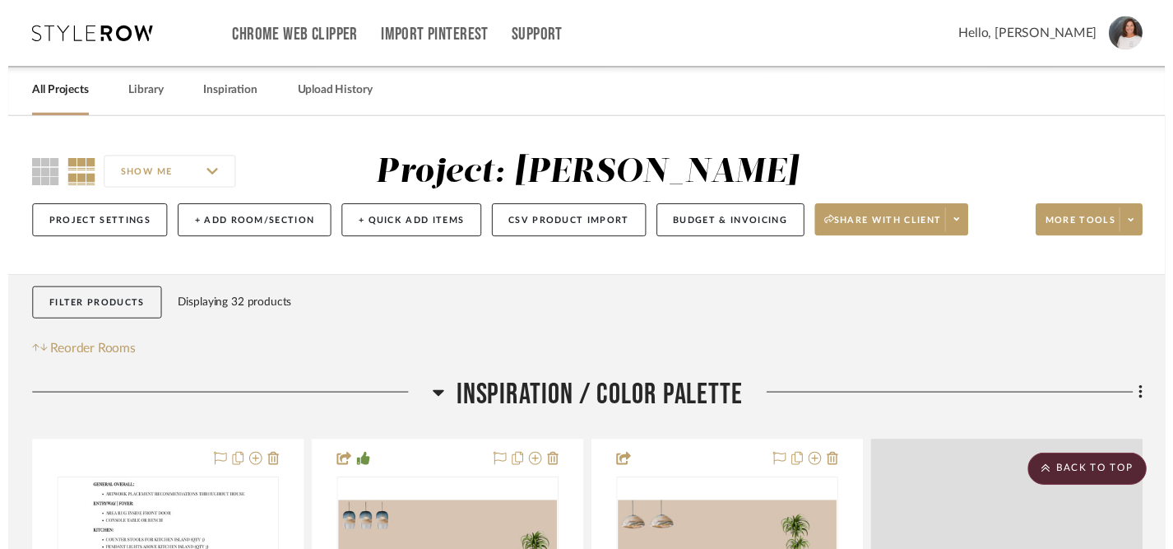
scroll to position [3853, 0]
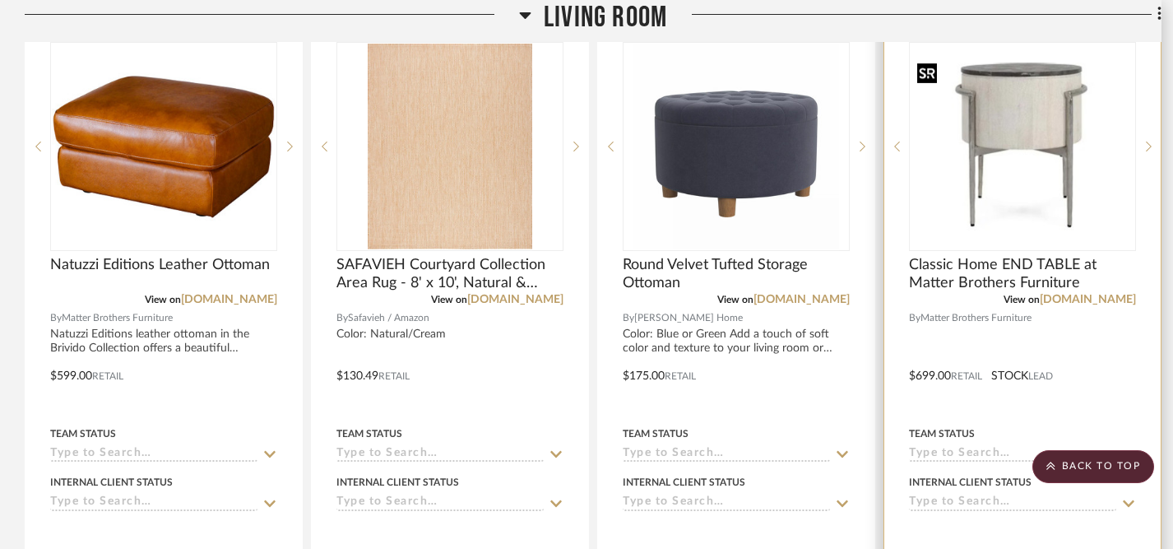
click at [872, 108] on img "0" at bounding box center [1022, 147] width 224 height 168
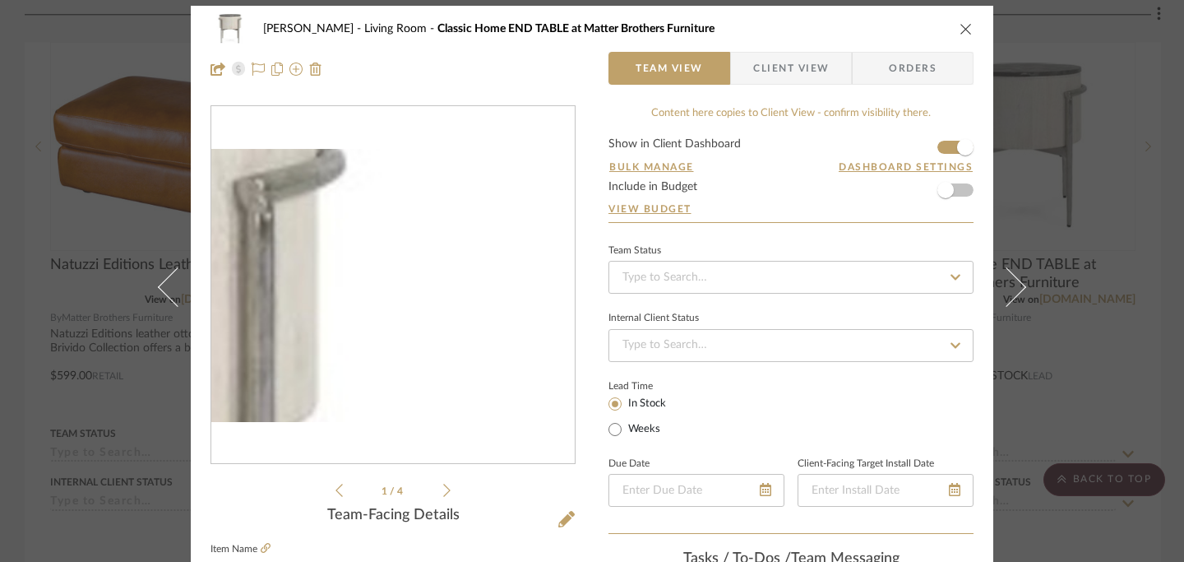
scroll to position [0, 0]
